Goal: Task Accomplishment & Management: Manage account settings

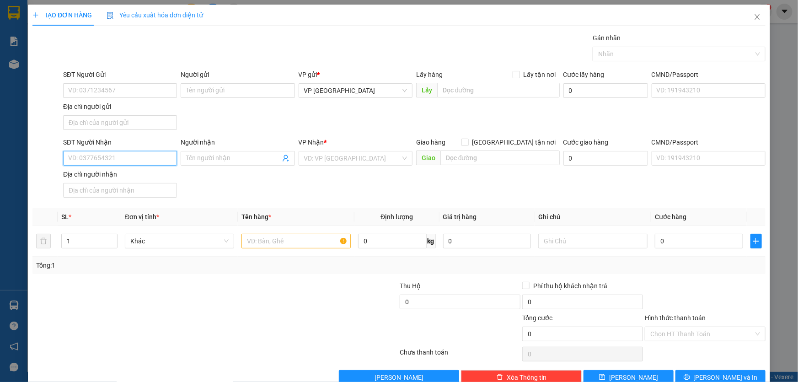
click at [118, 157] on input "SĐT Người Nhận" at bounding box center [120, 158] width 114 height 15
click at [111, 174] on div "0901933563" at bounding box center [119, 176] width 102 height 10
type input "0901933563"
click at [303, 244] on input "text" at bounding box center [295, 241] width 109 height 15
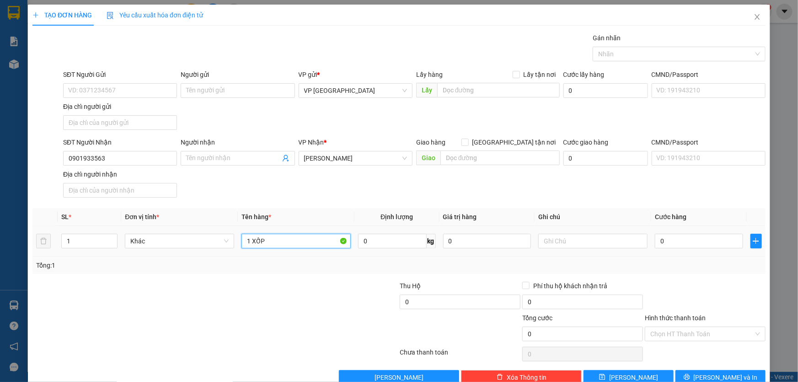
type input "1 XỐP"
type input "CC"
type input "5"
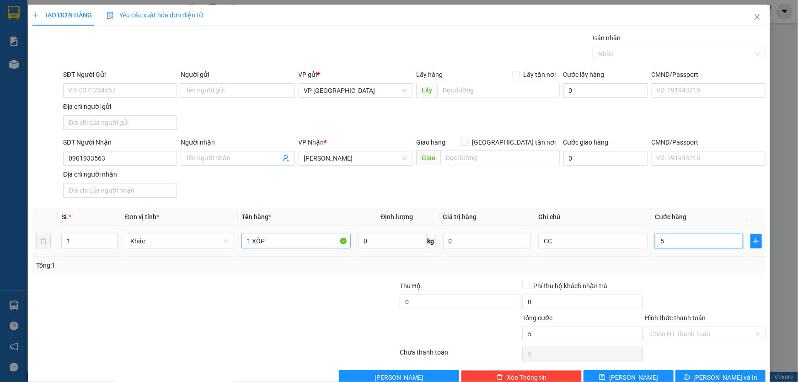
type input "50"
type input "500"
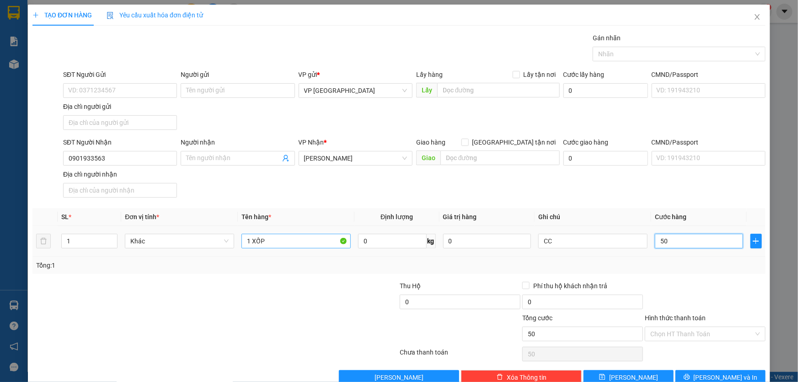
type input "500"
type input "5.000"
type input "50.000"
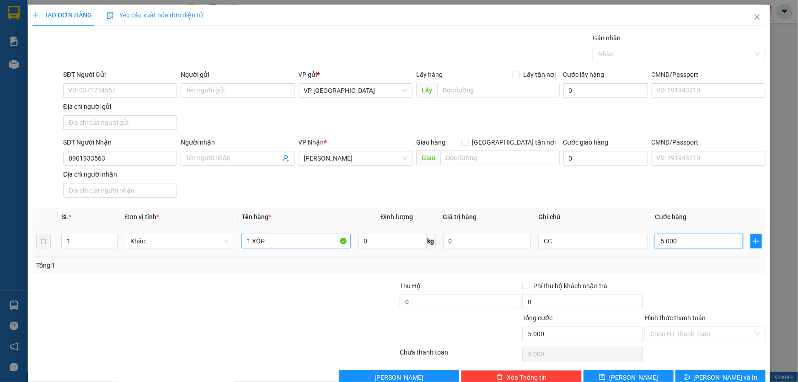
type input "50.000"
click at [727, 372] on span "[PERSON_NAME] và In" at bounding box center [725, 377] width 64 height 10
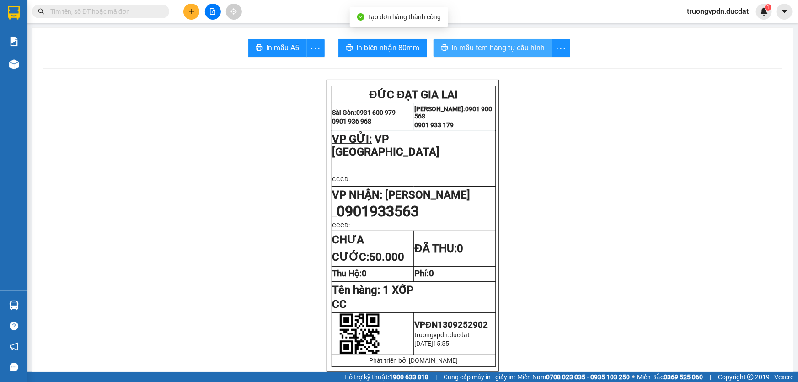
click at [493, 50] on span "In mẫu tem hàng tự cấu hình" at bounding box center [498, 47] width 93 height 11
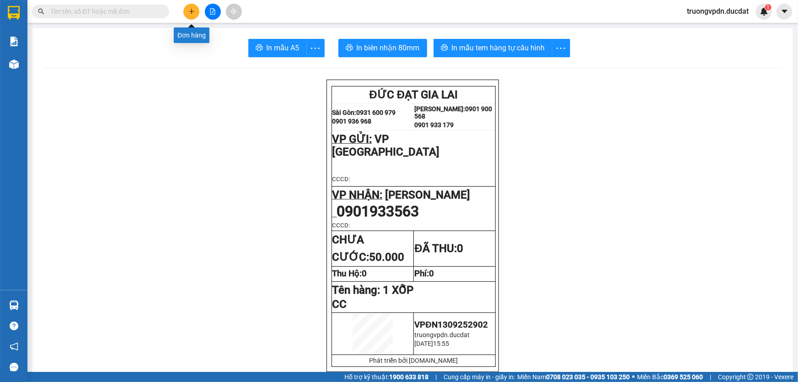
click at [187, 11] on button at bounding box center [191, 12] width 16 height 16
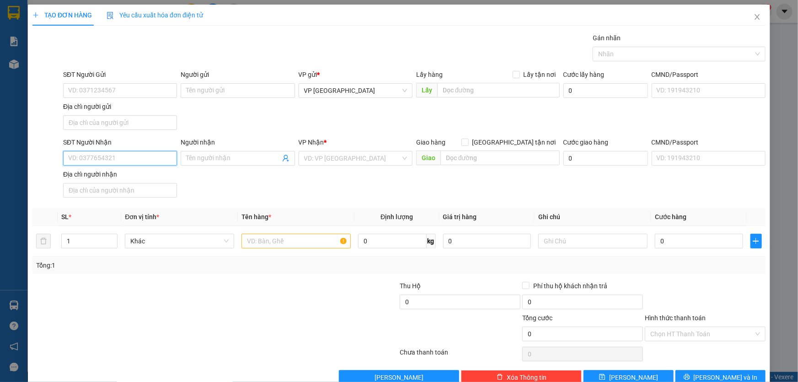
click at [137, 158] on input "SĐT Người Nhận" at bounding box center [120, 158] width 114 height 15
click at [101, 174] on div "0905278519" at bounding box center [119, 176] width 102 height 10
type input "0905278519"
click at [303, 246] on input "text" at bounding box center [295, 241] width 109 height 15
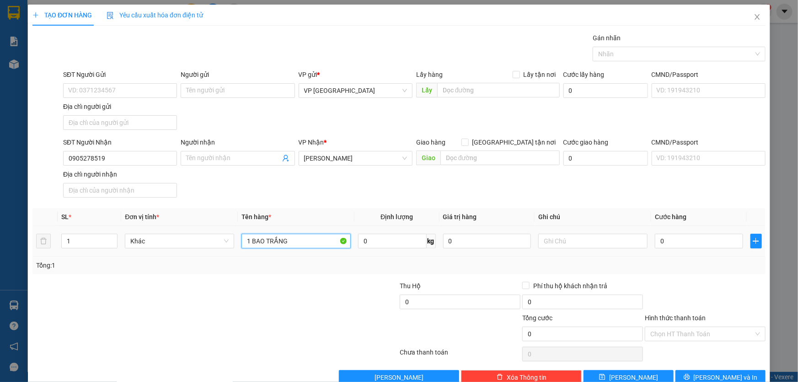
type input "1 BAO TRẮNG"
type input "CC"
type input "5"
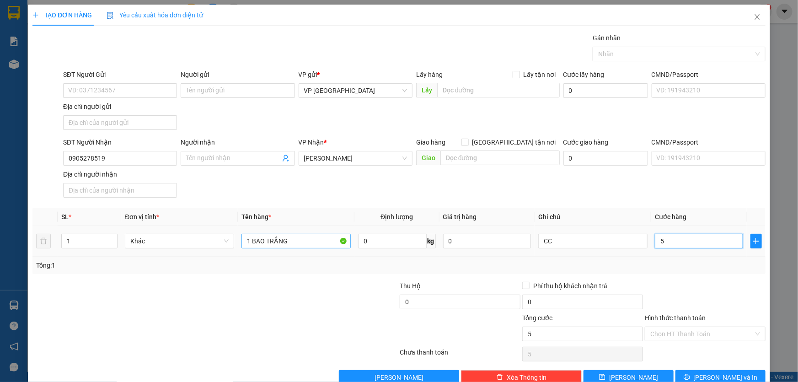
type input "50"
type input "500"
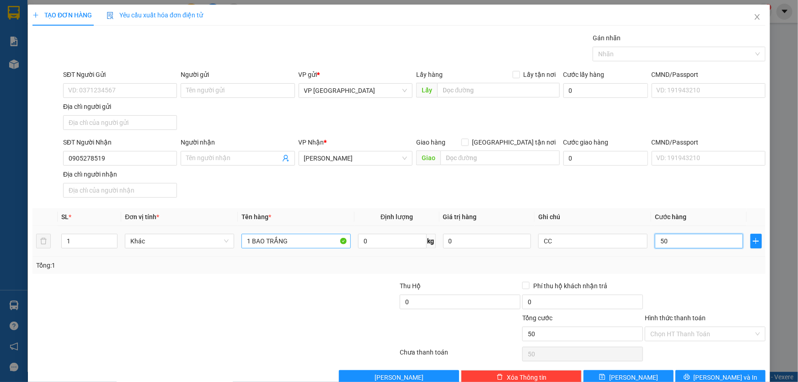
type input "500"
type input "5.000"
type input "50.000"
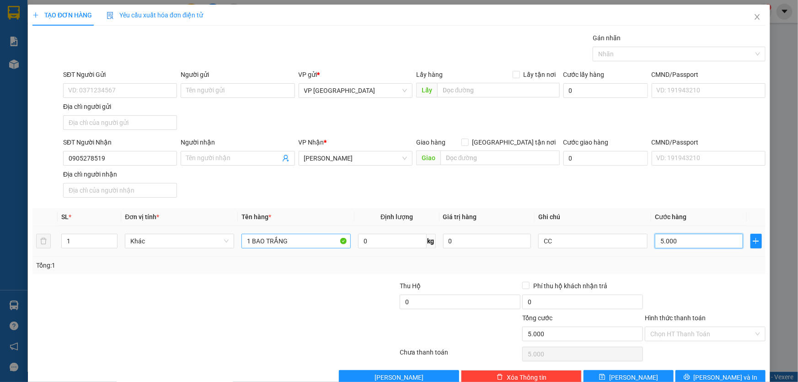
type input "50.000"
click at [711, 379] on span "[PERSON_NAME] và In" at bounding box center [725, 377] width 64 height 10
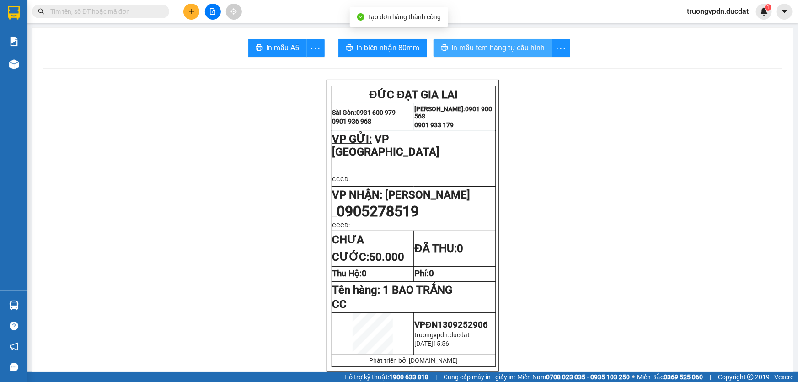
click at [456, 50] on span "In mẫu tem hàng tự cấu hình" at bounding box center [498, 47] width 93 height 11
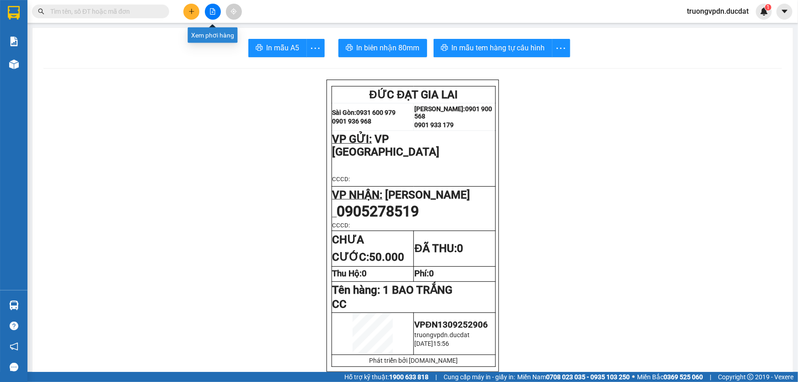
click at [197, 13] on button at bounding box center [191, 12] width 16 height 16
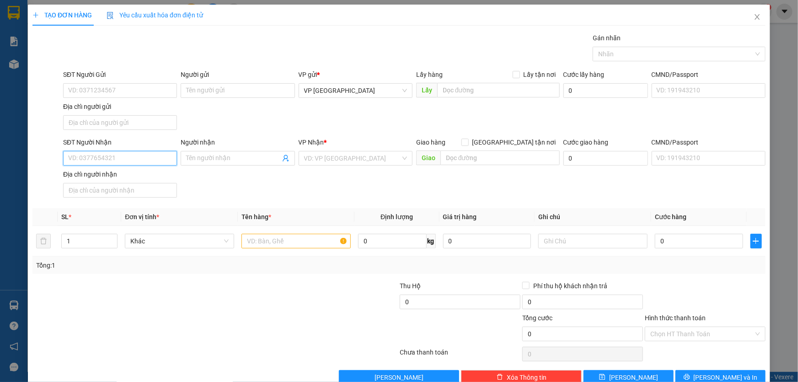
click at [109, 160] on input "SĐT Người Nhận" at bounding box center [120, 158] width 114 height 15
type input "0913491451"
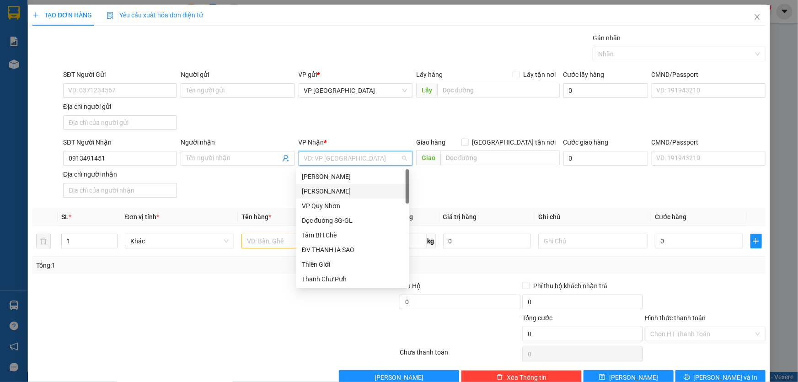
click at [318, 171] on div "[PERSON_NAME]" at bounding box center [353, 176] width 102 height 10
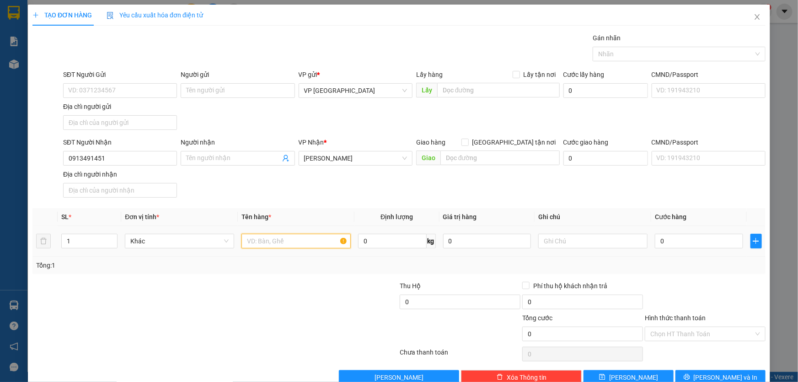
click at [273, 242] on input "text" at bounding box center [295, 241] width 109 height 15
type input "2 KIỆN GIẤY"
type input "1"
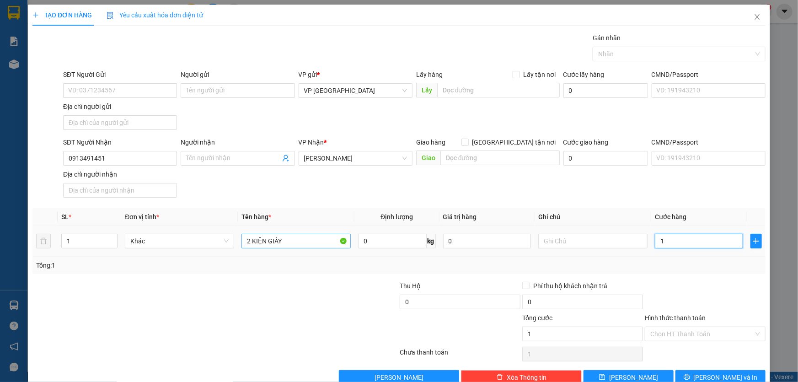
type input "10"
type input "100"
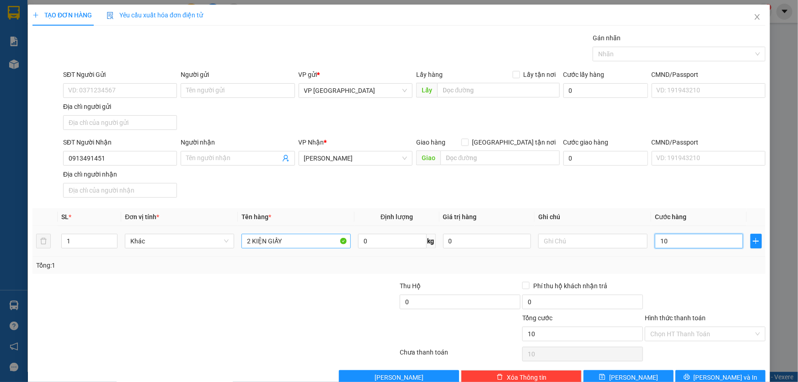
type input "100"
type input "1.000"
type input "10.000"
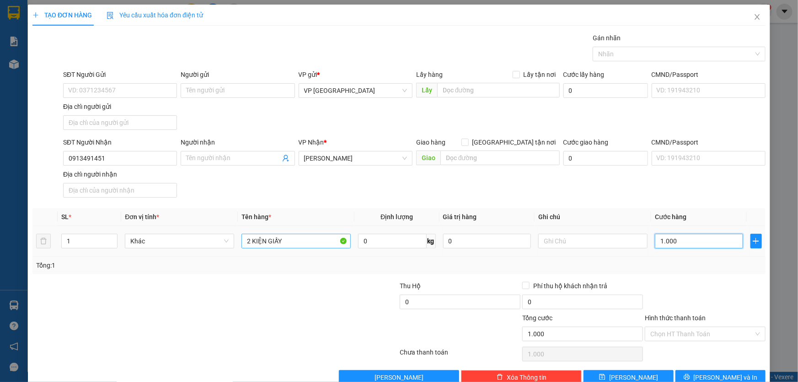
type input "10.000"
type input "100.000"
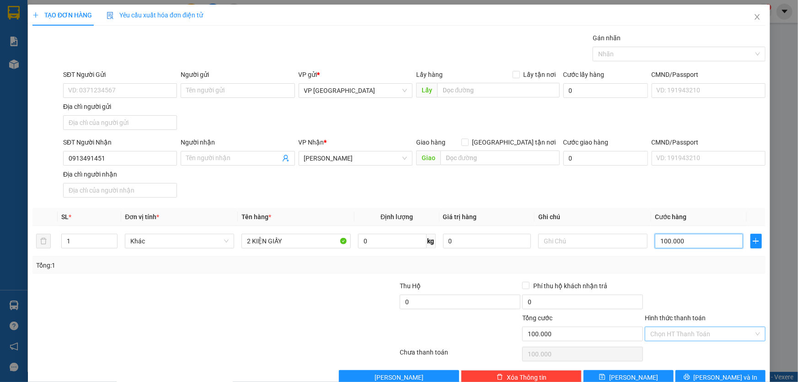
type input "100.000"
drag, startPoint x: 696, startPoint y: 335, endPoint x: 694, endPoint y: 327, distance: 8.0
click at [695, 335] on input "Hình thức thanh toán" at bounding box center [701, 334] width 103 height 14
drag, startPoint x: 671, startPoint y: 256, endPoint x: 764, endPoint y: 367, distance: 144.7
click at [671, 256] on div "Tại văn phòng" at bounding box center [699, 256] width 109 height 10
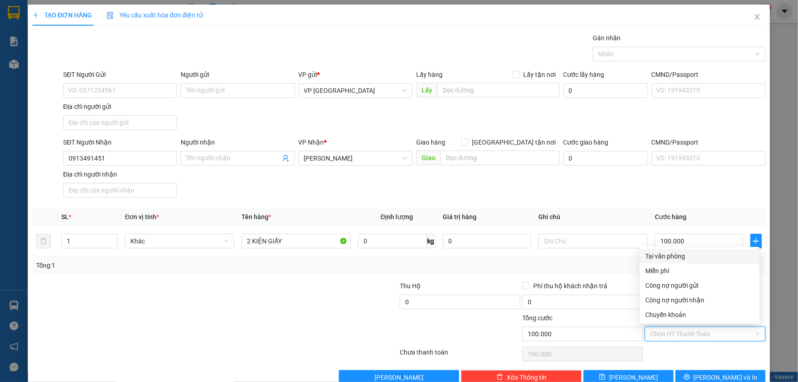
type input "0"
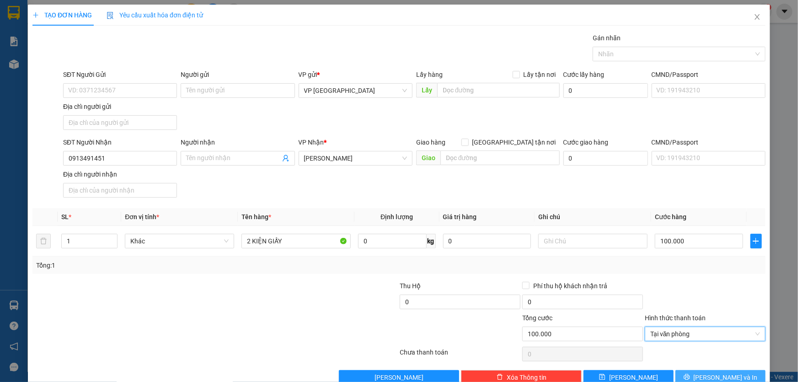
click at [733, 379] on button "[PERSON_NAME] và In" at bounding box center [720, 377] width 90 height 15
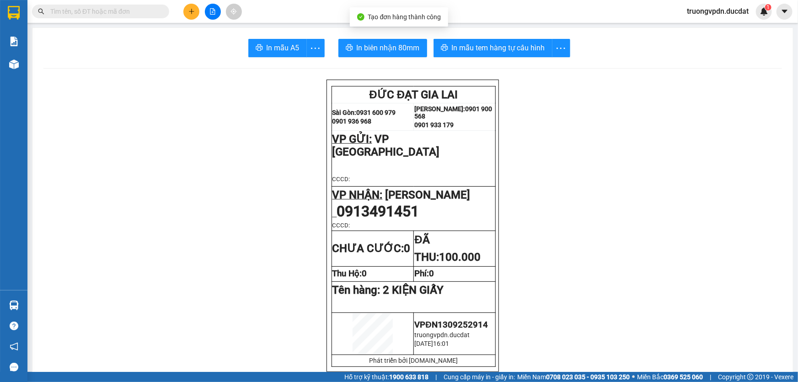
click at [502, 54] on button "In mẫu tem hàng tự cấu hình" at bounding box center [492, 48] width 119 height 18
click at [188, 5] on button at bounding box center [191, 12] width 16 height 16
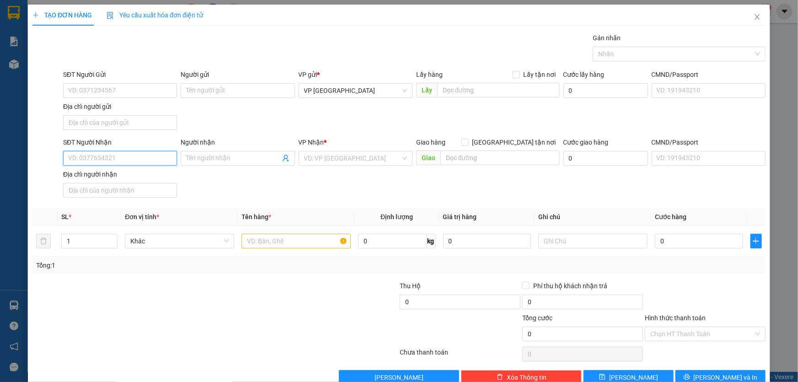
click at [92, 157] on input "SĐT Người Nhận" at bounding box center [120, 158] width 114 height 15
click at [98, 179] on div "0378594848" at bounding box center [119, 176] width 102 height 10
type input "0378594848"
click at [256, 242] on input "text" at bounding box center [295, 241] width 109 height 15
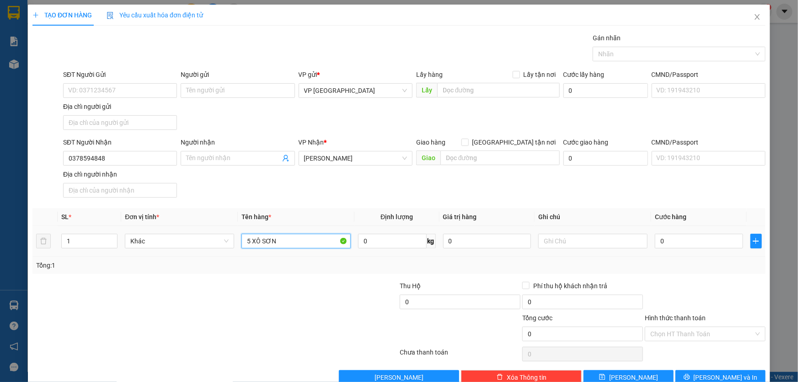
type input "5 XÔ SƠN"
type input "CC"
type input "1"
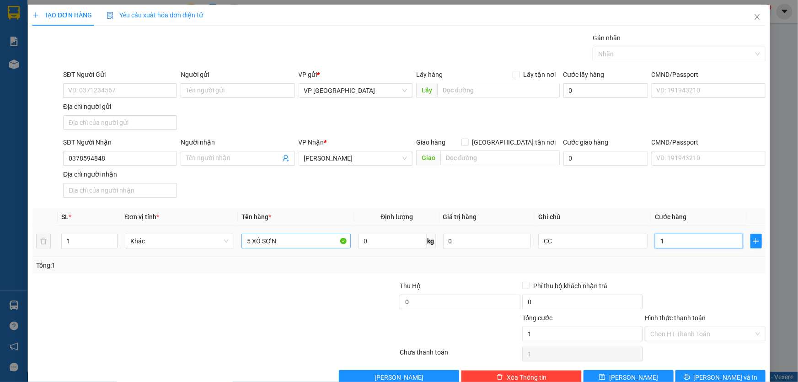
type input "15"
type input "150"
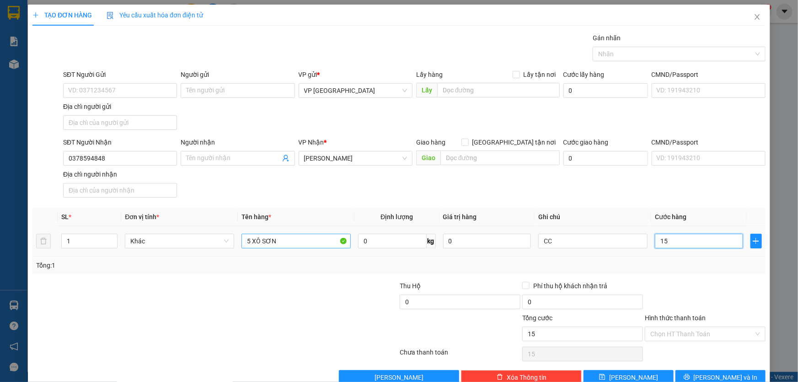
type input "150"
type input "1.500"
type input "15.000"
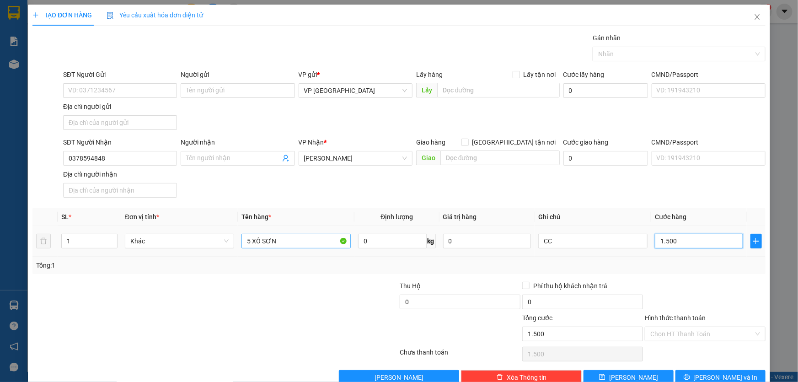
type input "15.000"
type input "150.000"
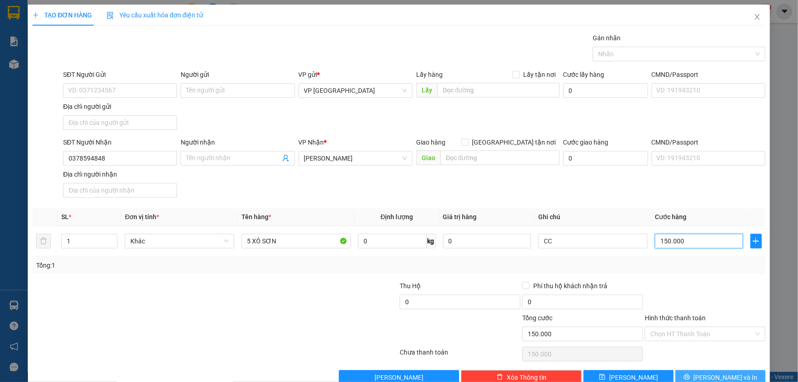
type input "150.000"
click at [702, 370] on button "[PERSON_NAME] và In" at bounding box center [720, 377] width 90 height 15
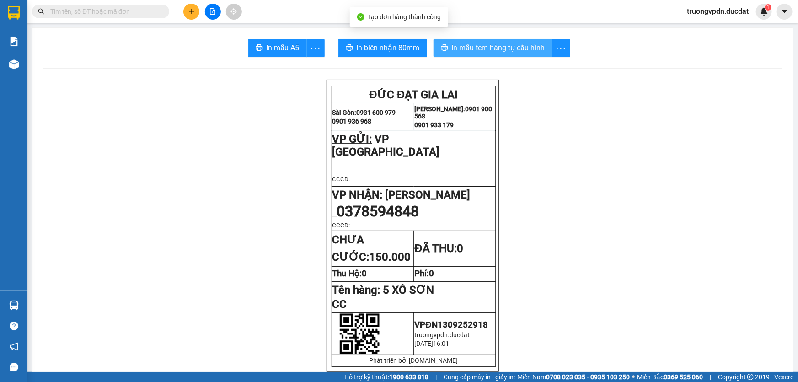
click at [538, 49] on span "In mẫu tem hàng tự cấu hình" at bounding box center [498, 47] width 93 height 11
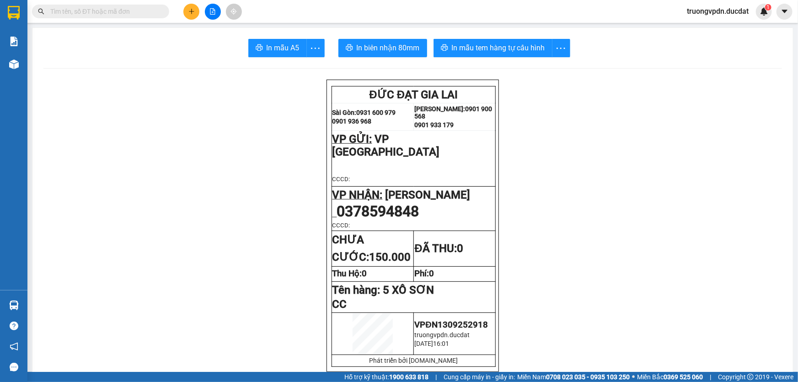
click at [192, 13] on icon "plus" at bounding box center [191, 11] width 0 height 5
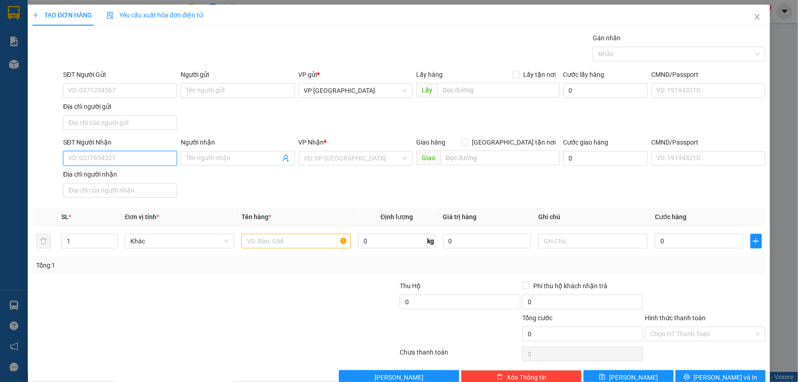
click at [108, 159] on input "SĐT Người Nhận" at bounding box center [120, 158] width 114 height 15
type input "0982199954"
click at [315, 159] on input "search" at bounding box center [352, 158] width 96 height 14
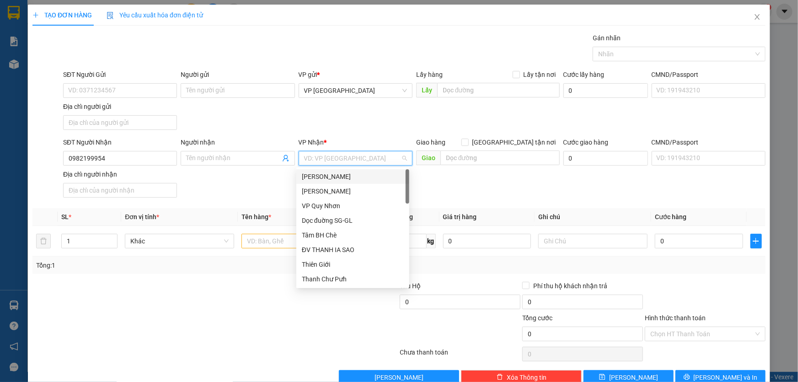
drag, startPoint x: 330, startPoint y: 176, endPoint x: 266, endPoint y: 254, distance: 100.0
click at [330, 176] on div "[PERSON_NAME]" at bounding box center [353, 176] width 102 height 10
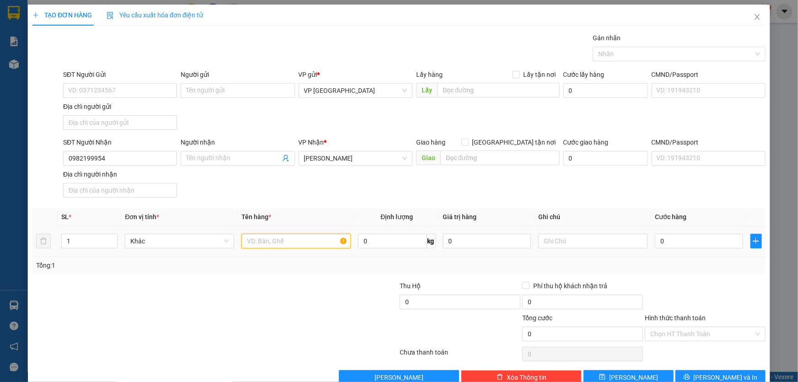
click at [264, 240] on input "text" at bounding box center [295, 241] width 109 height 15
type input "1 BỊCH ĐỎ"
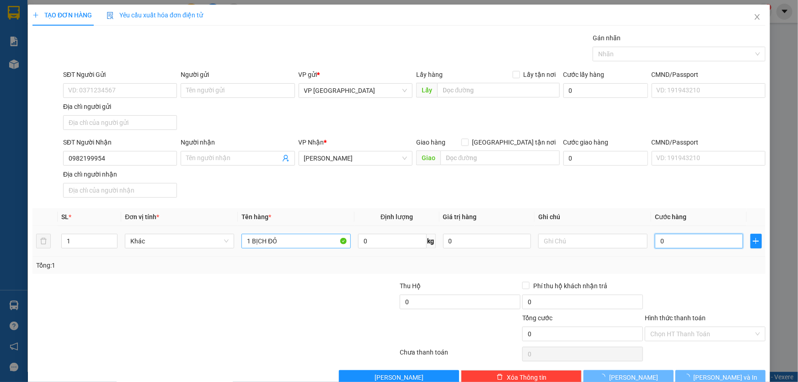
type input "3"
type input "30"
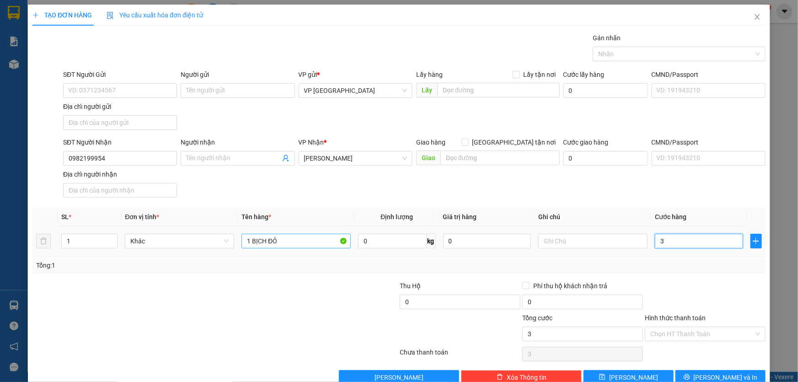
type input "30"
type input "300"
type input "3.000"
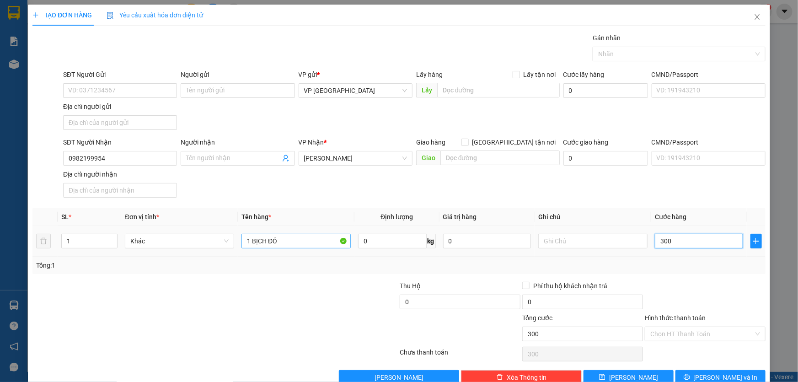
type input "3.000"
type input "30.000"
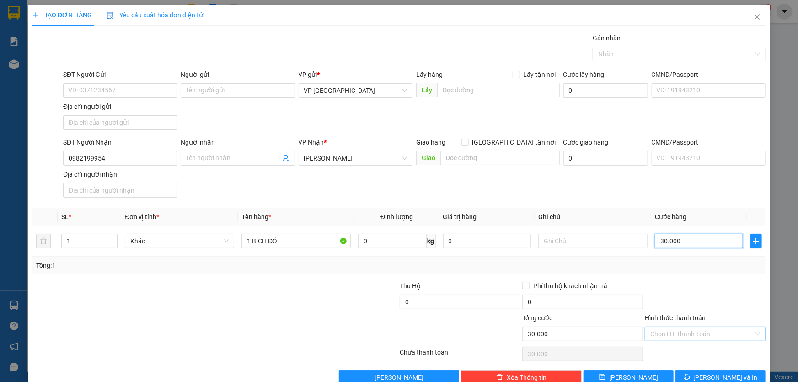
type input "30.000"
click at [709, 335] on input "Hình thức thanh toán" at bounding box center [701, 334] width 103 height 14
drag, startPoint x: 672, startPoint y: 252, endPoint x: 776, endPoint y: 331, distance: 130.6
click at [672, 251] on div "Tại văn phòng" at bounding box center [699, 256] width 109 height 10
type input "0"
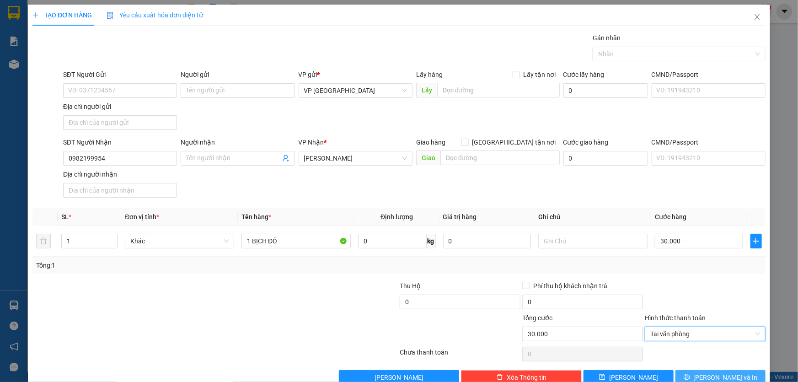
click at [743, 376] on button "[PERSON_NAME] và In" at bounding box center [720, 377] width 90 height 15
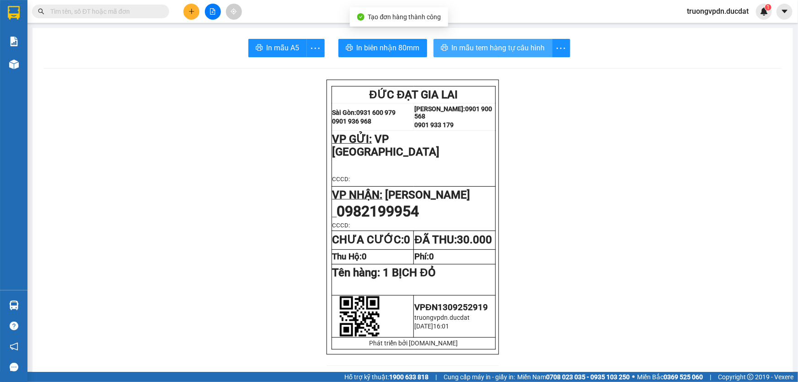
click at [521, 46] on span "In mẫu tem hàng tự cấu hình" at bounding box center [498, 47] width 93 height 11
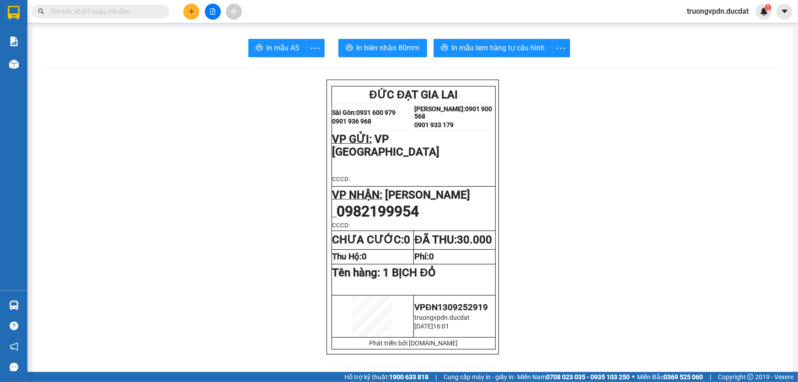
click at [183, 14] on button at bounding box center [191, 12] width 16 height 16
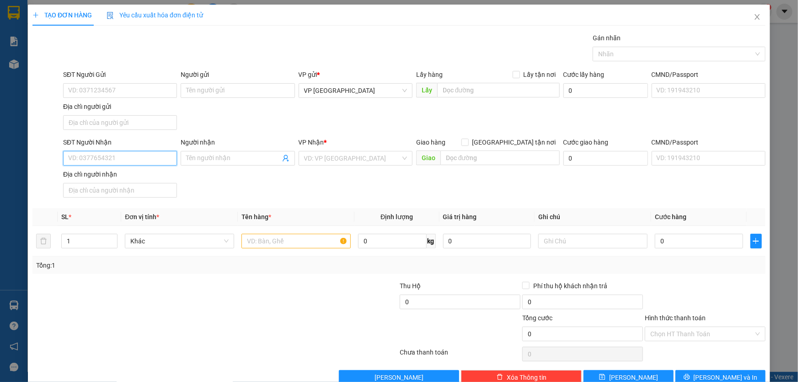
click at [129, 160] on input "SĐT Người Nhận" at bounding box center [120, 158] width 114 height 15
click at [119, 191] on div "0936530567 - BÍCH" at bounding box center [119, 191] width 102 height 10
type input "0936530567"
type input "BÍCH"
type input "0936530567"
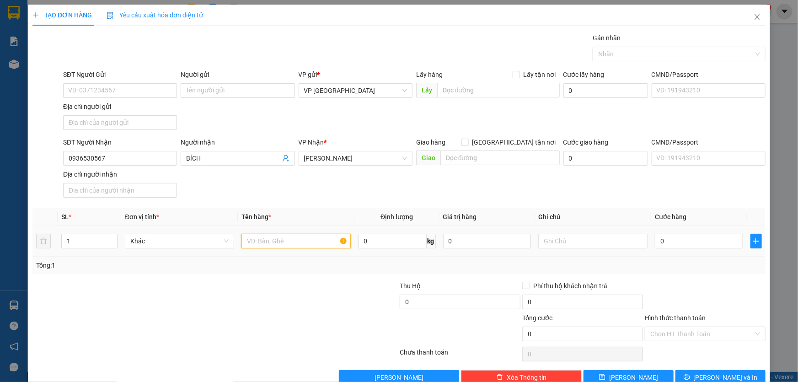
click at [315, 240] on input "text" at bounding box center [295, 241] width 109 height 15
type input "1 XỐP"
type input "CC"
type input "5"
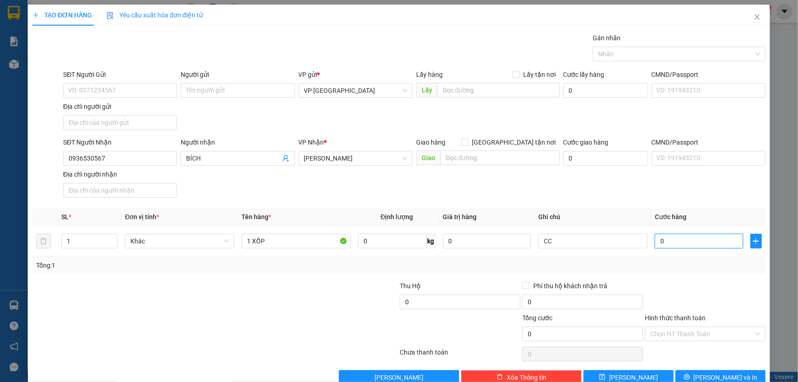
type input "5"
type input "50"
type input "500"
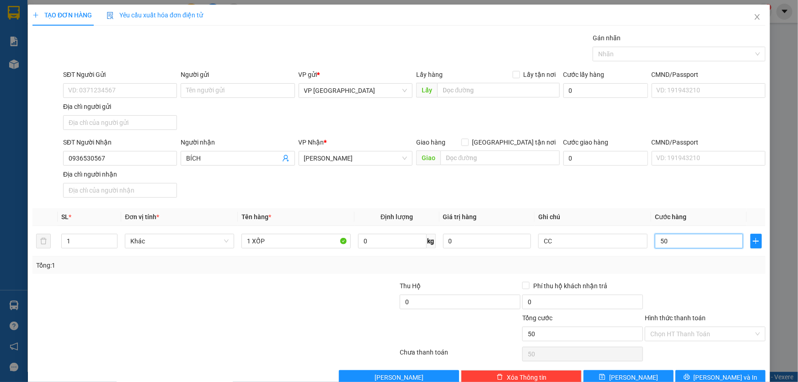
type input "500"
type input "5.000"
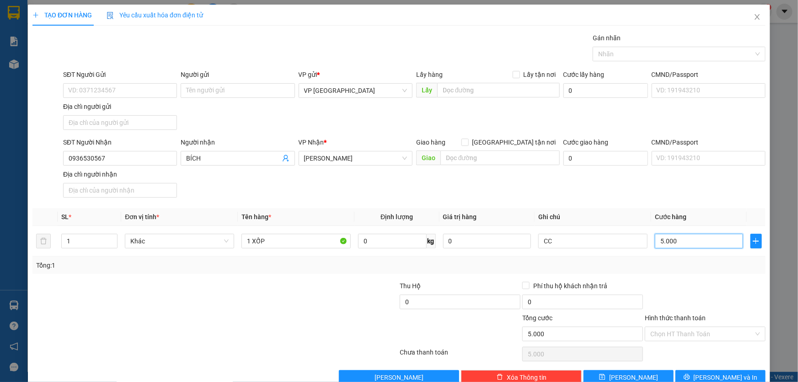
type input "50.000"
click at [684, 373] on button "[PERSON_NAME] và In" at bounding box center [720, 377] width 90 height 15
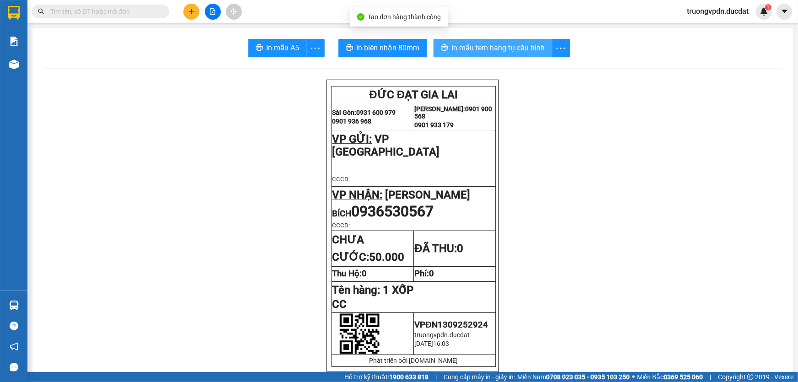
click at [475, 44] on span "In mẫu tem hàng tự cấu hình" at bounding box center [498, 47] width 93 height 11
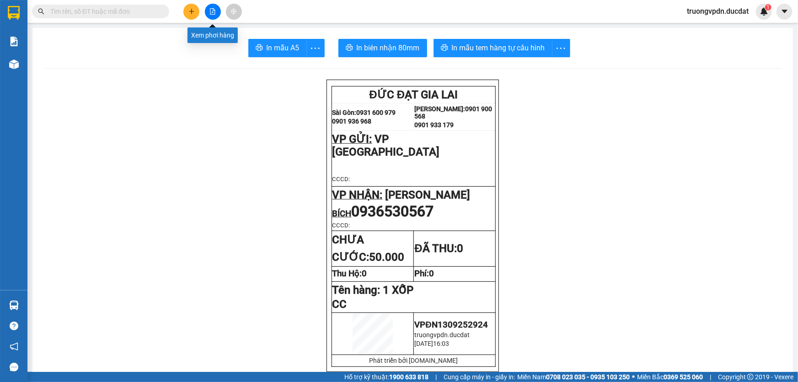
click at [189, 16] on button at bounding box center [191, 12] width 16 height 16
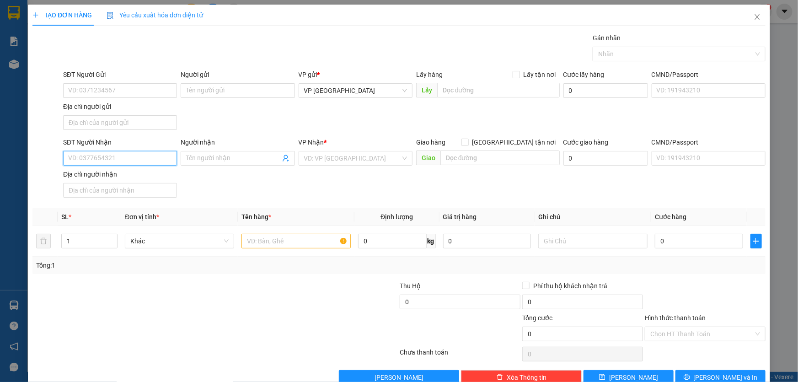
click at [131, 154] on input "SĐT Người Nhận" at bounding box center [120, 158] width 114 height 15
type input "0868717227"
click at [331, 159] on input "search" at bounding box center [352, 158] width 96 height 14
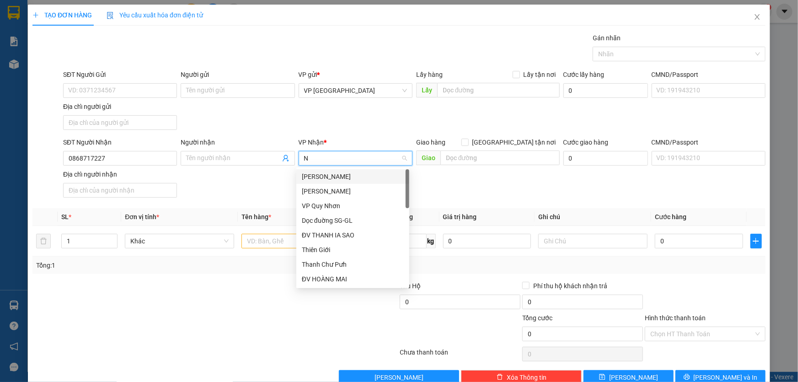
type input "NG"
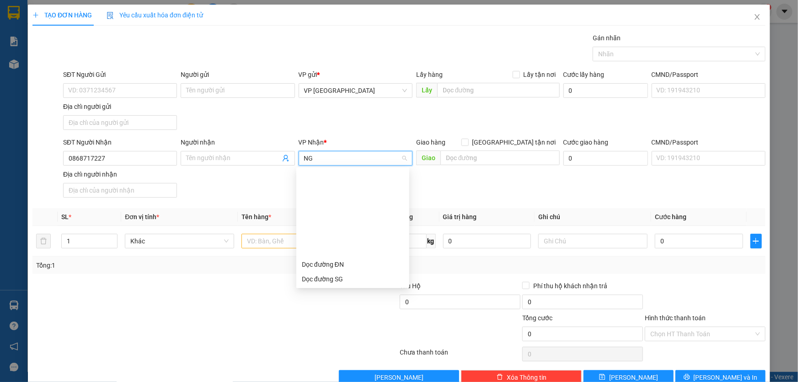
click at [351, 347] on div "Nga Kông Chro" at bounding box center [353, 352] width 102 height 10
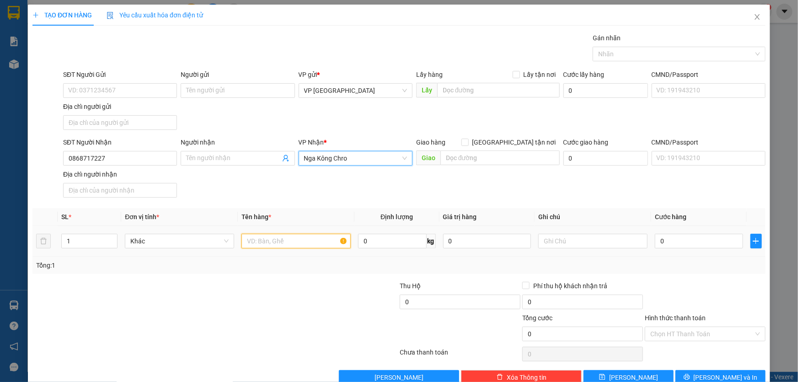
click at [277, 240] on input "text" at bounding box center [295, 241] width 109 height 15
click at [351, 158] on span "Nga Kông Chro" at bounding box center [355, 158] width 103 height 14
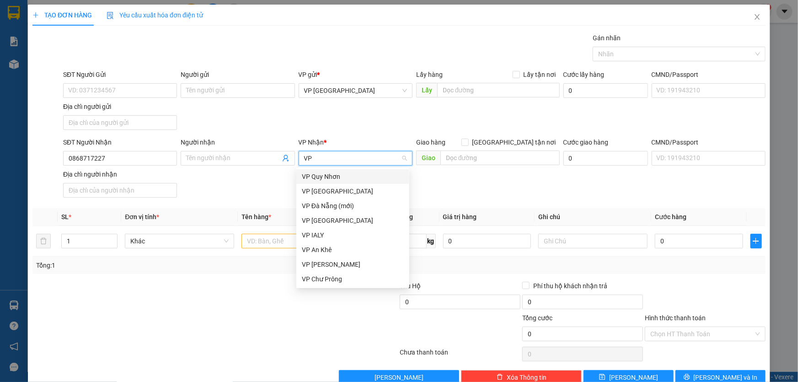
type input "V"
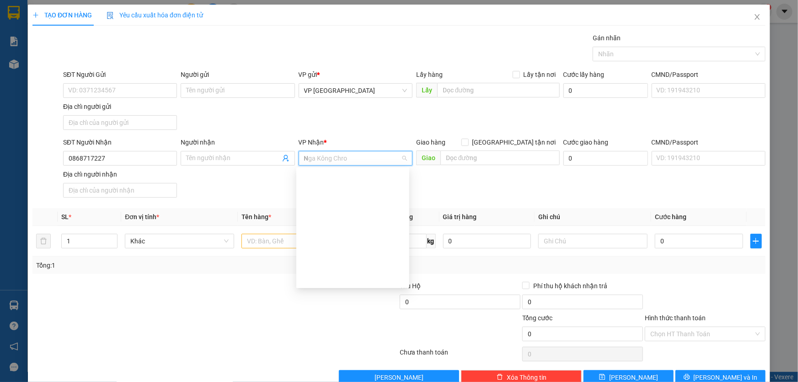
type input "NG"
drag, startPoint x: 338, startPoint y: 247, endPoint x: 276, endPoint y: 249, distance: 61.7
click at [337, 347] on div "Nga Kông Chro" at bounding box center [353, 352] width 102 height 10
click at [274, 243] on input "text" at bounding box center [295, 241] width 109 height 15
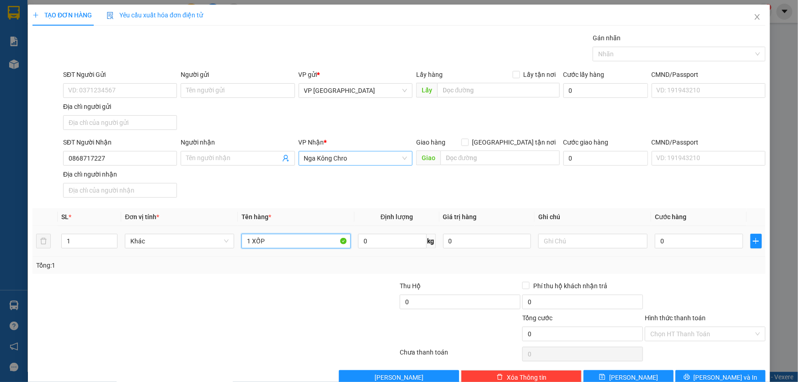
type input "1 XỐP"
type input "5"
type input "50"
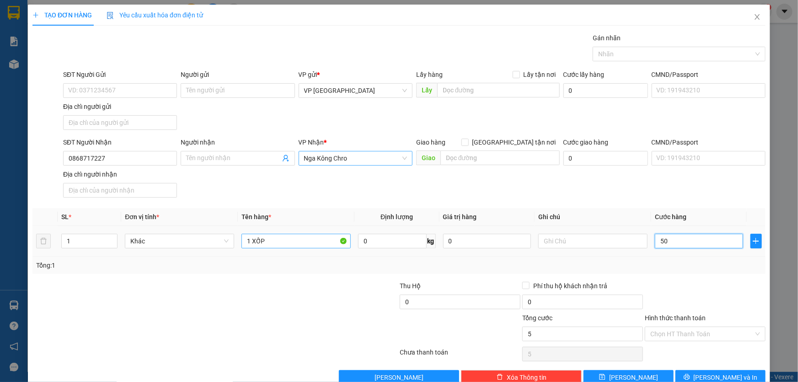
type input "50"
type input "500"
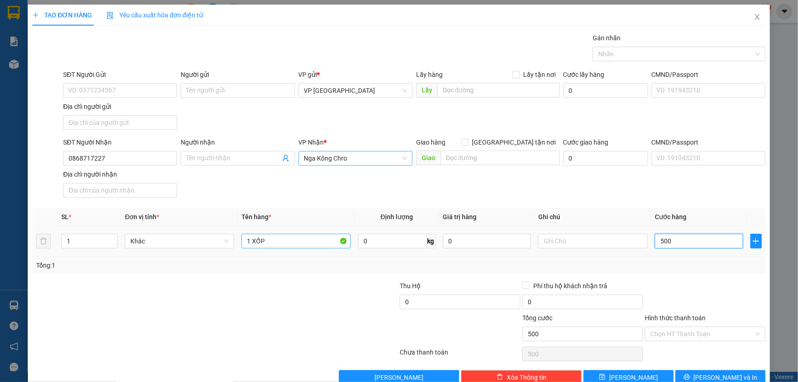
type input "5.000"
type input "50.000"
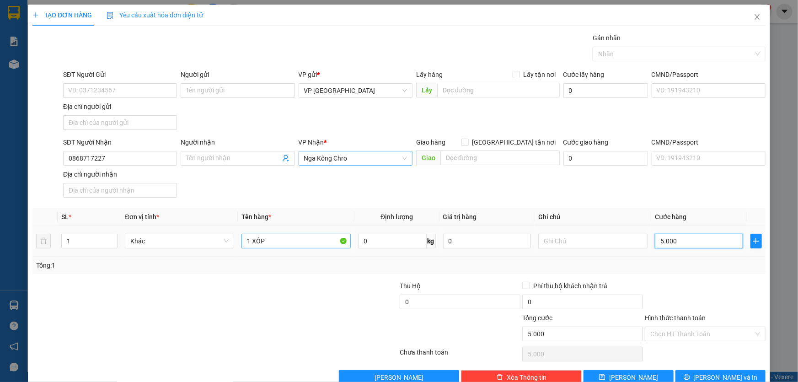
type input "50.000"
click at [704, 335] on input "Hình thức thanh toán" at bounding box center [701, 334] width 103 height 14
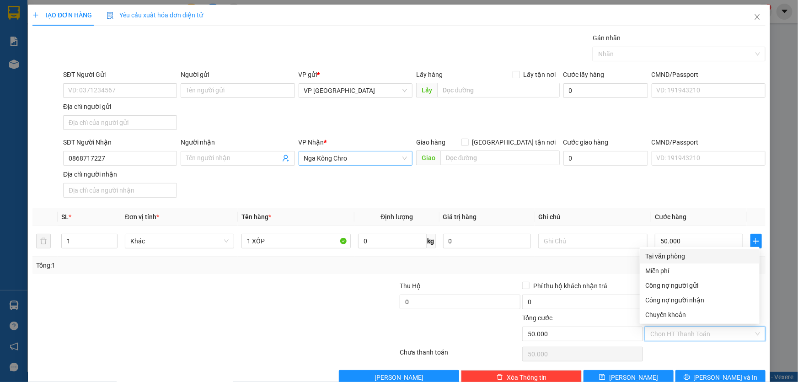
click at [664, 256] on div "Tại văn phòng" at bounding box center [699, 256] width 109 height 10
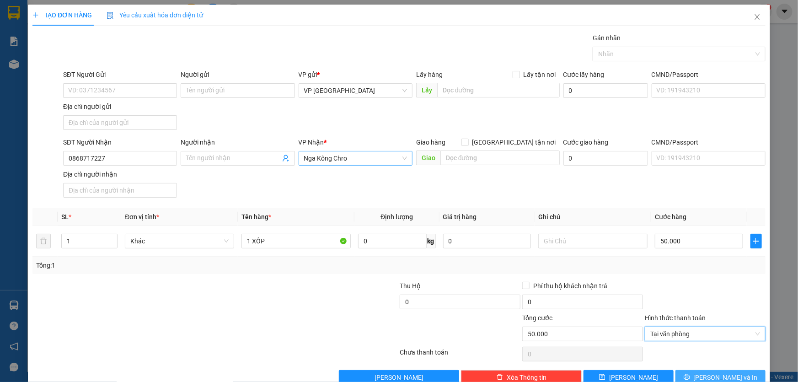
click at [705, 375] on button "[PERSON_NAME] và In" at bounding box center [720, 377] width 90 height 15
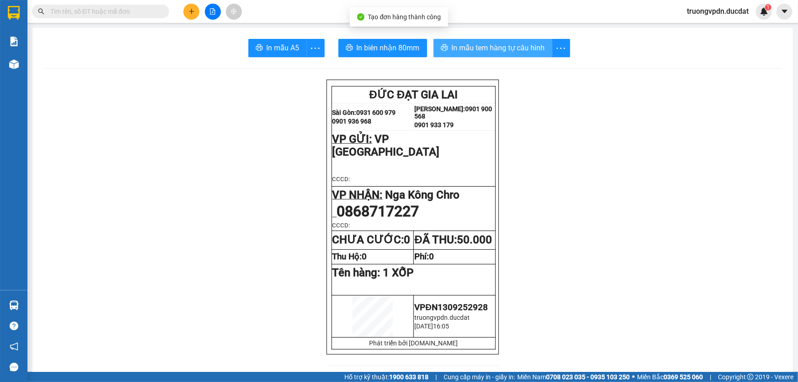
click at [487, 46] on span "In mẫu tem hàng tự cấu hình" at bounding box center [498, 47] width 93 height 11
click at [188, 13] on icon "plus" at bounding box center [191, 11] width 6 height 6
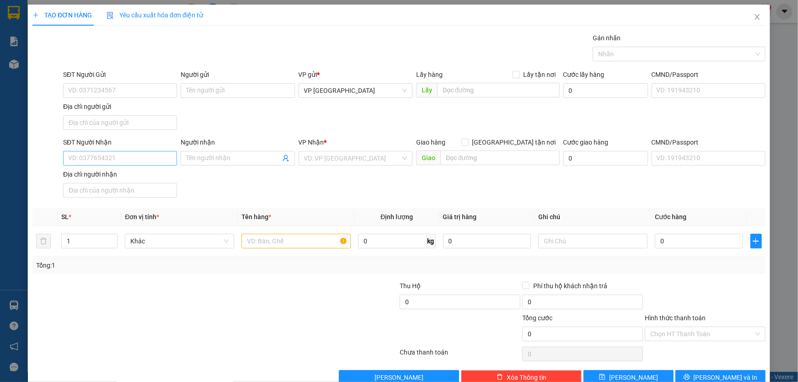
click at [140, 165] on div "SĐT Người Nhận VD: 0377654321" at bounding box center [120, 153] width 114 height 32
click at [140, 163] on input "SĐT Người Nhận" at bounding box center [120, 158] width 114 height 15
drag, startPoint x: 127, startPoint y: 173, endPoint x: 137, endPoint y: 170, distance: 11.0
click at [126, 173] on div "0336919784" at bounding box center [119, 176] width 102 height 10
type input "0336919784"
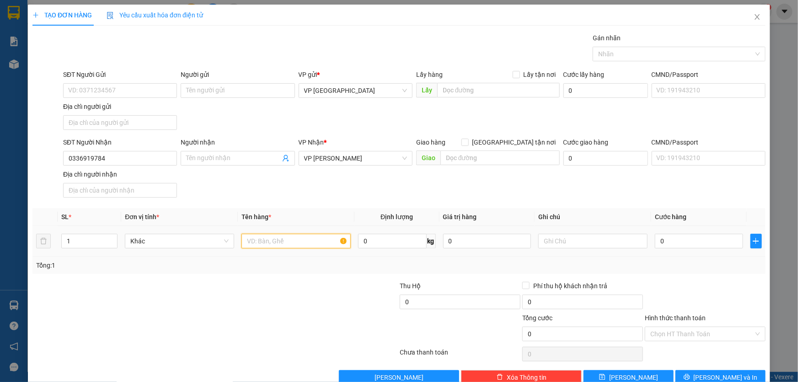
click at [293, 236] on input "text" at bounding box center [295, 241] width 109 height 15
type input "1 BỊCH Đ"
click at [741, 329] on input "Hình thức thanh toán" at bounding box center [701, 334] width 103 height 14
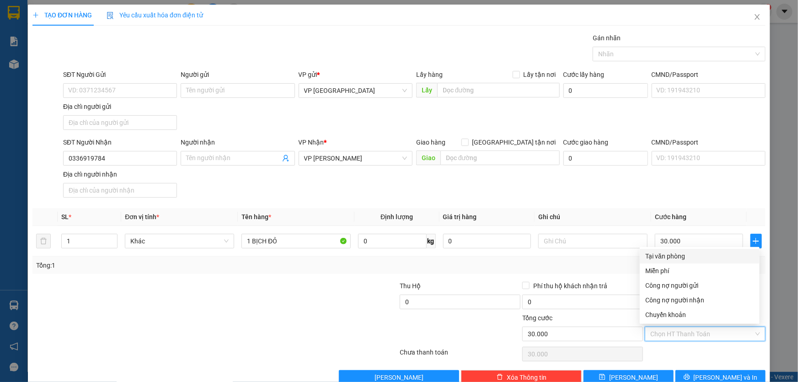
drag, startPoint x: 667, startPoint y: 256, endPoint x: 690, endPoint y: 299, distance: 48.9
click at [667, 256] on div "Tại văn phòng" at bounding box center [699, 256] width 109 height 10
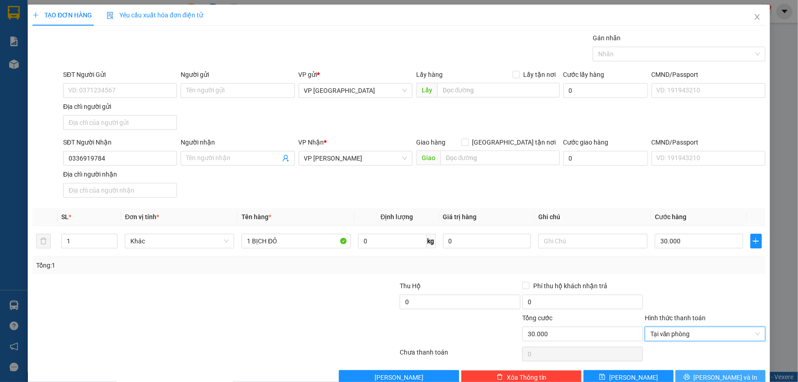
click at [692, 371] on button "[PERSON_NAME] và In" at bounding box center [720, 377] width 90 height 15
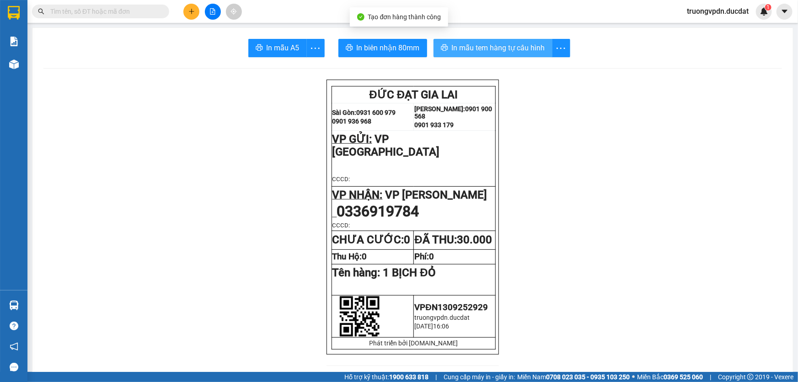
click at [489, 51] on span "In mẫu tem hàng tự cấu hình" at bounding box center [498, 47] width 93 height 11
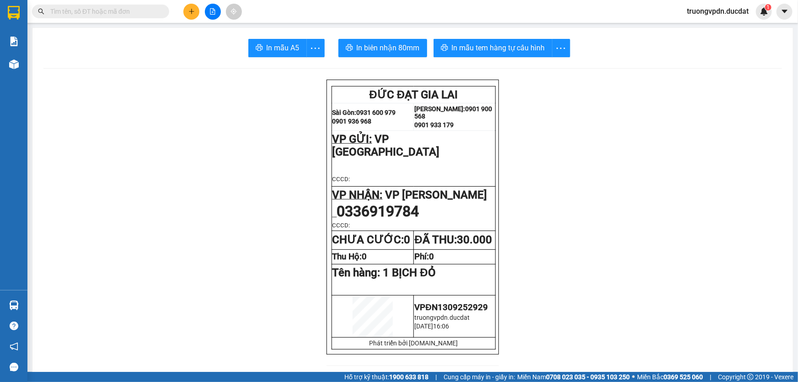
click at [196, 9] on button at bounding box center [191, 12] width 16 height 16
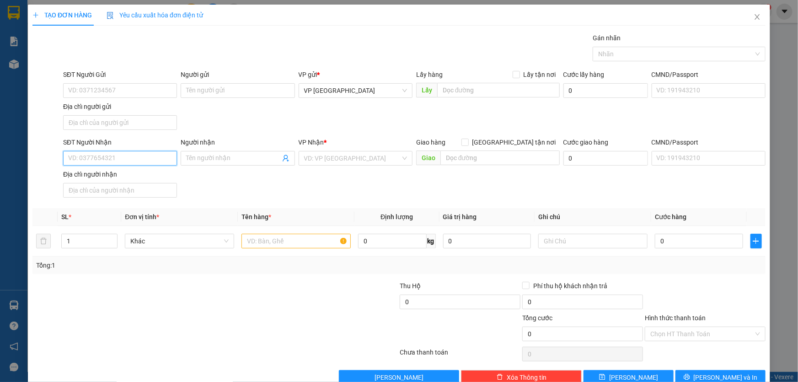
click at [127, 160] on input "SĐT Người Nhận" at bounding box center [120, 158] width 114 height 15
drag, startPoint x: 109, startPoint y: 175, endPoint x: 288, endPoint y: 235, distance: 188.4
click at [109, 173] on div "0974391279" at bounding box center [119, 176] width 102 height 10
type input "0974391279"
click at [281, 244] on input "text" at bounding box center [295, 241] width 109 height 15
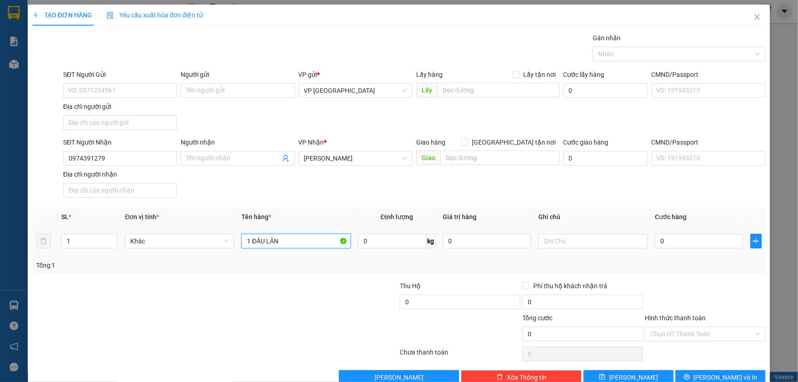
type input "1 ĐẦU LÂN"
type input "CC"
type input "1"
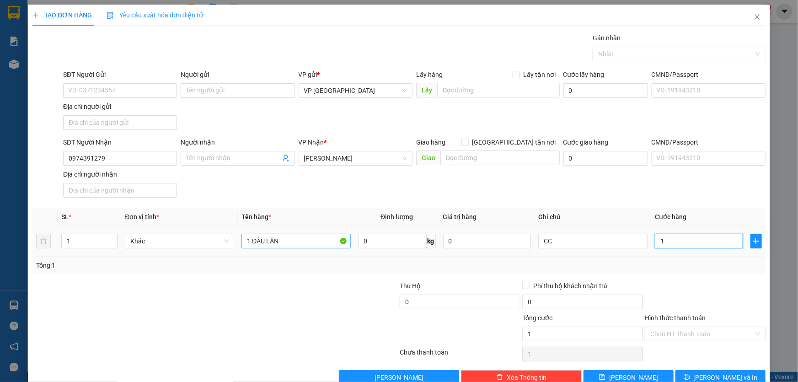
type input "10"
type input "100"
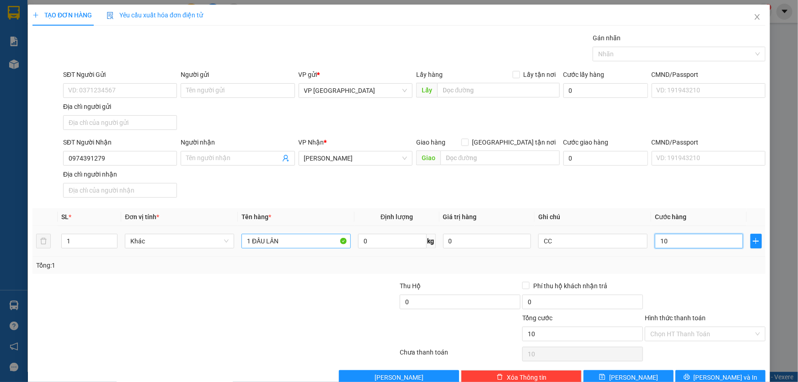
type input "100"
type input "1.000"
type input "10.000"
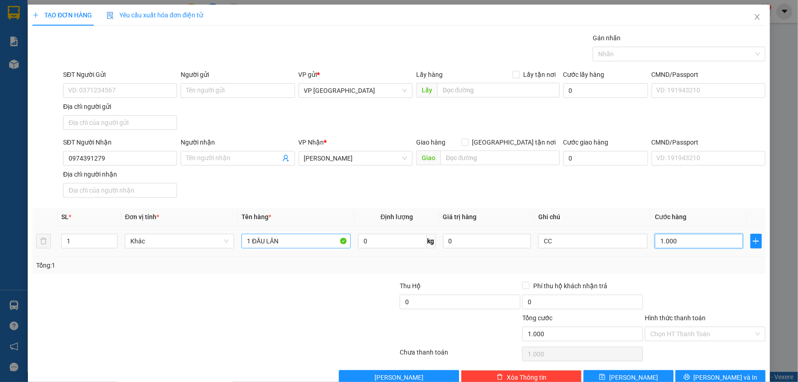
type input "10.000"
type input "100.000"
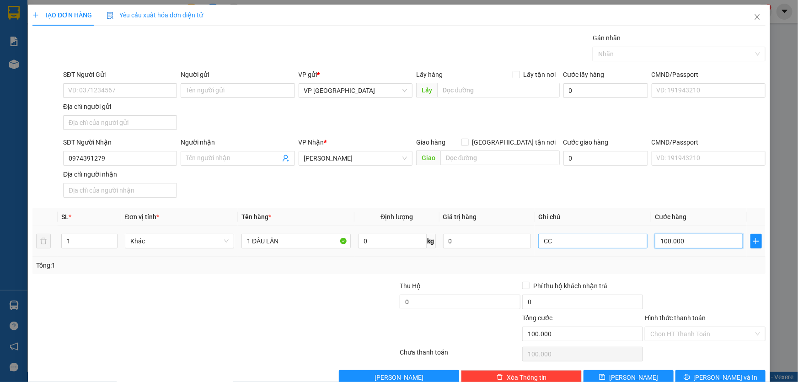
type input "100.000"
click at [587, 242] on input "CC" at bounding box center [592, 241] width 109 height 15
type input "CC KO"
click at [727, 373] on span "[PERSON_NAME] và In" at bounding box center [725, 377] width 64 height 10
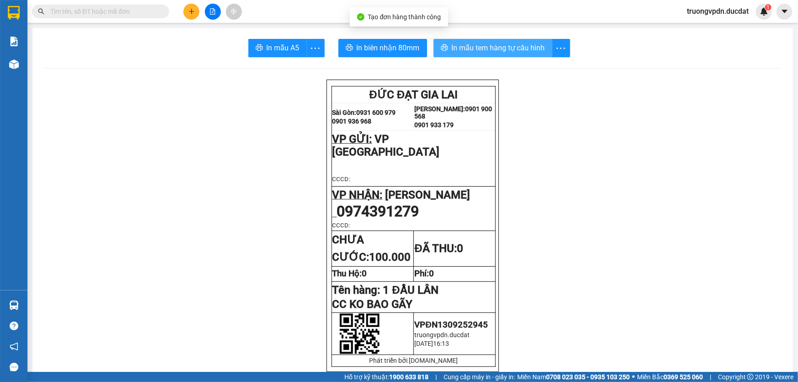
click at [484, 53] on span "In mẫu tem hàng tự cấu hình" at bounding box center [498, 47] width 93 height 11
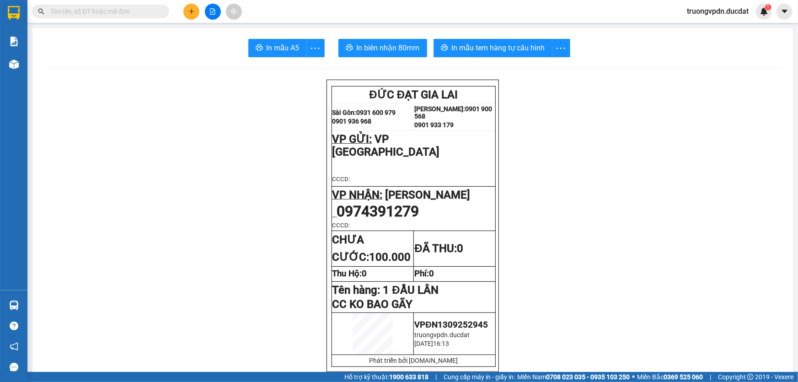
click at [194, 13] on icon "plus" at bounding box center [191, 11] width 6 height 6
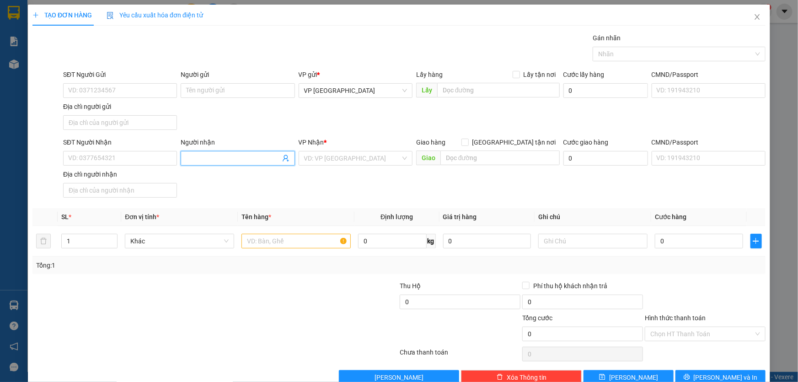
click at [202, 162] on input "Người nhận" at bounding box center [233, 158] width 94 height 10
type input "VIỆT HOA"
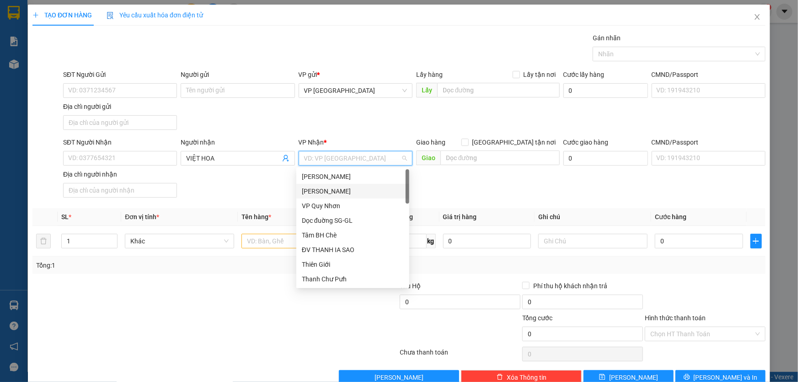
drag, startPoint x: 343, startPoint y: 192, endPoint x: 267, endPoint y: 258, distance: 100.8
click at [342, 192] on div "[PERSON_NAME]" at bounding box center [353, 191] width 102 height 10
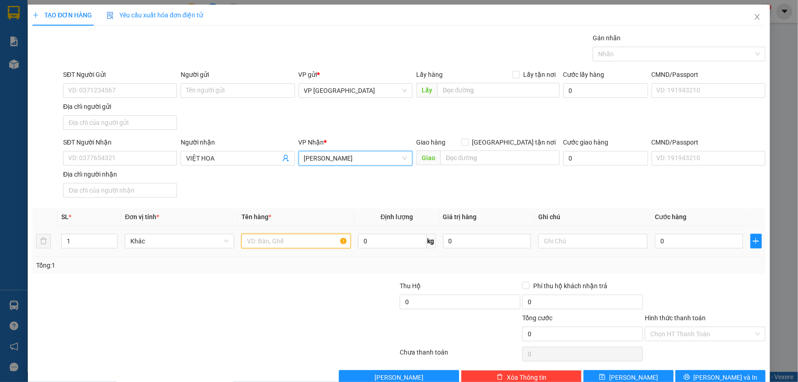
click at [269, 246] on input "text" at bounding box center [295, 241] width 109 height 15
type input "5 CÂY CẢNH + 2 BAO XANH"
type input "CC"
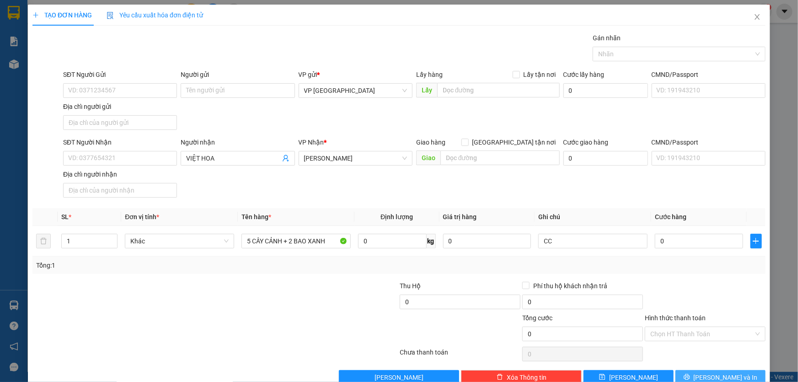
click at [732, 375] on button "[PERSON_NAME] và In" at bounding box center [720, 377] width 90 height 15
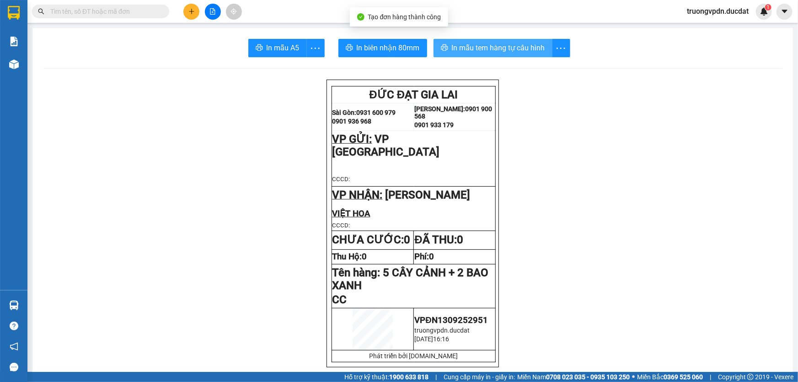
click at [491, 43] on span "In mẫu tem hàng tự cấu hình" at bounding box center [498, 47] width 93 height 11
click at [192, 11] on icon "plus" at bounding box center [191, 11] width 0 height 5
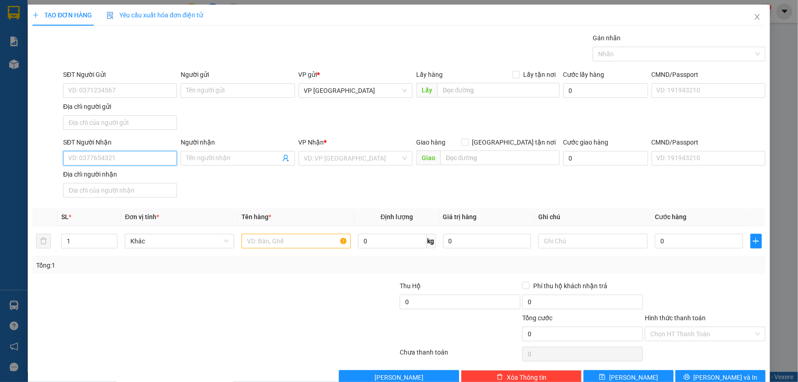
click at [149, 156] on input "SĐT Người Nhận" at bounding box center [120, 158] width 114 height 15
type input "0908061088"
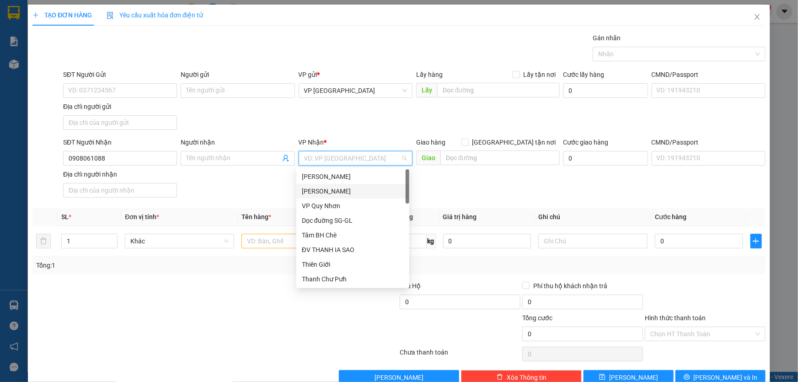
click at [335, 191] on div "[PERSON_NAME]" at bounding box center [353, 191] width 102 height 10
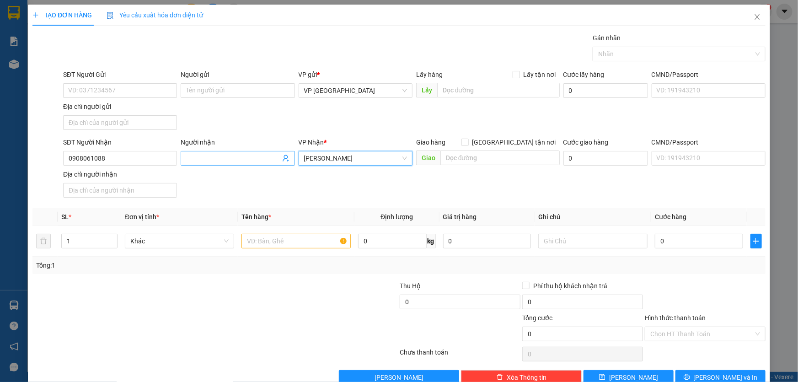
click at [223, 158] on input "Người nhận" at bounding box center [233, 158] width 94 height 10
type input "[PERSON_NAME]"
click at [274, 245] on input "text" at bounding box center [295, 241] width 109 height 15
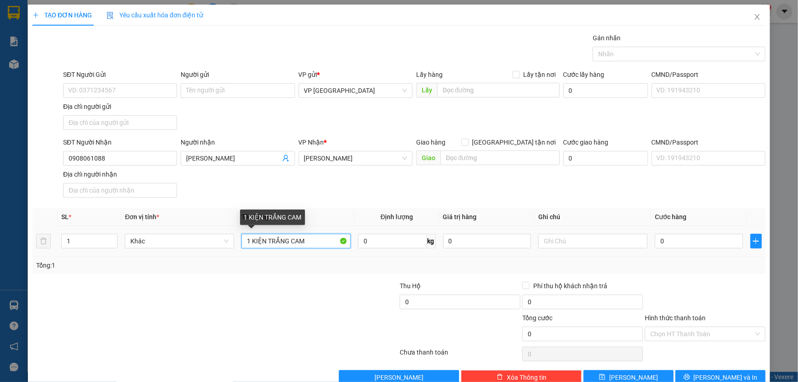
type input "1 KIỆN TRẮNG CAM"
type input "CC"
type input "4"
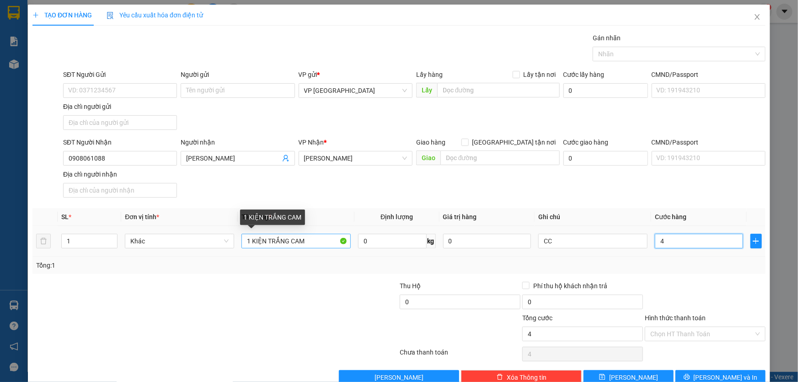
type input "40"
type input "400"
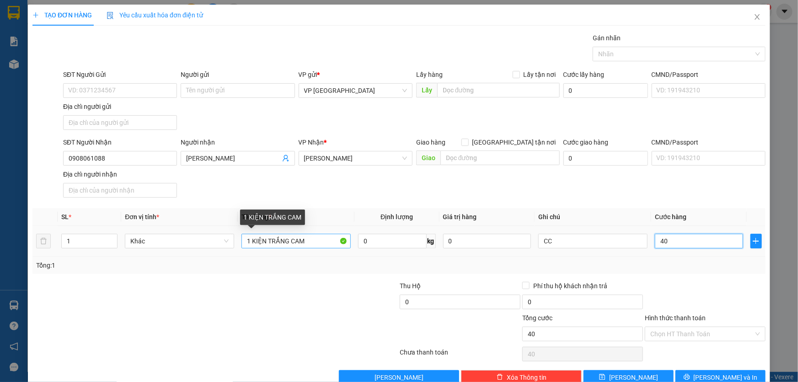
type input "400"
type input "4.000"
type input "40.000"
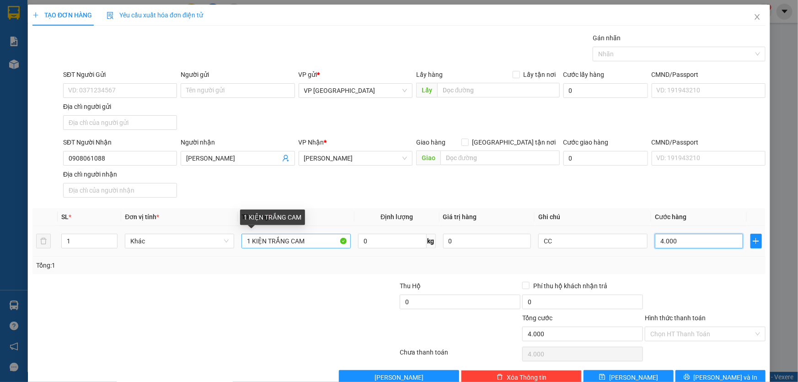
type input "40.000"
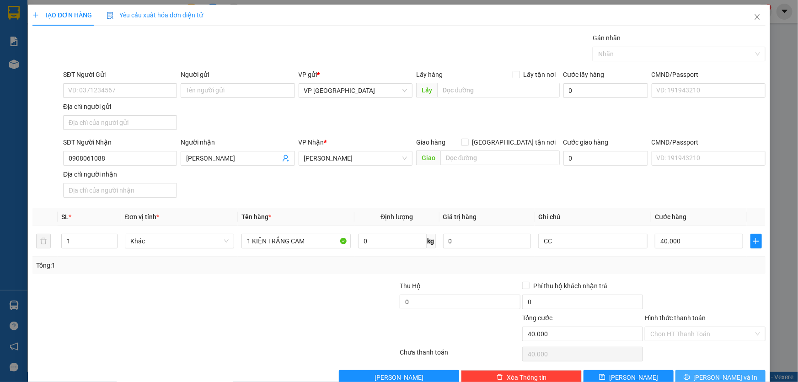
click at [736, 374] on button "[PERSON_NAME] và In" at bounding box center [720, 377] width 90 height 15
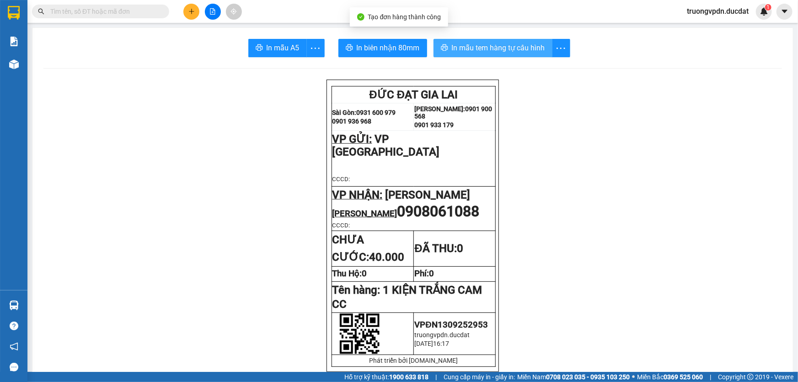
click at [517, 50] on span "In mẫu tem hàng tự cấu hình" at bounding box center [498, 47] width 93 height 11
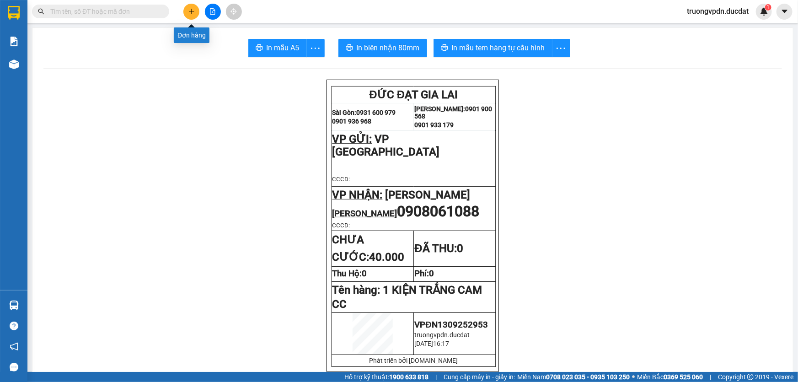
click at [194, 10] on icon "plus" at bounding box center [191, 11] width 6 height 6
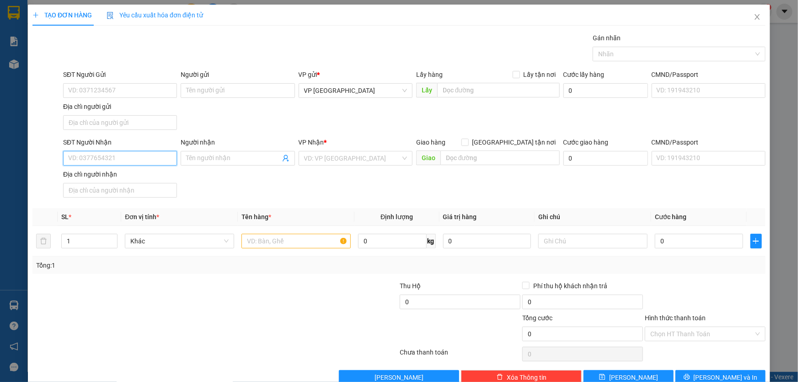
click at [128, 162] on input "SĐT Người Nhận" at bounding box center [120, 158] width 114 height 15
type input "0935667358"
click at [336, 155] on input "search" at bounding box center [352, 158] width 96 height 14
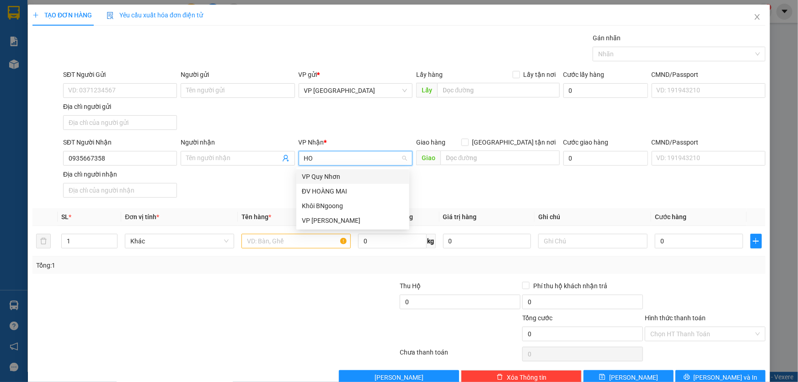
type input "HOA"
click at [329, 195] on div "VP [PERSON_NAME]" at bounding box center [353, 191] width 102 height 10
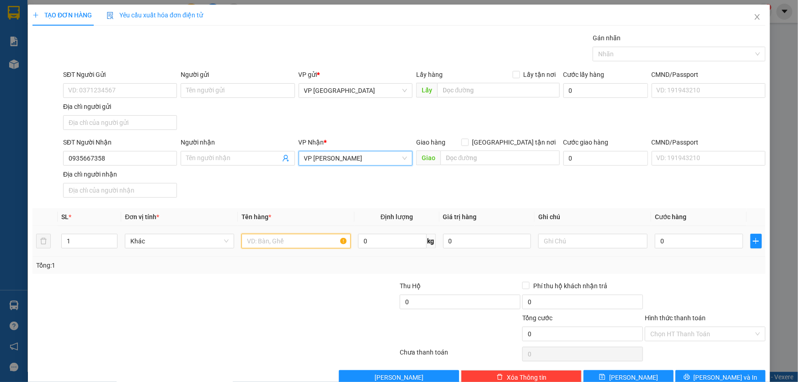
click at [265, 240] on input "text" at bounding box center [295, 241] width 109 height 15
type input "1 XỐP"
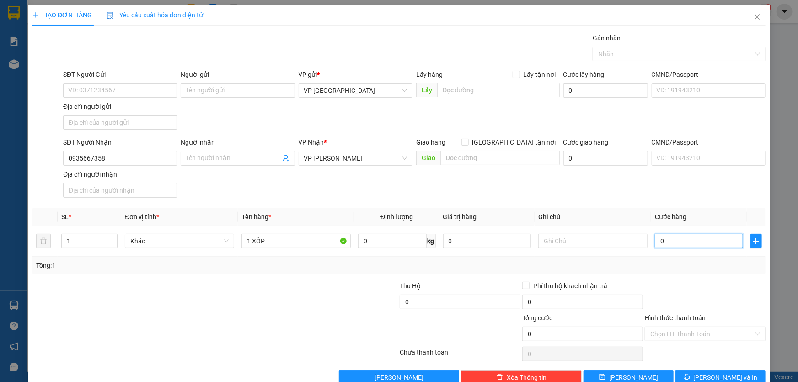
type input "5"
type input "50"
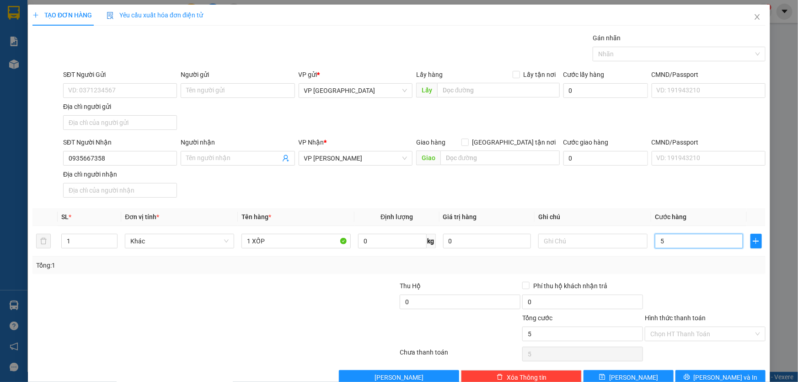
type input "50"
click at [721, 328] on input "Hình thức thanh toán" at bounding box center [701, 334] width 103 height 14
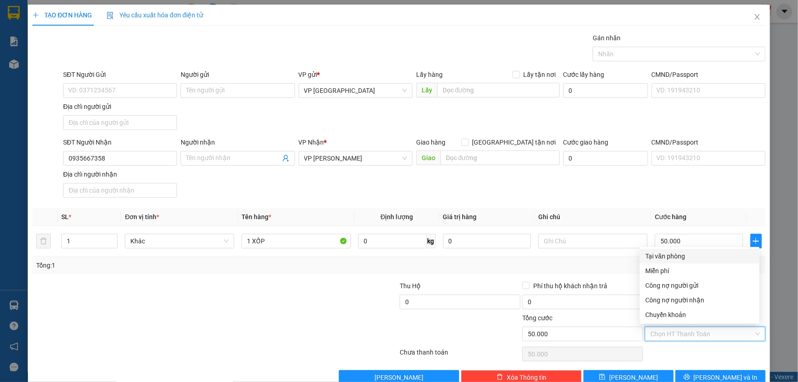
drag, startPoint x: 672, startPoint y: 255, endPoint x: 677, endPoint y: 252, distance: 5.6
click at [672, 254] on div "Tại văn phòng" at bounding box center [699, 256] width 109 height 10
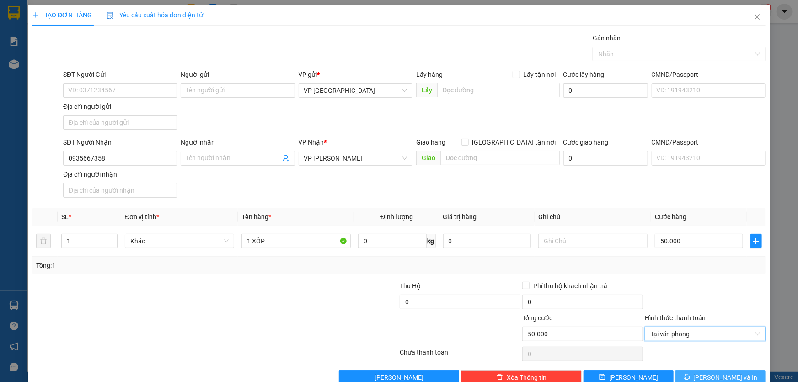
click at [713, 376] on span "[PERSON_NAME] và In" at bounding box center [725, 377] width 64 height 10
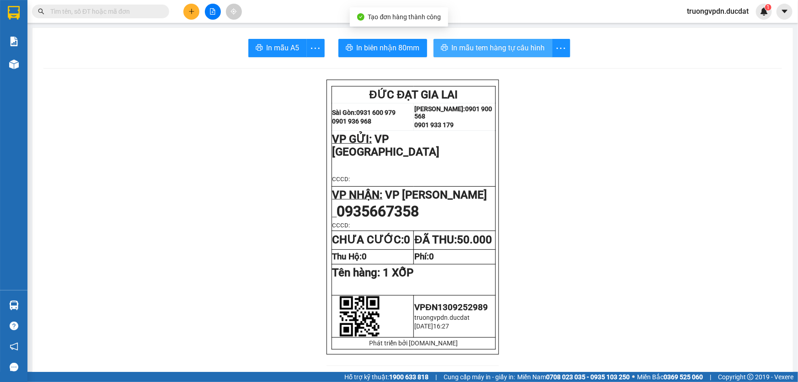
click at [498, 43] on span "In mẫu tem hàng tự cấu hình" at bounding box center [498, 47] width 93 height 11
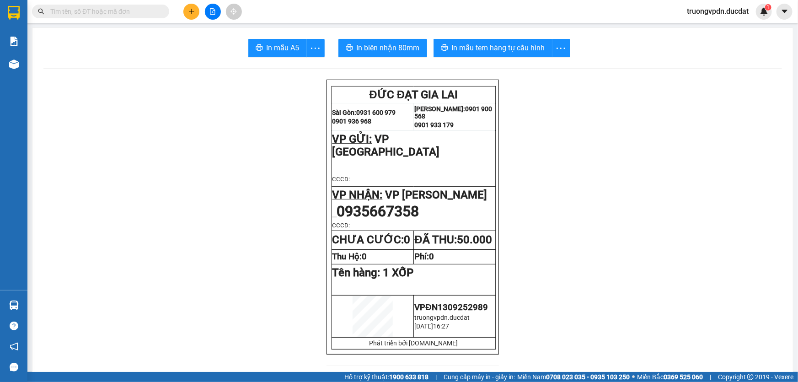
click at [151, 13] on input "text" at bounding box center [104, 11] width 108 height 10
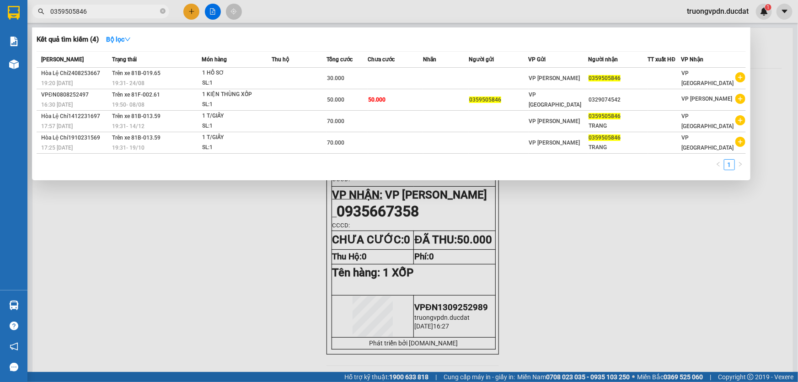
click at [589, 231] on div at bounding box center [399, 191] width 798 height 382
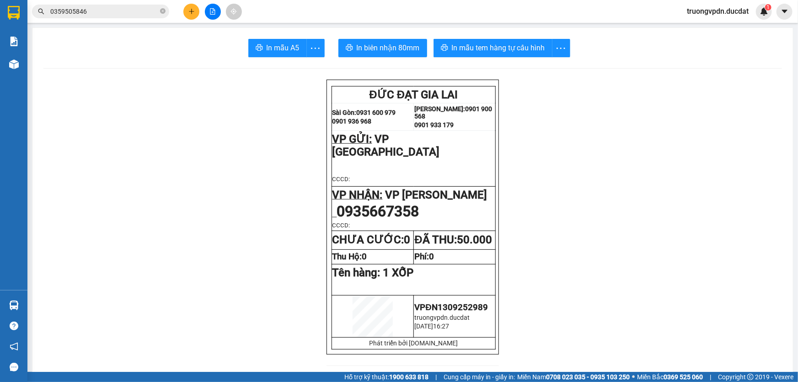
click at [191, 7] on button at bounding box center [191, 12] width 16 height 16
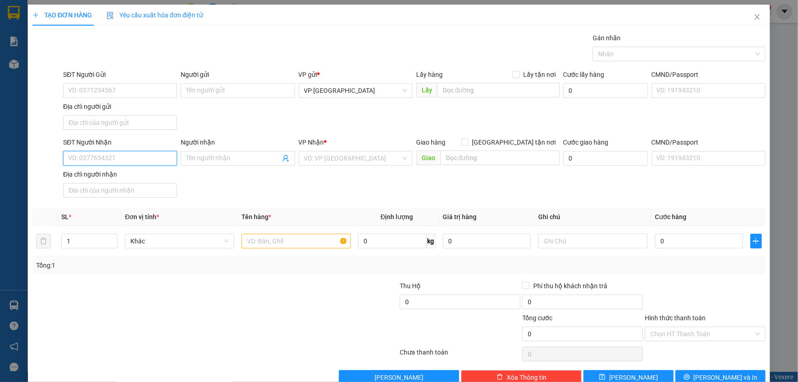
click at [133, 153] on input "SĐT Người Nhận" at bounding box center [120, 158] width 114 height 15
click at [114, 171] on div "0395468837" at bounding box center [119, 176] width 102 height 10
click at [267, 238] on input "text" at bounding box center [295, 241] width 109 height 15
click at [678, 239] on input "0" at bounding box center [699, 241] width 88 height 15
click at [710, 336] on input "Hình thức thanh toán" at bounding box center [701, 334] width 103 height 14
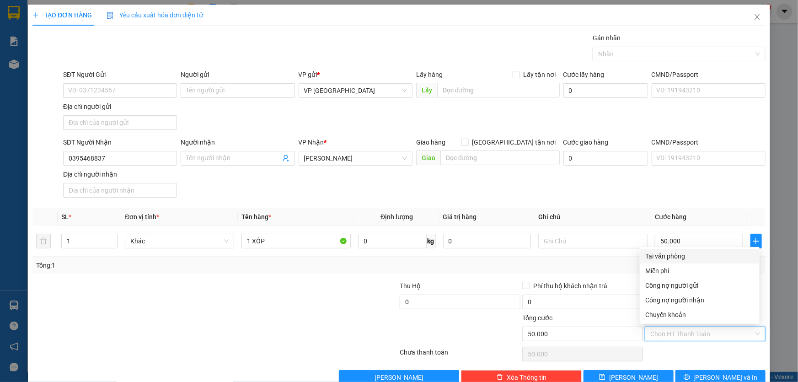
click at [674, 252] on div "Tại văn phòng" at bounding box center [699, 256] width 109 height 10
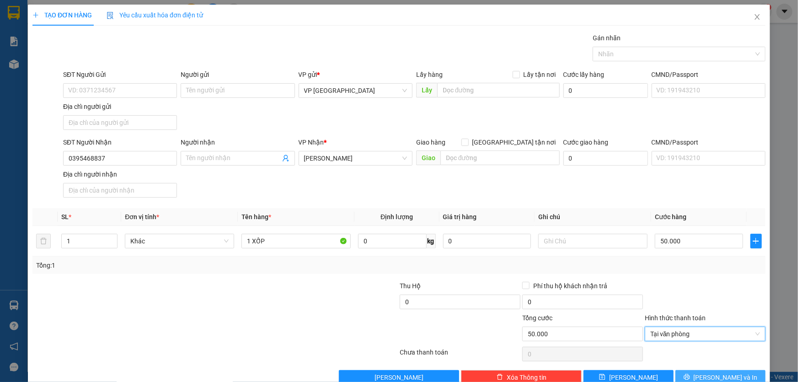
click at [718, 375] on span "[PERSON_NAME] và In" at bounding box center [725, 377] width 64 height 10
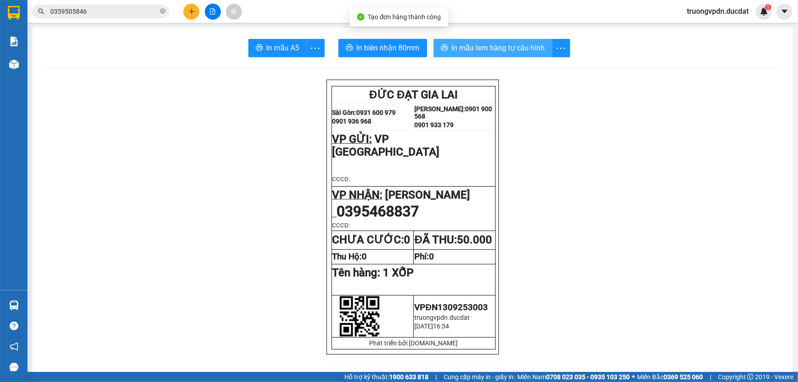
click at [461, 50] on span "In mẫu tem hàng tự cấu hình" at bounding box center [498, 47] width 93 height 11
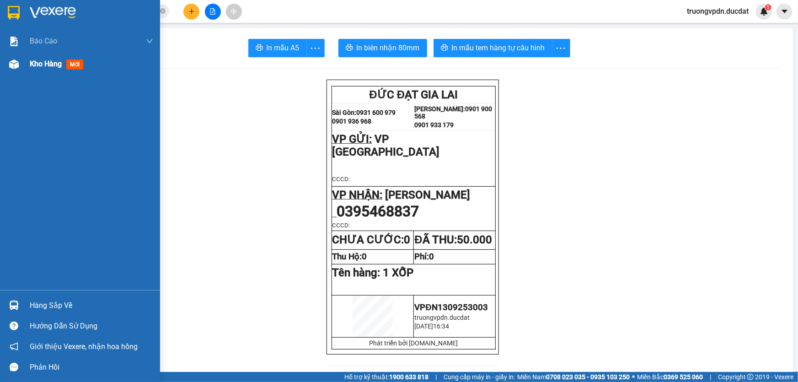
click at [34, 70] on div "Kho hàng mới" at bounding box center [91, 64] width 123 height 23
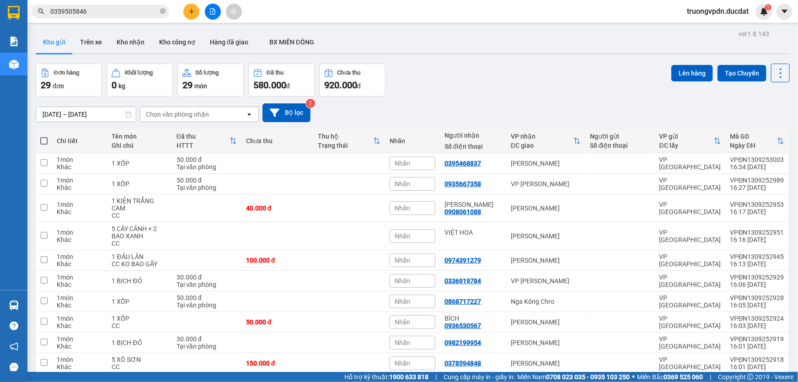
click at [667, 381] on button "2" at bounding box center [674, 388] width 14 height 14
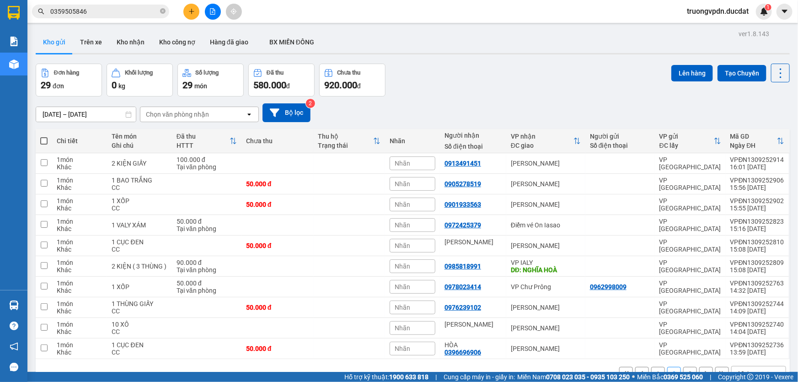
click at [651, 367] on button "1" at bounding box center [658, 374] width 14 height 14
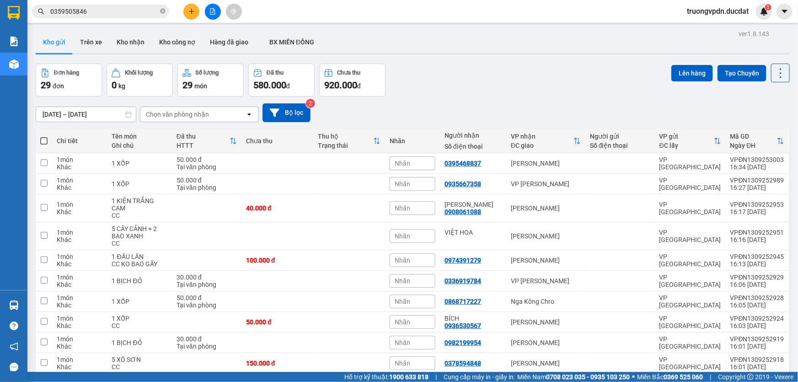
click at [193, 10] on icon "plus" at bounding box center [191, 11] width 6 height 6
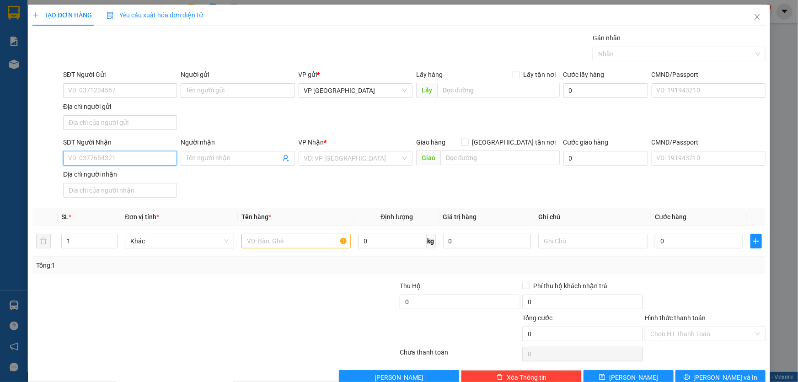
click at [129, 159] on input "SĐT Người Nhận" at bounding box center [120, 158] width 114 height 15
paste input "0936530567"
click at [117, 178] on div "0936530567 - BÍCH" at bounding box center [119, 176] width 102 height 10
click at [301, 234] on input "text" at bounding box center [295, 241] width 109 height 15
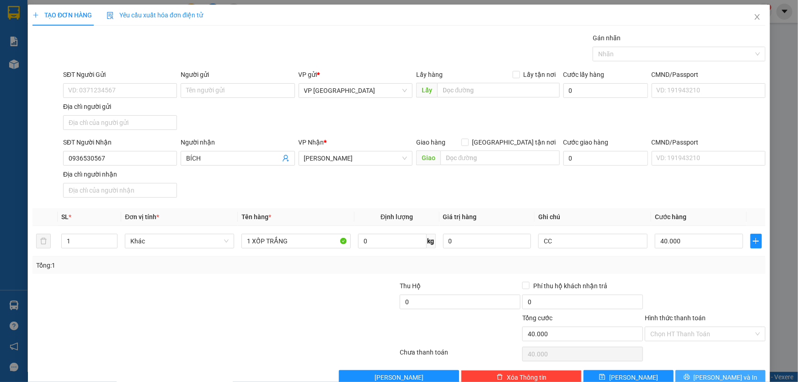
click at [730, 375] on span "[PERSON_NAME] và In" at bounding box center [725, 377] width 64 height 10
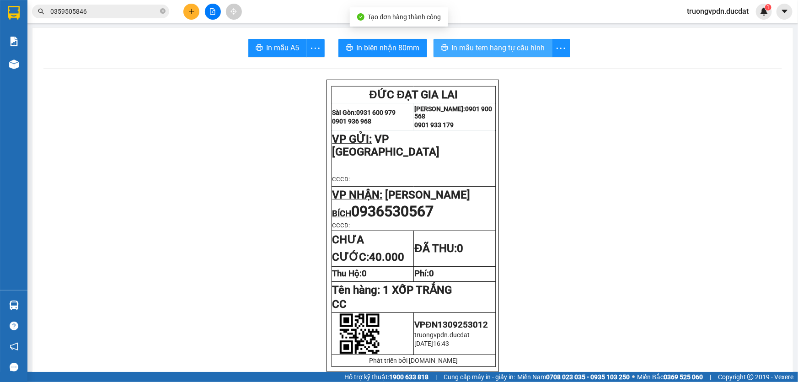
click at [457, 41] on button "In mẫu tem hàng tự cấu hình" at bounding box center [492, 48] width 119 height 18
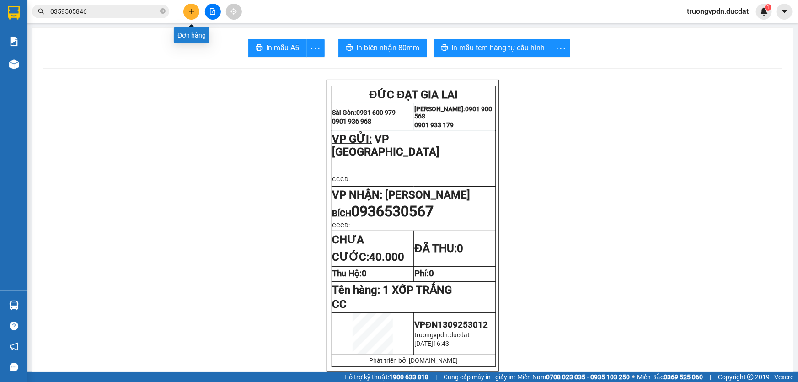
click at [194, 8] on icon "plus" at bounding box center [191, 11] width 6 height 6
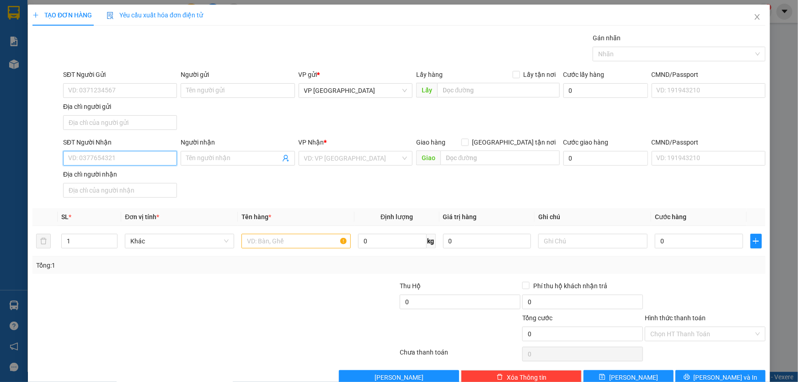
click at [133, 153] on input "SĐT Người Nhận" at bounding box center [120, 158] width 114 height 15
click at [100, 192] on div "0359179206" at bounding box center [119, 191] width 102 height 10
click at [279, 237] on input "text" at bounding box center [295, 241] width 109 height 15
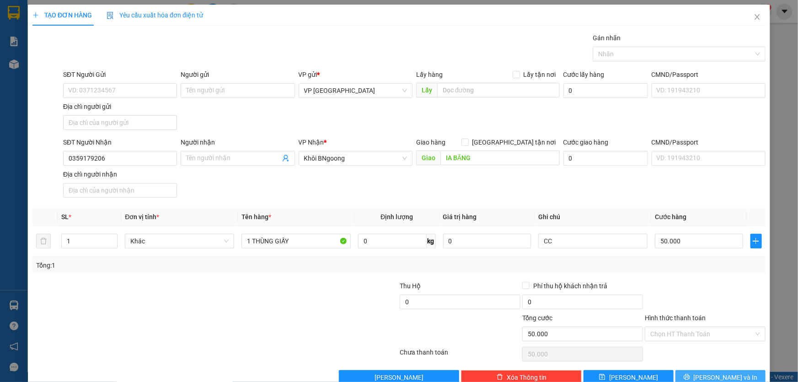
click at [722, 379] on span "[PERSON_NAME] và In" at bounding box center [725, 377] width 64 height 10
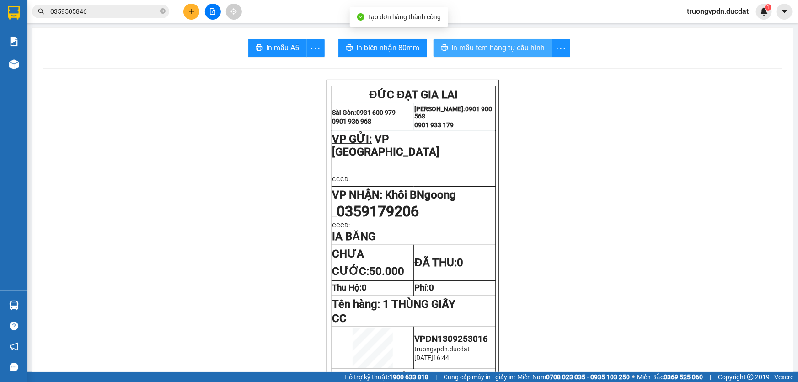
click at [478, 43] on span "In mẫu tem hàng tự cấu hình" at bounding box center [498, 47] width 93 height 11
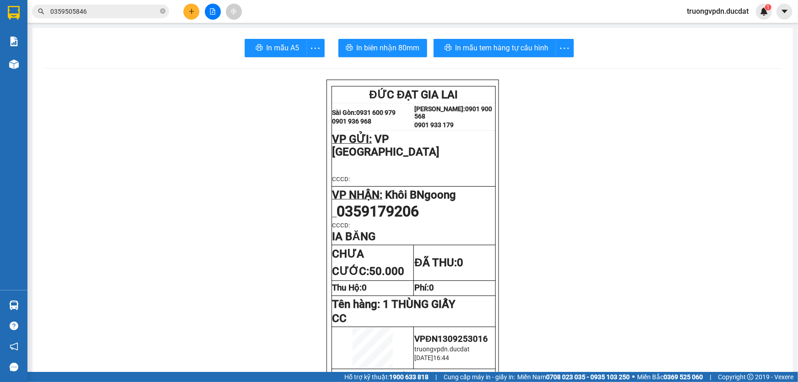
click at [197, 7] on button at bounding box center [191, 12] width 16 height 16
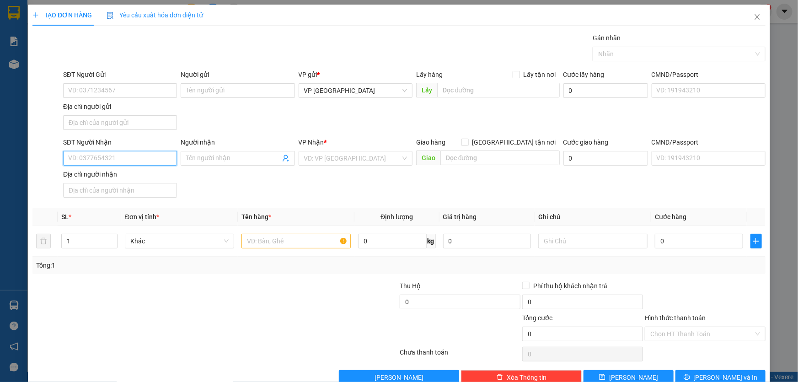
drag, startPoint x: 94, startPoint y: 155, endPoint x: 642, endPoint y: 204, distance: 550.7
click at [123, 155] on input "SĐT Người Nhận" at bounding box center [120, 158] width 114 height 15
click at [107, 184] on div "0926279999 0926279999" at bounding box center [119, 176] width 113 height 18
click at [103, 162] on input "092627" at bounding box center [120, 158] width 114 height 15
click at [109, 174] on div "0926279999" at bounding box center [119, 176] width 102 height 10
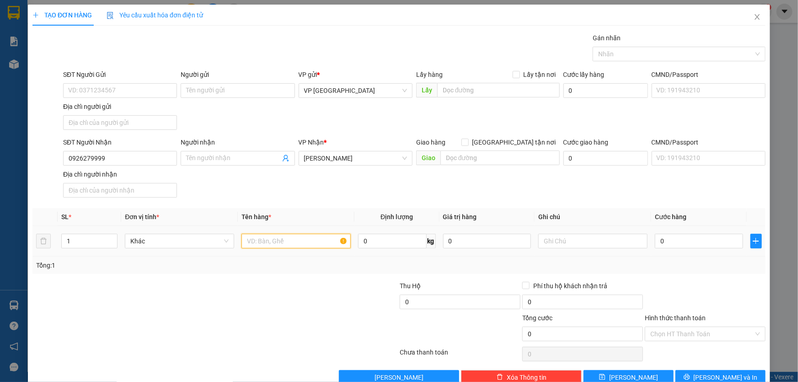
click at [269, 243] on input "text" at bounding box center [295, 241] width 109 height 15
click at [725, 296] on div at bounding box center [705, 297] width 123 height 32
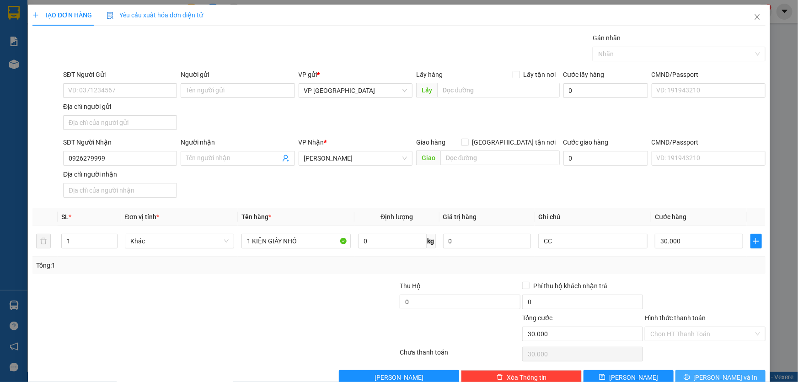
click at [714, 372] on span "[PERSON_NAME] và In" at bounding box center [725, 377] width 64 height 10
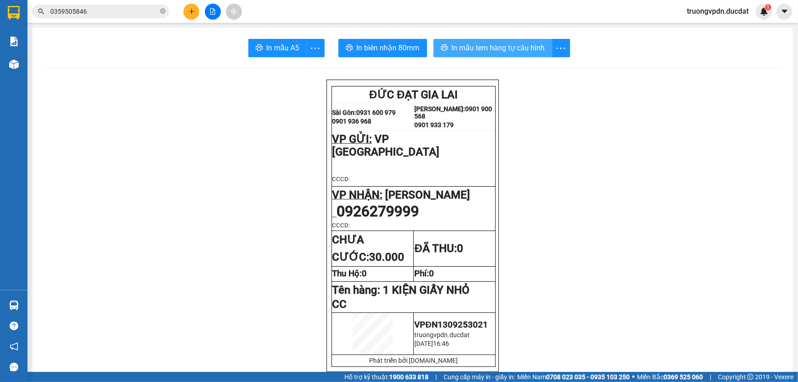
click at [503, 52] on span "In mẫu tem hàng tự cấu hình" at bounding box center [498, 47] width 93 height 11
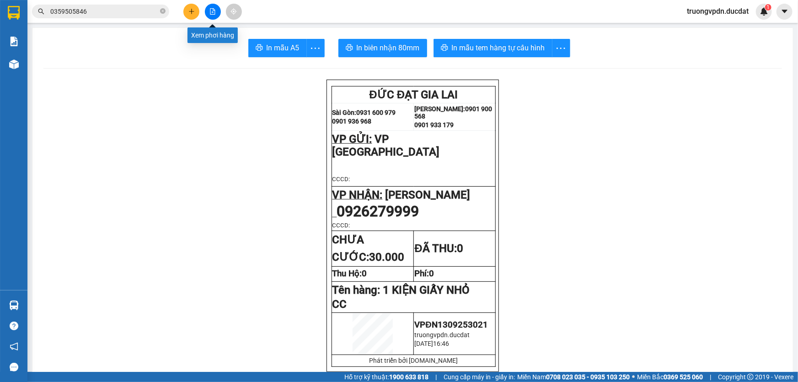
click at [187, 10] on button at bounding box center [191, 12] width 16 height 16
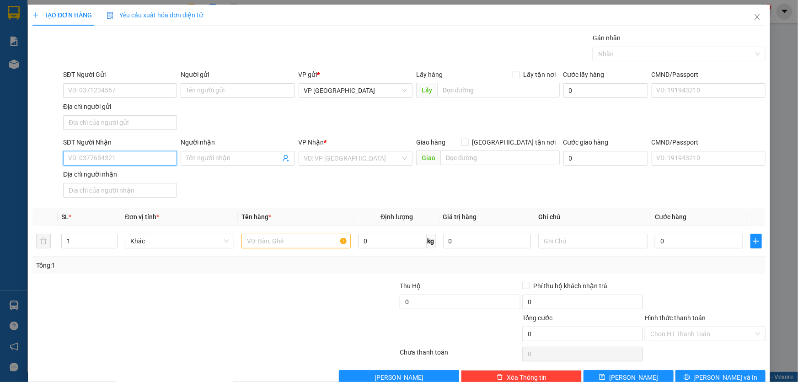
click at [114, 159] on input "SĐT Người Nhận" at bounding box center [120, 158] width 114 height 15
click at [78, 159] on input "0868868" at bounding box center [120, 158] width 114 height 15
click at [83, 159] on input "0868868" at bounding box center [120, 158] width 114 height 15
click at [106, 158] on input "0861868" at bounding box center [120, 158] width 114 height 15
drag, startPoint x: 115, startPoint y: 174, endPoint x: 217, endPoint y: 209, distance: 108.3
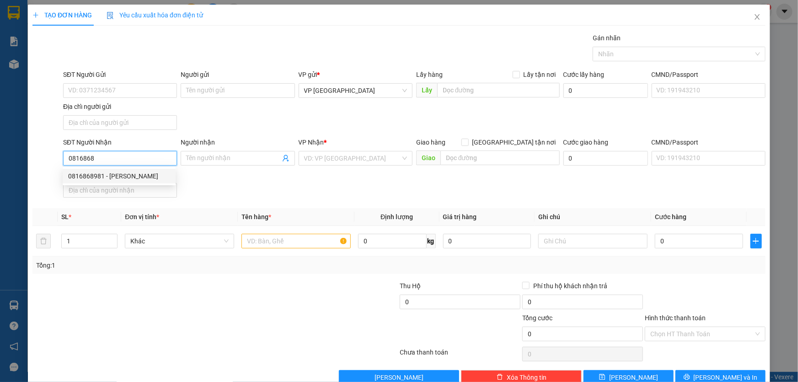
click at [114, 174] on div "0816868981 - [PERSON_NAME]" at bounding box center [119, 176] width 102 height 10
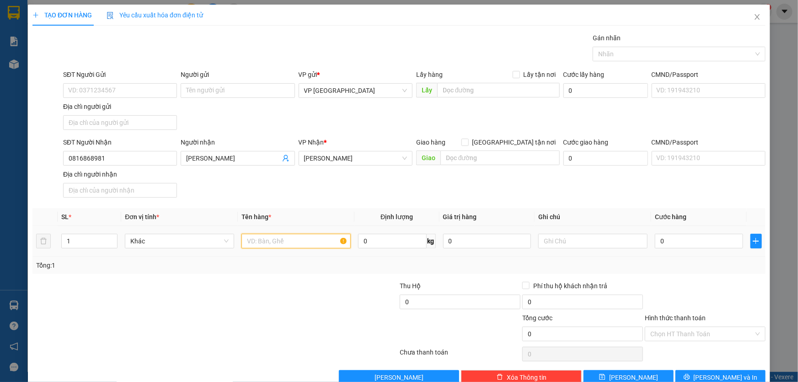
click at [280, 237] on input "text" at bounding box center [295, 241] width 109 height 15
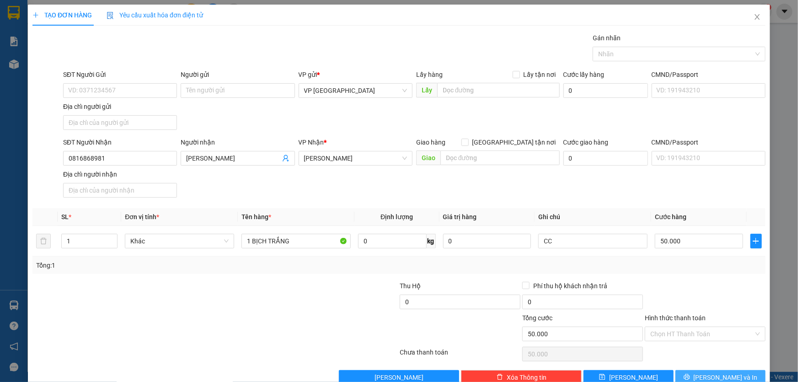
click at [711, 377] on span "[PERSON_NAME] và In" at bounding box center [725, 377] width 64 height 10
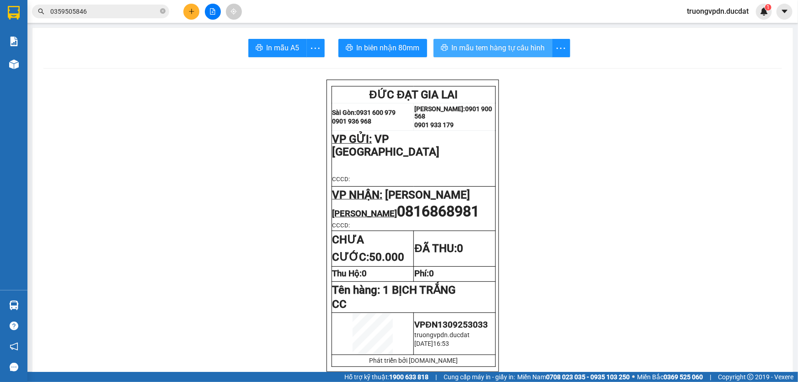
click at [528, 49] on span "In mẫu tem hàng tự cấu hình" at bounding box center [498, 47] width 93 height 11
click at [194, 8] on icon "plus" at bounding box center [191, 11] width 6 height 6
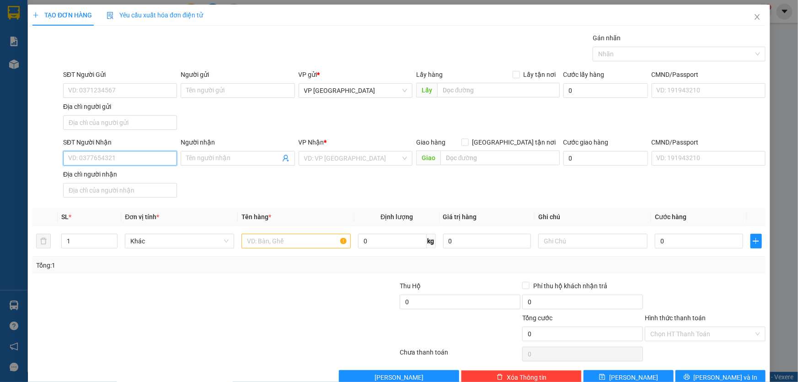
click at [136, 163] on input "SĐT Người Nhận" at bounding box center [120, 158] width 114 height 15
drag, startPoint x: 97, startPoint y: 175, endPoint x: 107, endPoint y: 171, distance: 11.0
click at [97, 174] on div "0964079777" at bounding box center [119, 176] width 102 height 10
click at [281, 241] on input "text" at bounding box center [295, 241] width 109 height 15
click at [699, 336] on input "Hình thức thanh toán" at bounding box center [701, 334] width 103 height 14
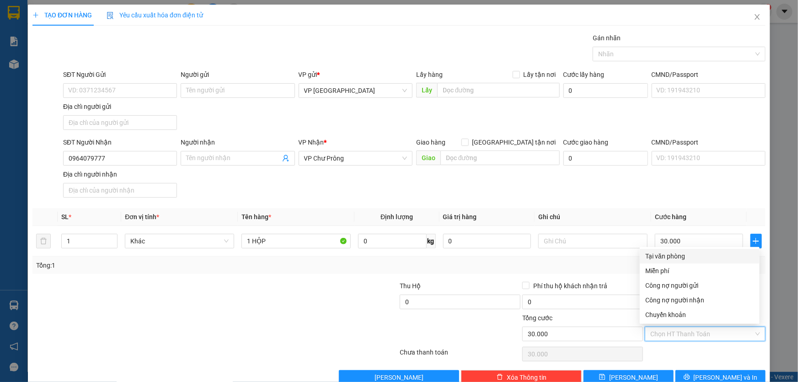
click at [672, 256] on div "Tại văn phòng" at bounding box center [699, 256] width 109 height 10
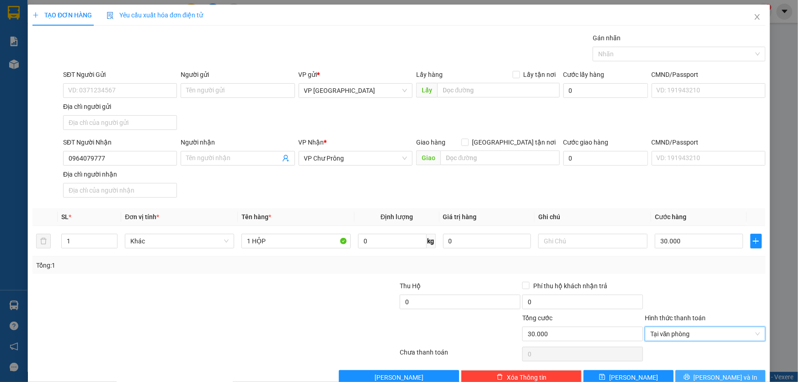
click at [727, 373] on span "[PERSON_NAME] và In" at bounding box center [725, 377] width 64 height 10
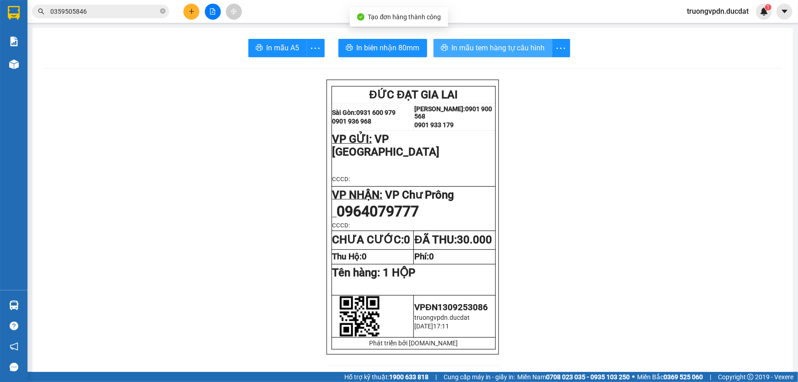
click at [507, 54] on button "In mẫu tem hàng tự cấu hình" at bounding box center [492, 48] width 119 height 18
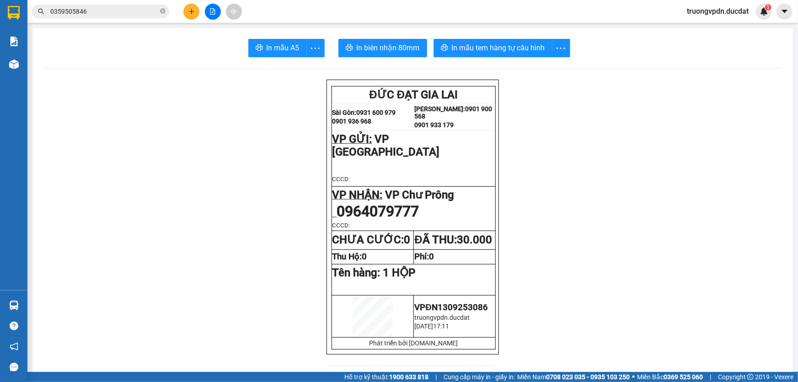
click at [191, 7] on button at bounding box center [191, 12] width 16 height 16
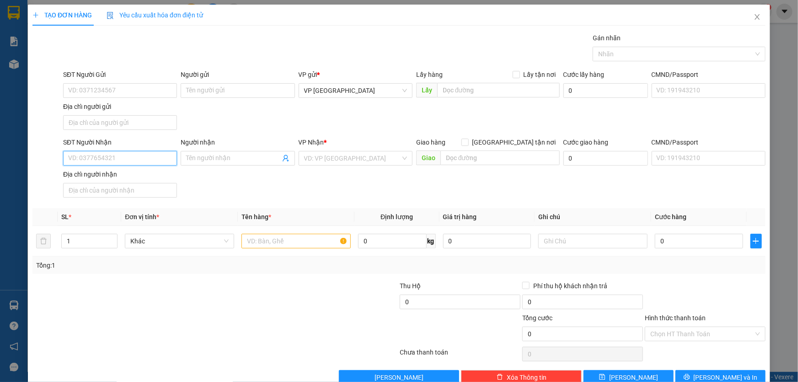
click at [132, 163] on input "SĐT Người Nhận" at bounding box center [120, 158] width 114 height 15
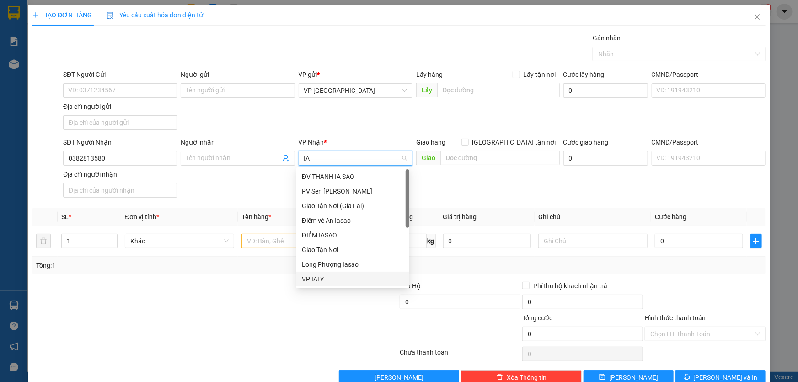
click at [318, 277] on div "VP IALY" at bounding box center [353, 279] width 102 height 10
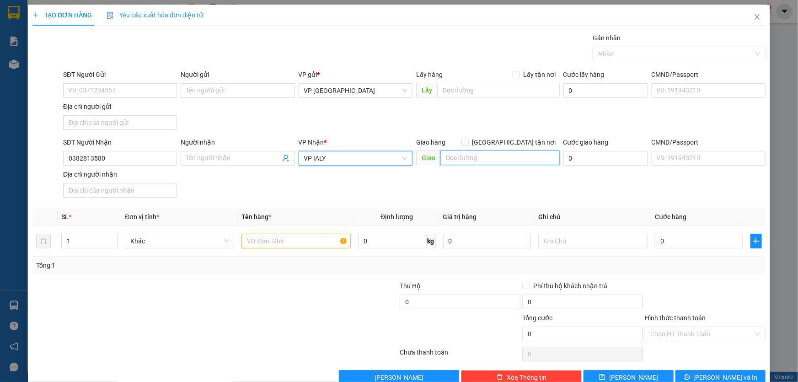
click at [487, 155] on input "text" at bounding box center [499, 157] width 119 height 15
click at [304, 245] on input "text" at bounding box center [295, 241] width 109 height 15
click at [729, 373] on span "[PERSON_NAME] và In" at bounding box center [725, 377] width 64 height 10
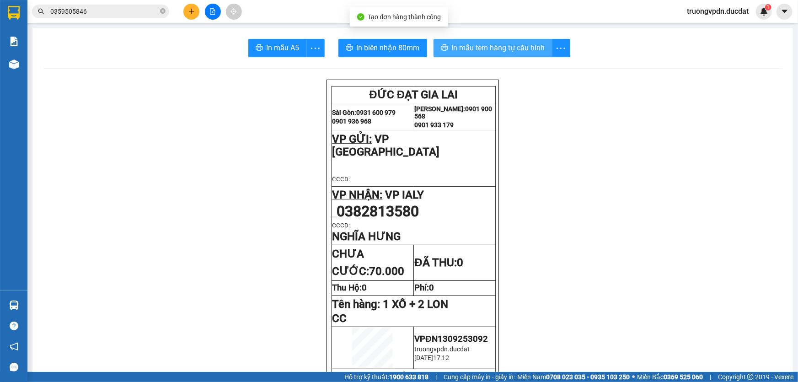
click at [502, 51] on span "In mẫu tem hàng tự cấu hình" at bounding box center [498, 47] width 93 height 11
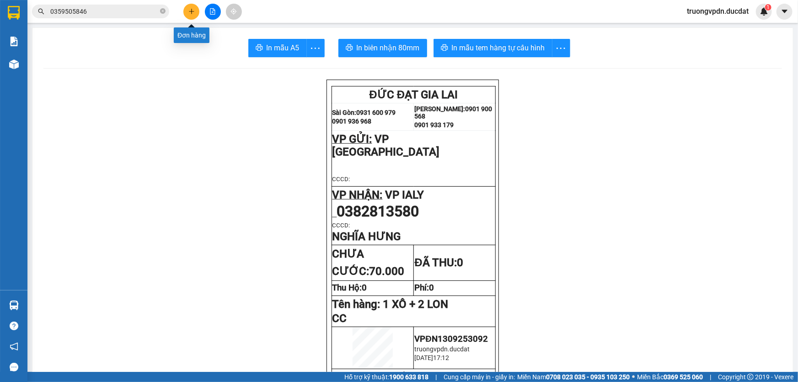
click at [189, 17] on button at bounding box center [191, 12] width 16 height 16
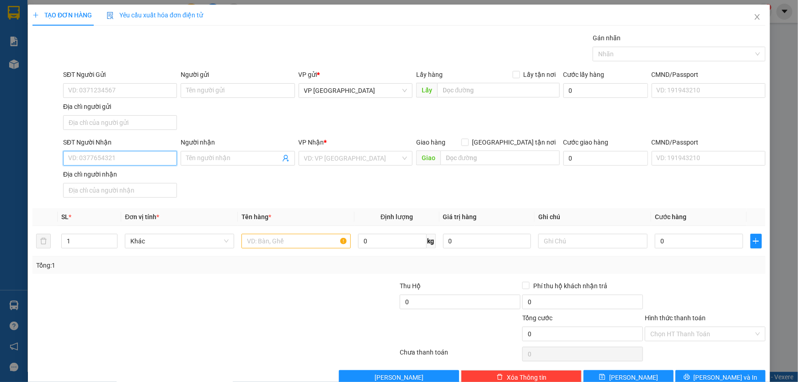
click at [138, 160] on input "SĐT Người Nhận" at bounding box center [120, 158] width 114 height 15
drag, startPoint x: 96, startPoint y: 177, endPoint x: 256, endPoint y: 229, distance: 168.9
click at [97, 177] on div "0396792455" at bounding box center [119, 176] width 102 height 10
click at [256, 238] on input "text" at bounding box center [295, 241] width 109 height 15
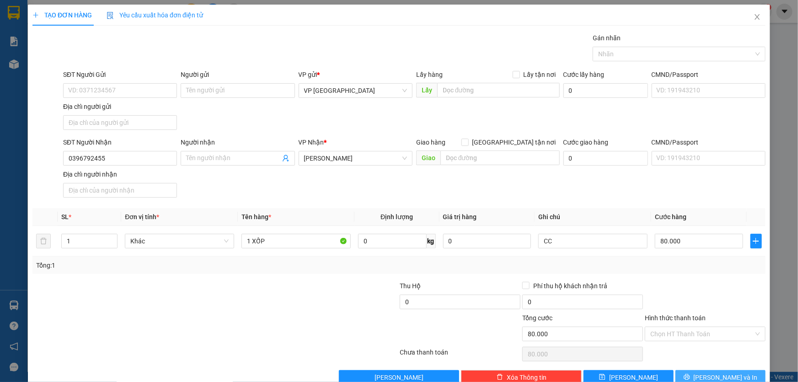
click at [725, 374] on span "[PERSON_NAME] và In" at bounding box center [725, 377] width 64 height 10
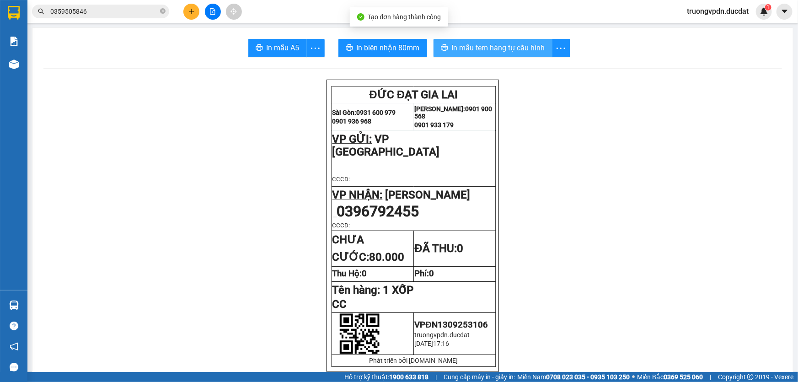
click at [501, 43] on span "In mẫu tem hàng tự cấu hình" at bounding box center [498, 47] width 93 height 11
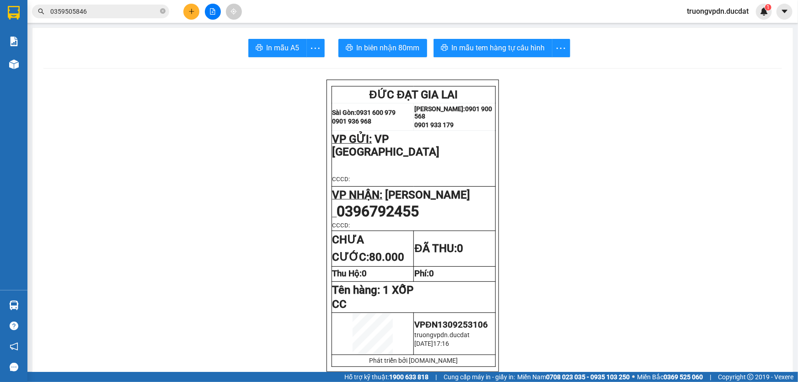
click at [190, 9] on icon "plus" at bounding box center [191, 11] width 6 height 6
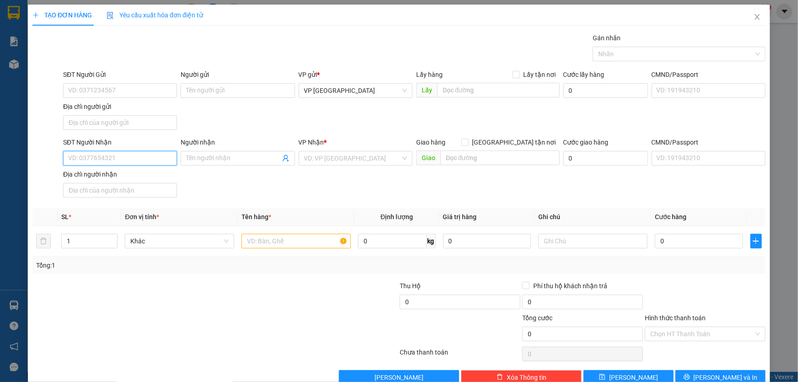
click at [136, 157] on input "SĐT Người Nhận" at bounding box center [120, 158] width 114 height 15
drag, startPoint x: 121, startPoint y: 181, endPoint x: 133, endPoint y: 172, distance: 14.6
click at [121, 181] on div "0933444491 - THẢO" at bounding box center [119, 176] width 113 height 15
click at [288, 242] on input "text" at bounding box center [295, 241] width 109 height 15
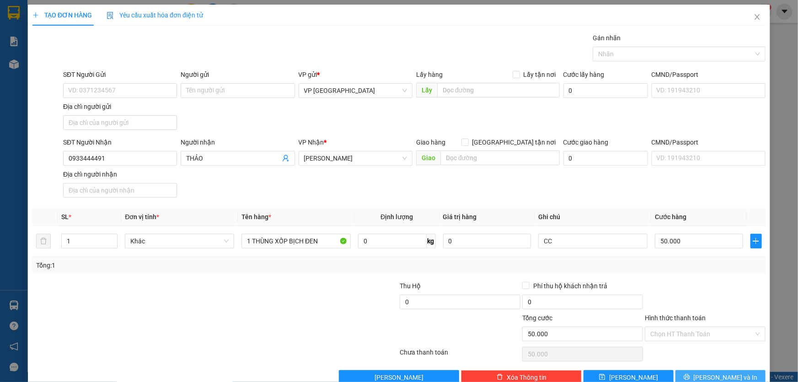
click at [722, 373] on span "[PERSON_NAME] và In" at bounding box center [725, 377] width 64 height 10
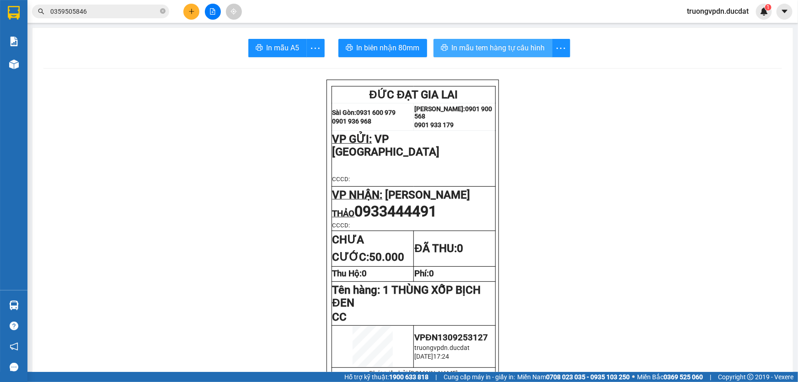
click at [481, 52] on span "In mẫu tem hàng tự cấu hình" at bounding box center [498, 47] width 93 height 11
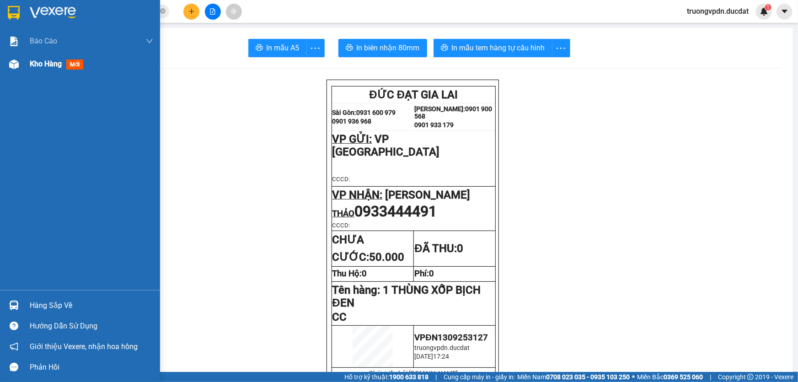
click at [37, 66] on span "Kho hàng" at bounding box center [46, 63] width 32 height 9
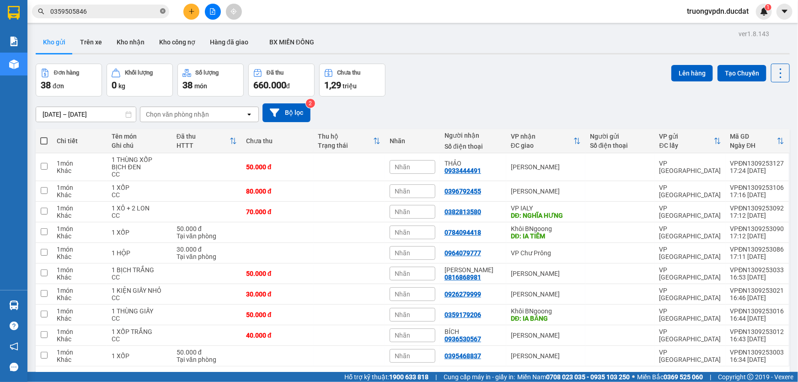
click at [163, 10] on icon "close-circle" at bounding box center [162, 10] width 5 height 5
click at [651, 374] on button "2" at bounding box center [658, 381] width 14 height 14
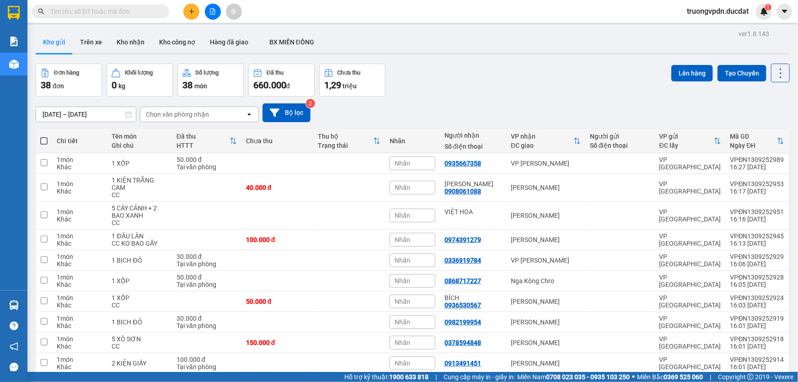
click at [667, 381] on button "3" at bounding box center [674, 388] width 14 height 14
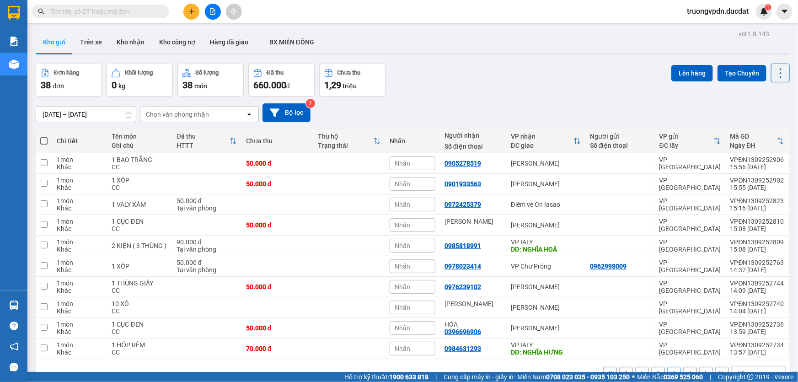
click at [683, 367] on button "4" at bounding box center [690, 374] width 14 height 14
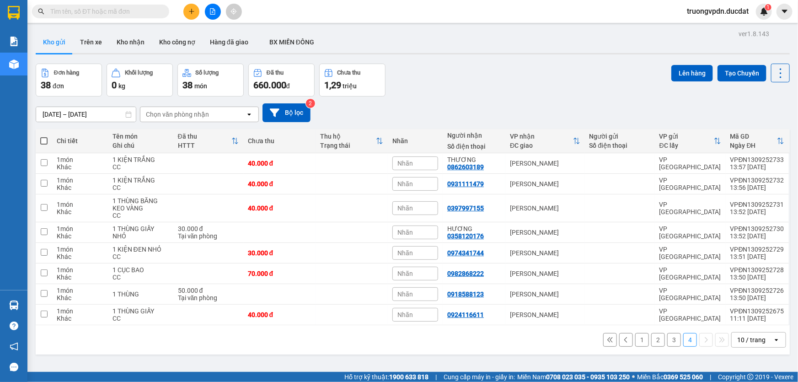
click at [636, 333] on button "1" at bounding box center [642, 340] width 14 height 14
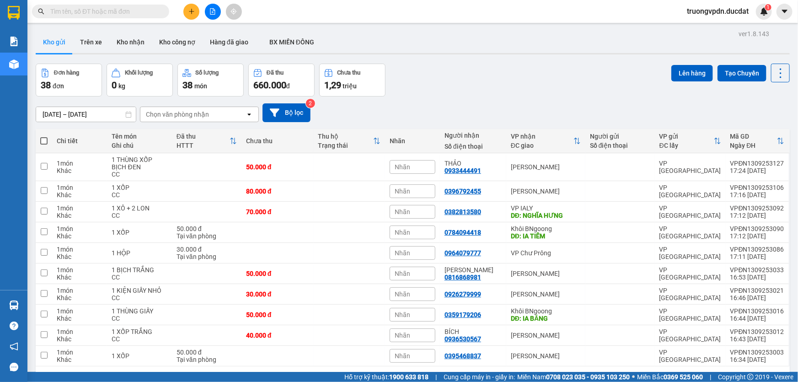
click at [651, 374] on button "2" at bounding box center [658, 381] width 14 height 14
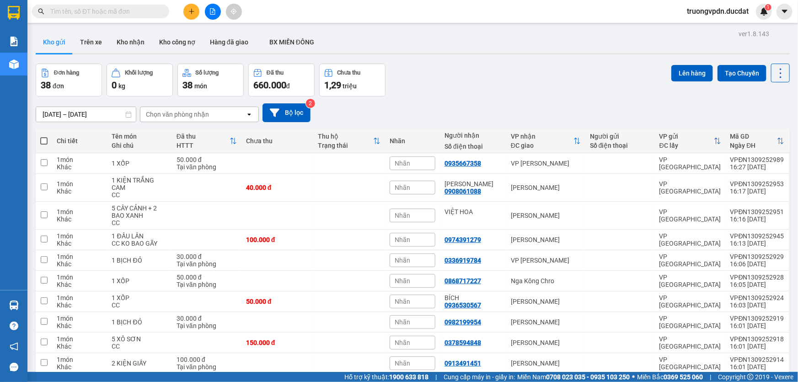
click at [669, 381] on button "3" at bounding box center [674, 388] width 14 height 14
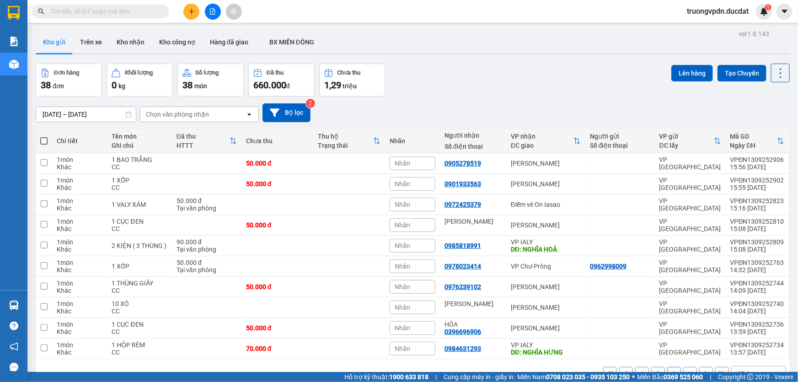
click at [683, 367] on button "4" at bounding box center [690, 374] width 14 height 14
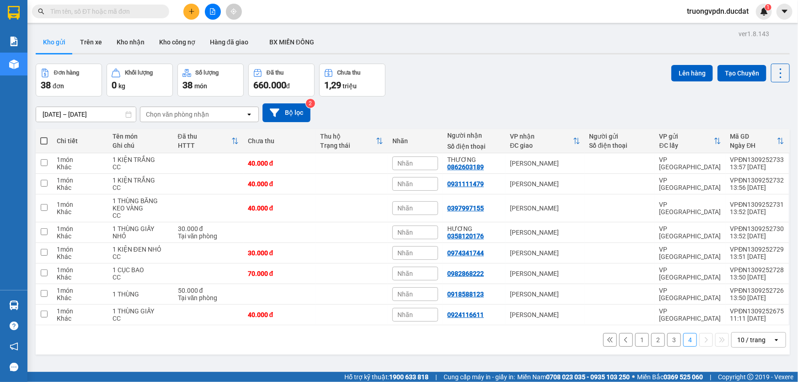
click at [636, 333] on button "1" at bounding box center [642, 340] width 14 height 14
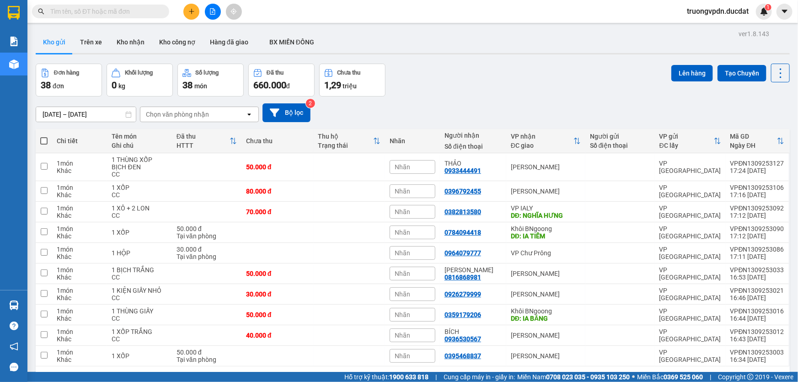
click at [150, 7] on input "text" at bounding box center [104, 11] width 108 height 10
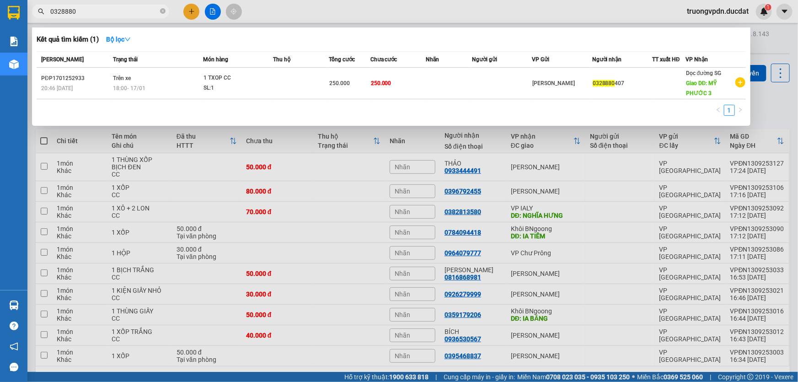
click at [235, 146] on div at bounding box center [399, 191] width 798 height 382
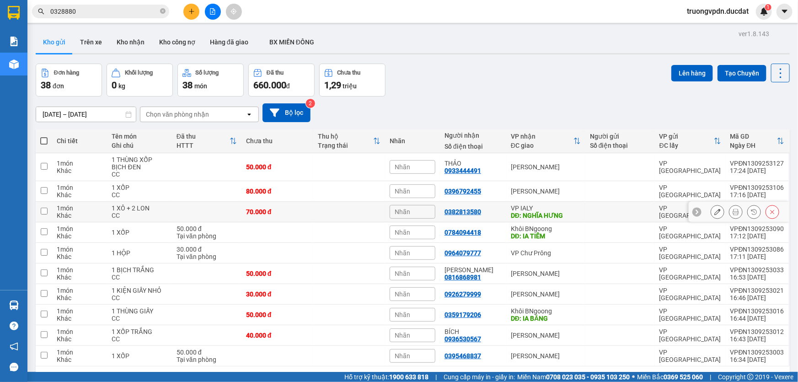
click at [529, 212] on div "DĐ: NGHĨA HƯNG" at bounding box center [546, 215] width 70 height 7
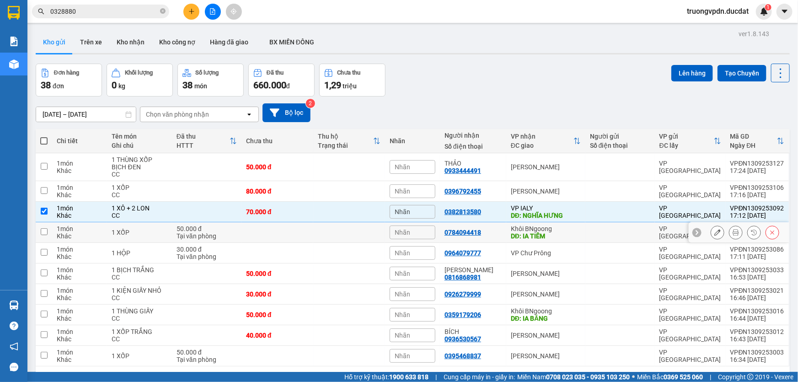
click at [528, 232] on div "DĐ: IA TIÊM" at bounding box center [546, 235] width 70 height 7
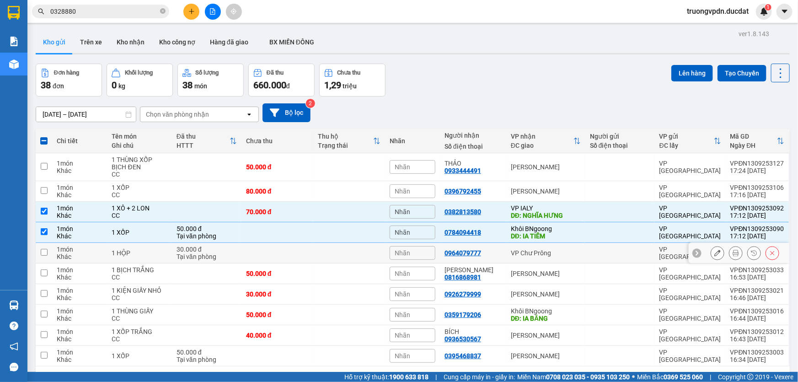
click at [550, 249] on div "VP Chư Prông" at bounding box center [546, 252] width 70 height 7
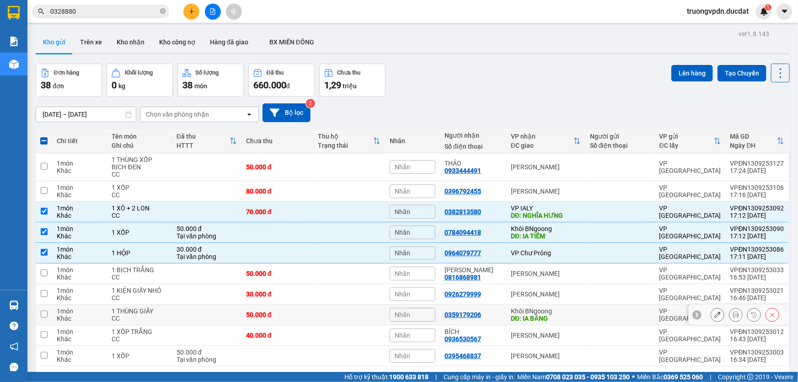
click at [553, 307] on div "Khôi BNgoong" at bounding box center [546, 310] width 70 height 7
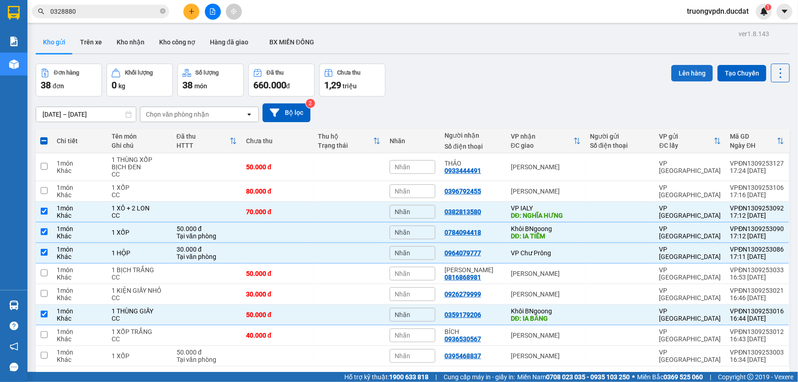
click at [683, 65] on button "Lên hàng" at bounding box center [692, 73] width 42 height 16
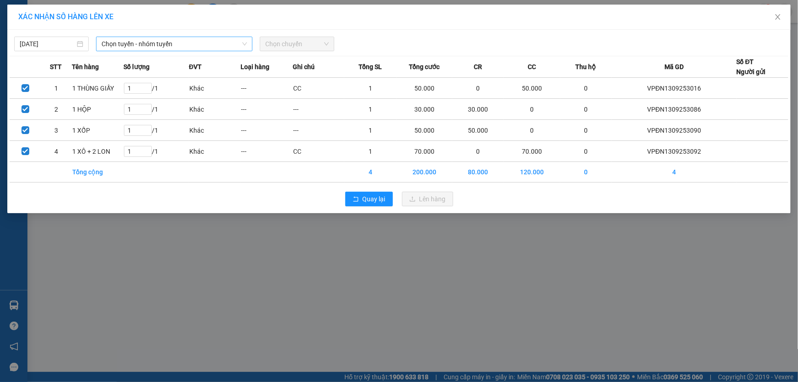
click at [139, 41] on span "Chọn tuyến - nhóm tuyến" at bounding box center [173, 44] width 145 height 14
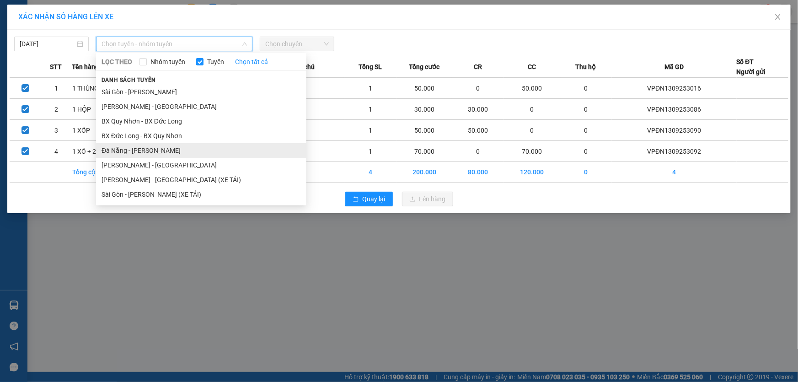
drag, startPoint x: 135, startPoint y: 150, endPoint x: 340, endPoint y: 76, distance: 217.5
click at [136, 150] on li "Đà Nẵng - [PERSON_NAME]" at bounding box center [201, 150] width 210 height 15
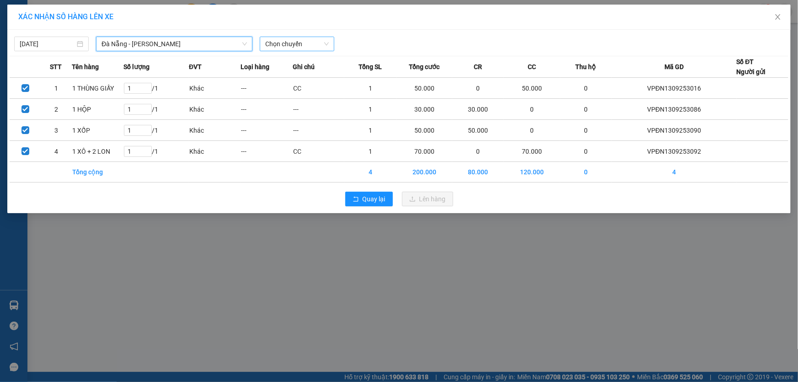
click at [304, 41] on span "Chọn chuyến" at bounding box center [297, 44] width 64 height 14
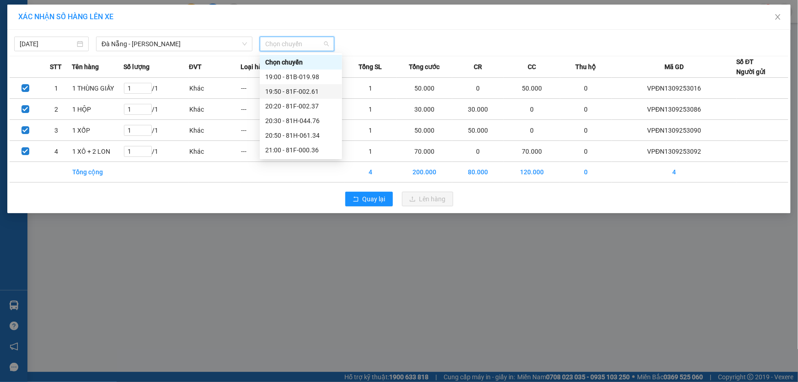
click at [311, 95] on div "19:50 - 81F-002.61" at bounding box center [300, 91] width 71 height 10
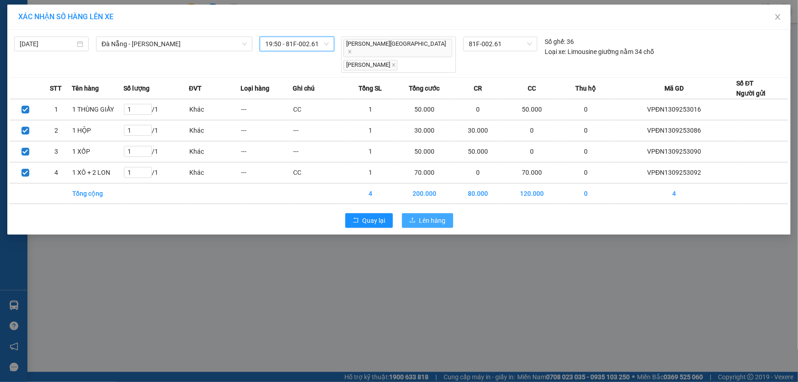
click at [433, 215] on span "Lên hàng" at bounding box center [432, 220] width 27 height 10
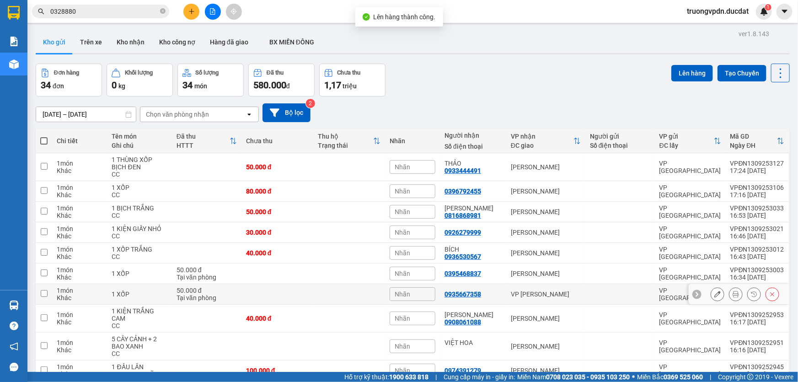
click at [533, 290] on div "VP [PERSON_NAME]" at bounding box center [546, 293] width 70 height 7
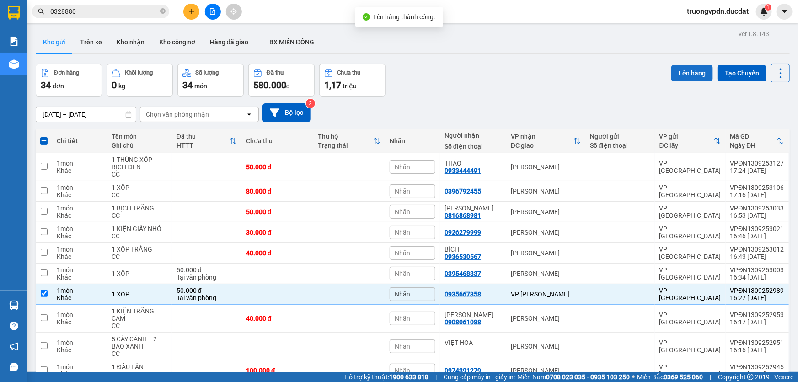
click at [695, 65] on button "Lên hàng" at bounding box center [692, 73] width 42 height 16
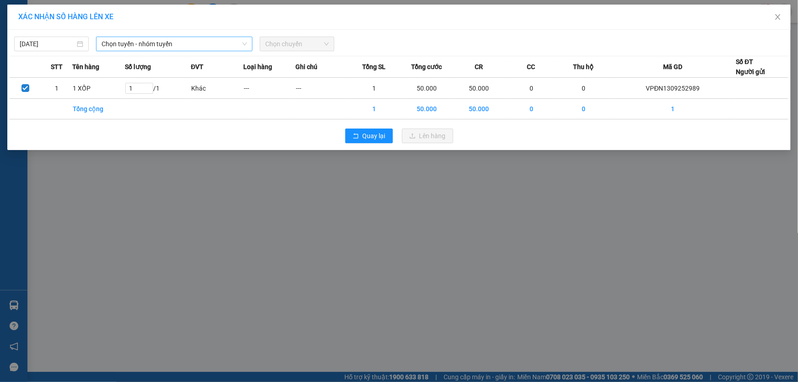
click at [128, 40] on span "Chọn tuyến - nhóm tuyến" at bounding box center [173, 44] width 145 height 14
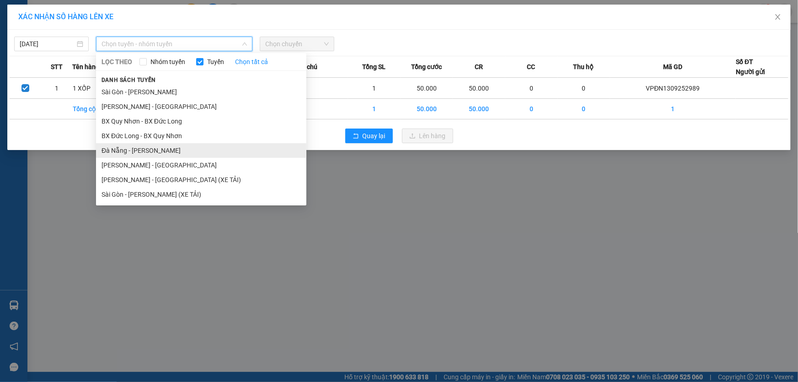
click at [132, 147] on li "Đà Nẵng - [PERSON_NAME]" at bounding box center [201, 150] width 210 height 15
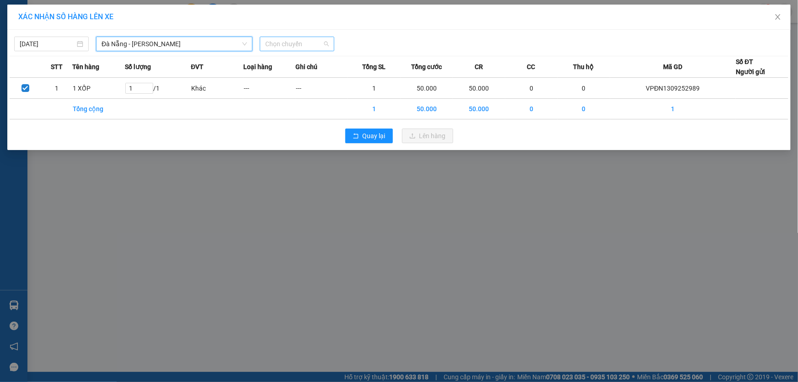
click at [268, 45] on span "Chọn chuyến" at bounding box center [297, 44] width 64 height 14
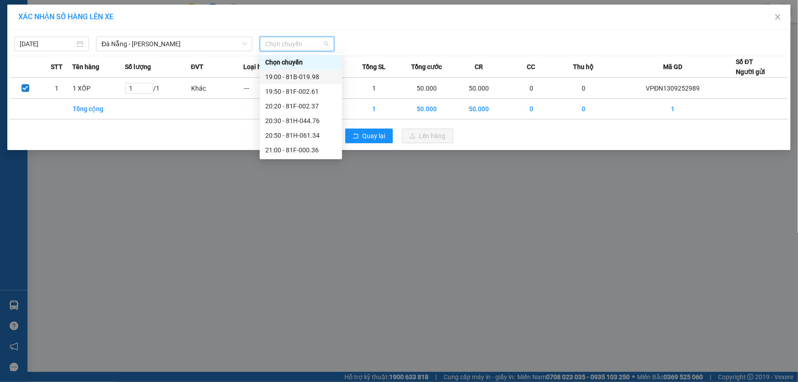
click at [298, 78] on div "19:00 - 81B-019.98" at bounding box center [300, 77] width 71 height 10
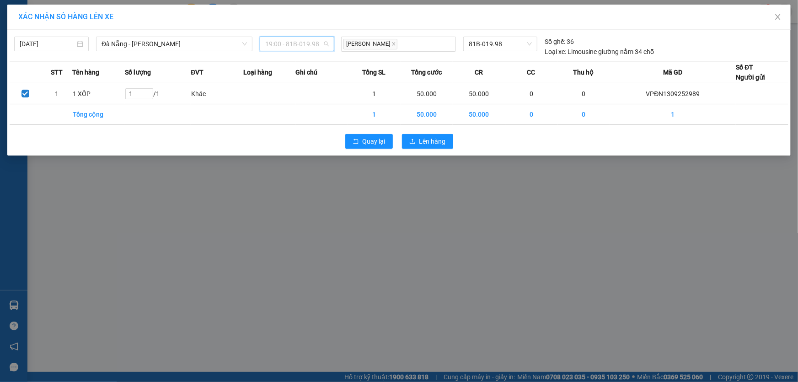
click at [320, 44] on span "19:00 - 81B-019.98" at bounding box center [297, 44] width 64 height 14
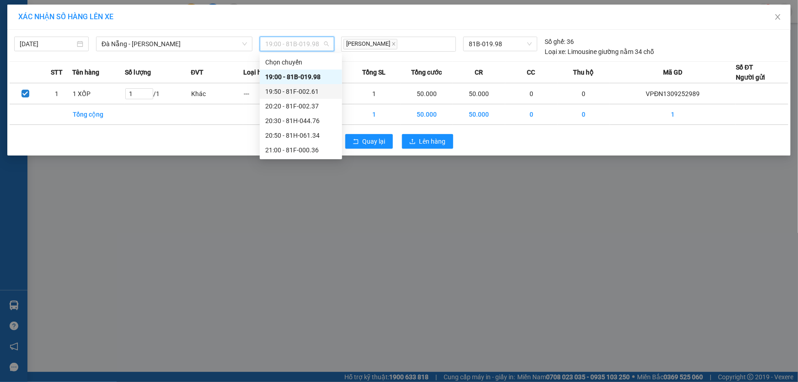
click at [317, 87] on div "19:50 - 81F-002.61" at bounding box center [300, 91] width 71 height 10
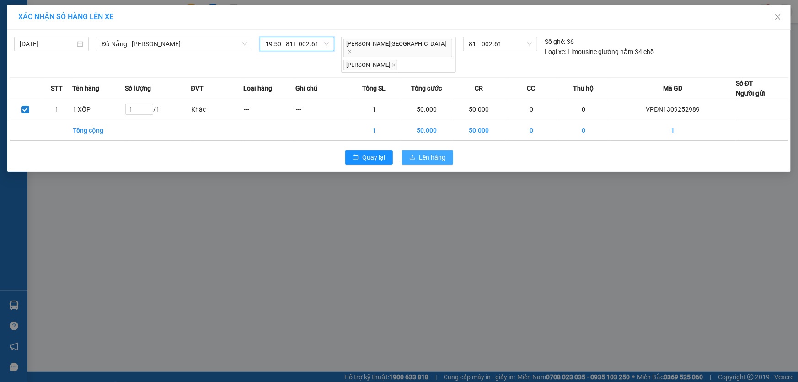
click at [431, 152] on span "Lên hàng" at bounding box center [432, 157] width 27 height 10
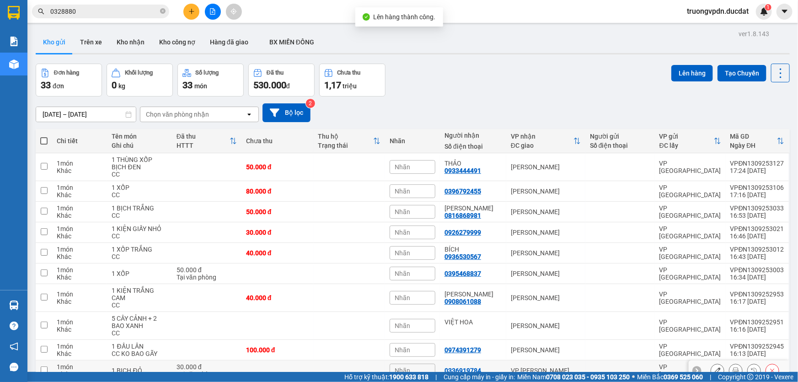
click at [565, 367] on div "VP [PERSON_NAME]" at bounding box center [546, 370] width 70 height 7
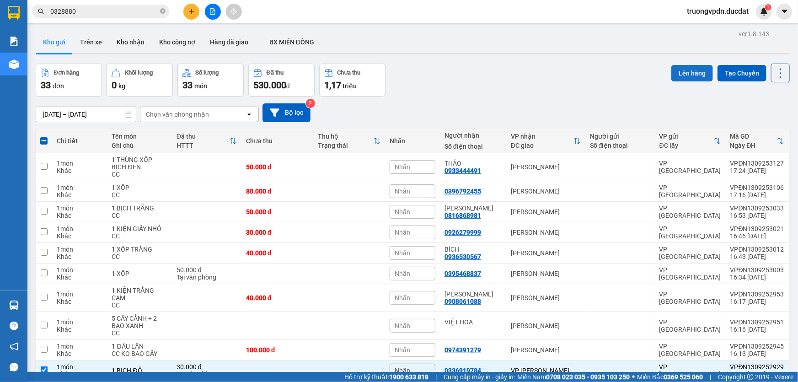
click at [679, 65] on button "Lên hàng" at bounding box center [692, 73] width 42 height 16
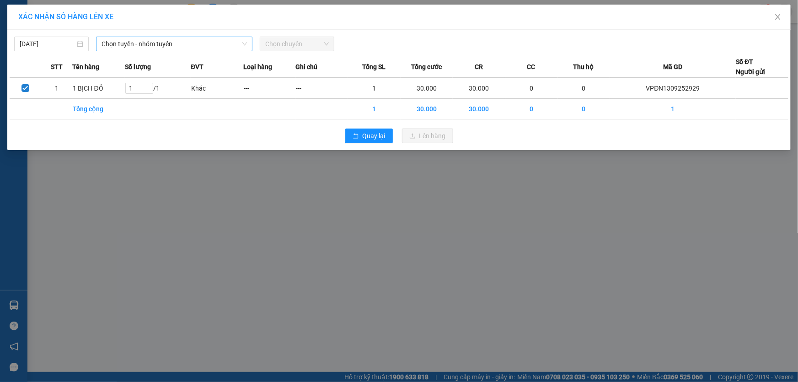
click at [166, 45] on span "Chọn tuyến - nhóm tuyến" at bounding box center [173, 44] width 145 height 14
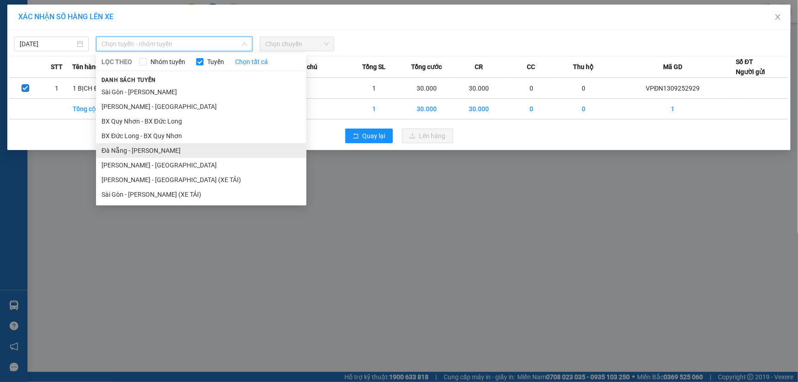
click at [133, 150] on li "Đà Nẵng - [PERSON_NAME]" at bounding box center [201, 150] width 210 height 15
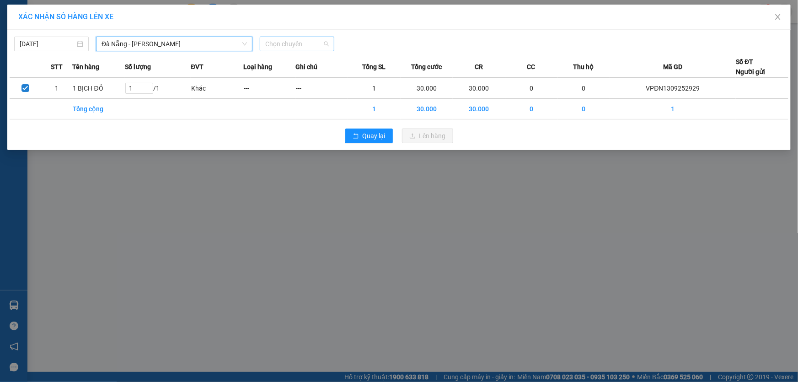
click at [312, 40] on span "Chọn chuyến" at bounding box center [297, 44] width 64 height 14
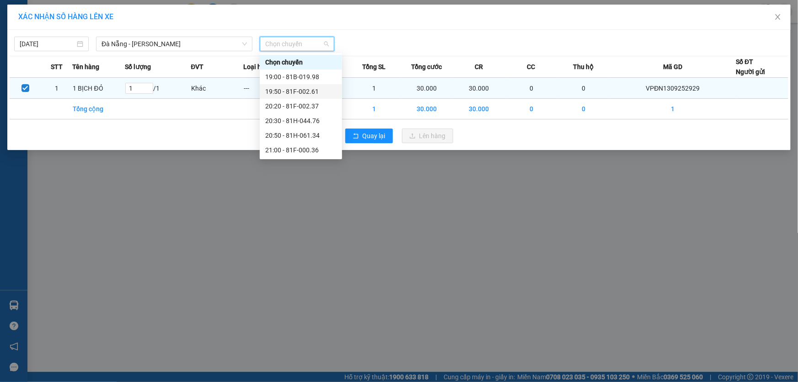
click at [305, 91] on div "19:50 - 81F-002.61" at bounding box center [300, 91] width 71 height 10
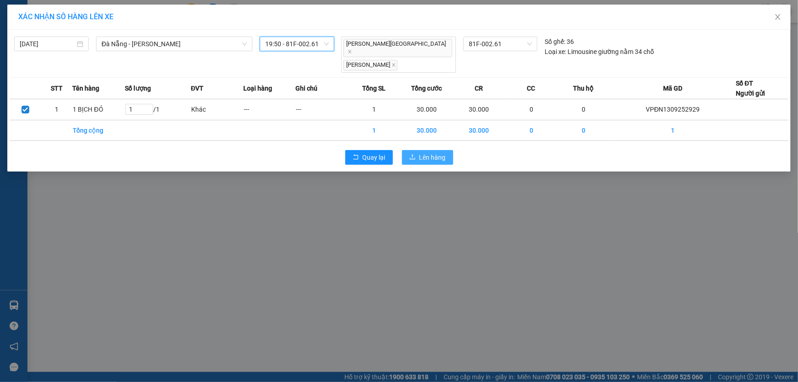
click at [418, 150] on button "Lên hàng" at bounding box center [427, 157] width 51 height 15
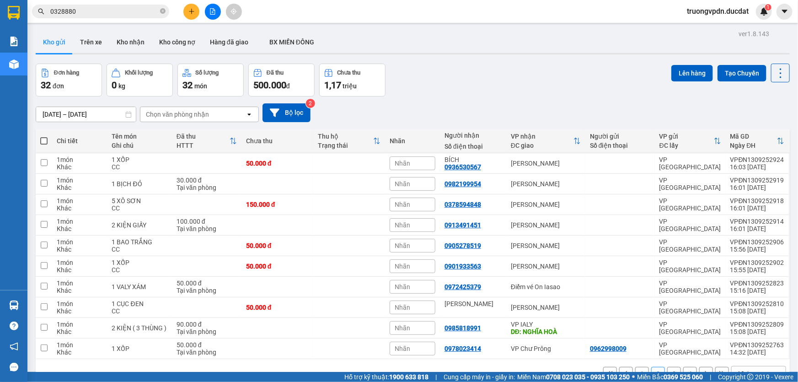
click at [635, 367] on button "1" at bounding box center [642, 374] width 14 height 14
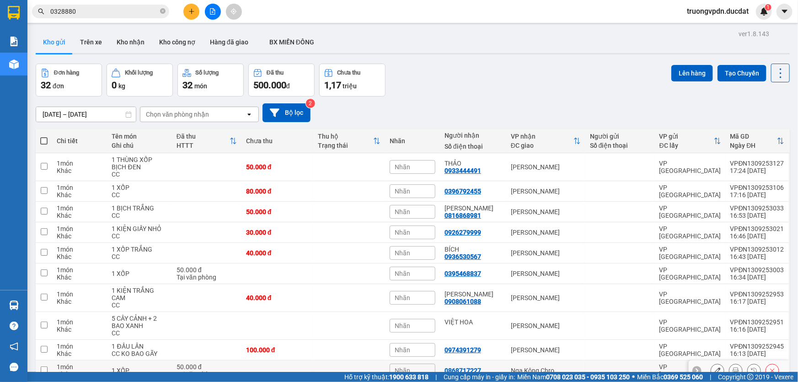
click at [545, 367] on div "Nga Kông Chro" at bounding box center [546, 370] width 70 height 7
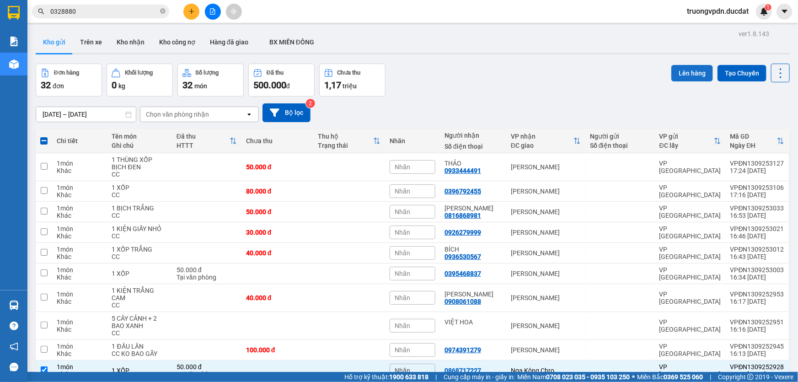
click at [675, 65] on button "Lên hàng" at bounding box center [692, 73] width 42 height 16
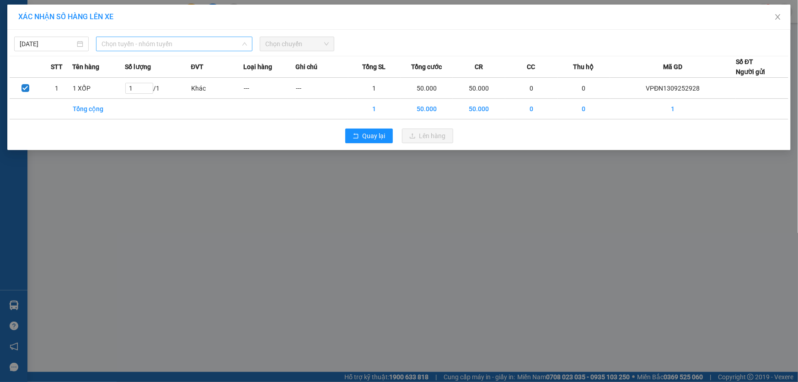
click at [163, 41] on span "Chọn tuyến - nhóm tuyến" at bounding box center [173, 44] width 145 height 14
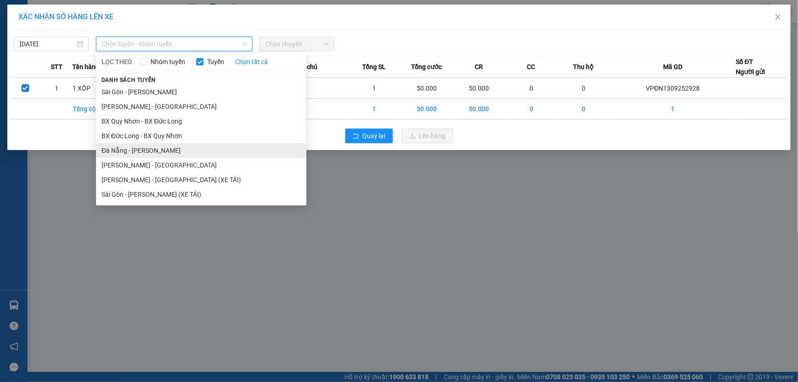
click at [135, 147] on li "Đà Nẵng - [PERSON_NAME]" at bounding box center [201, 150] width 210 height 15
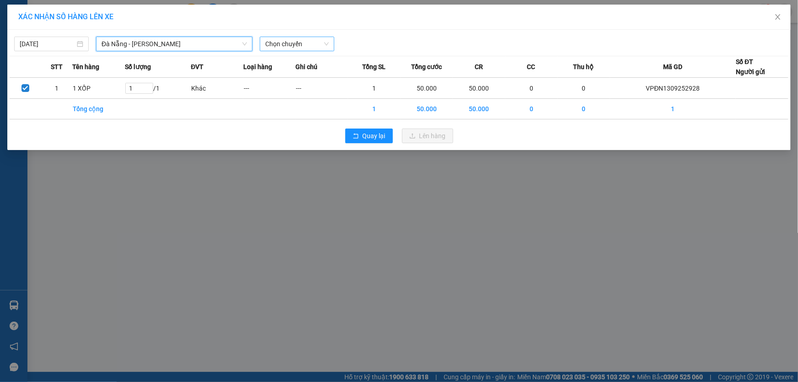
click at [279, 42] on span "Chọn chuyến" at bounding box center [297, 44] width 64 height 14
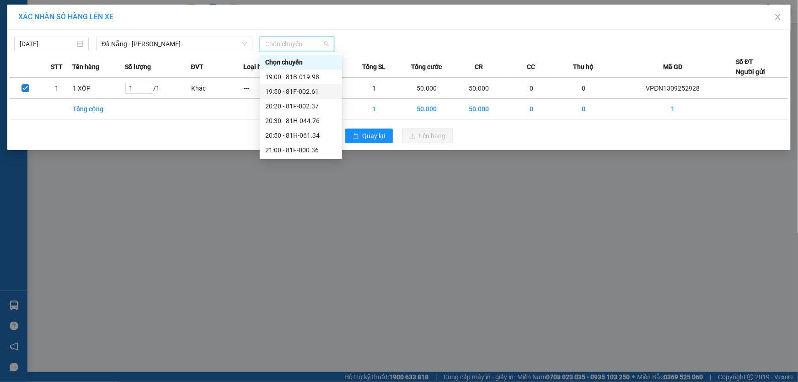
click at [313, 90] on div "19:50 - 81F-002.61" at bounding box center [300, 91] width 71 height 10
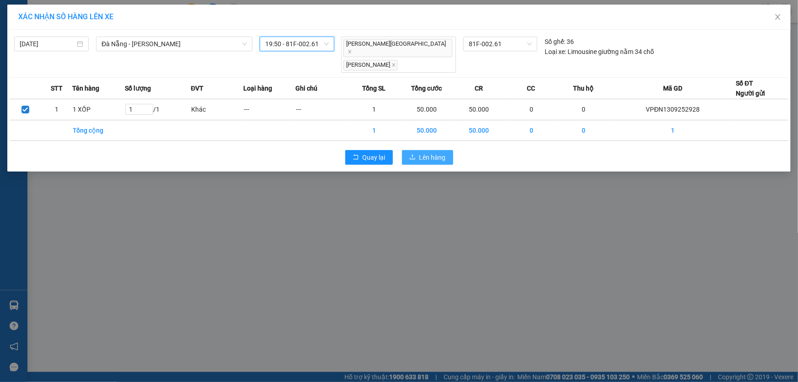
click at [425, 152] on span "Lên hàng" at bounding box center [432, 157] width 27 height 10
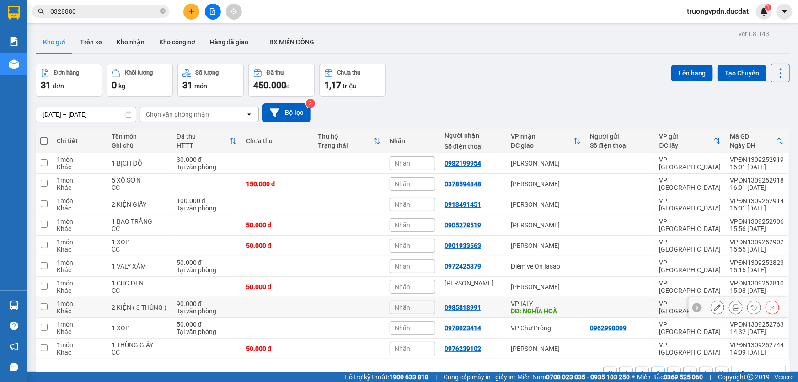
click at [542, 307] on div "DĐ: NGHĨA HOÀ" at bounding box center [546, 310] width 70 height 7
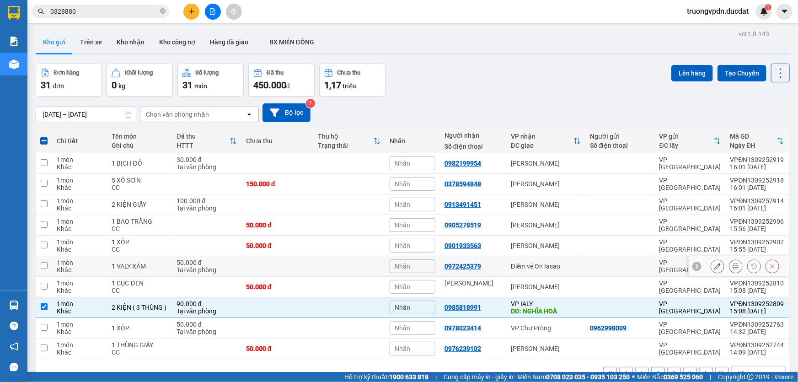
click at [544, 262] on div "Điểm vé On Iasao" at bounding box center [546, 265] width 70 height 7
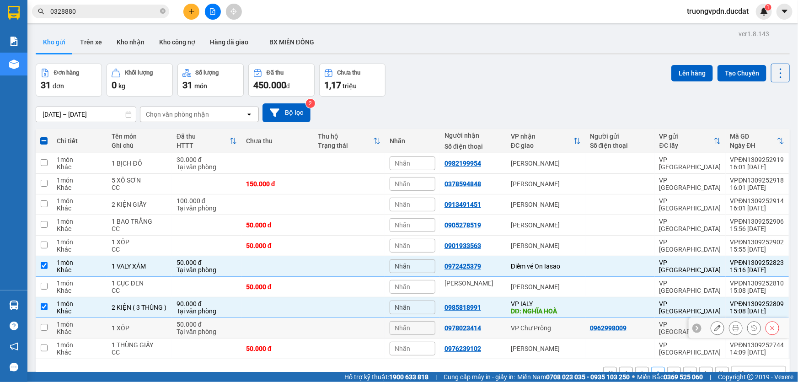
click at [537, 324] on div "VP Chư Prông" at bounding box center [546, 327] width 70 height 7
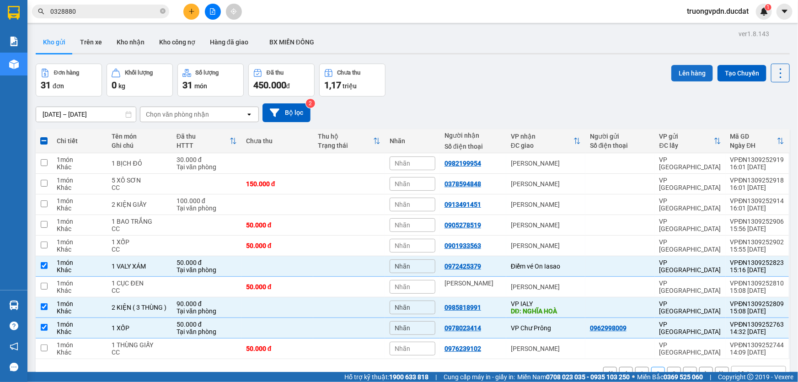
click at [686, 65] on button "Lên hàng" at bounding box center [692, 73] width 42 height 16
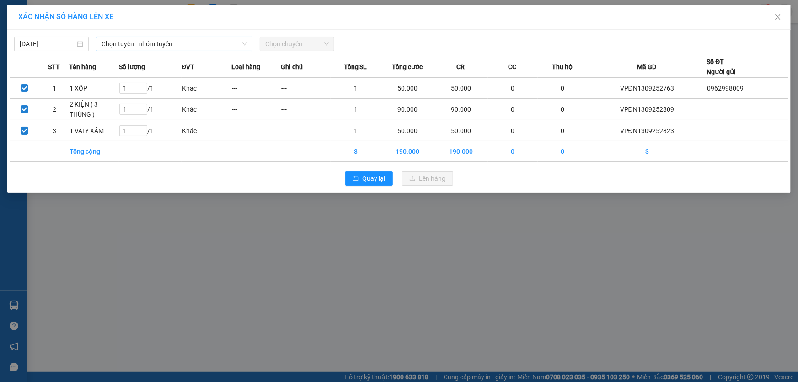
click at [149, 41] on span "Chọn tuyến - nhóm tuyến" at bounding box center [173, 44] width 145 height 14
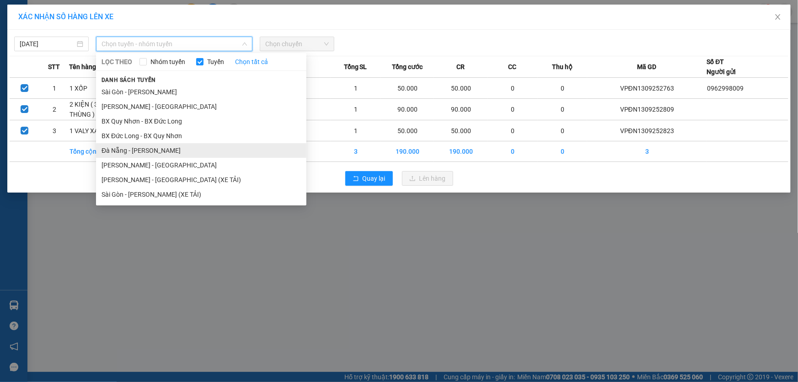
click at [139, 147] on li "Đà Nẵng - [PERSON_NAME]" at bounding box center [201, 150] width 210 height 15
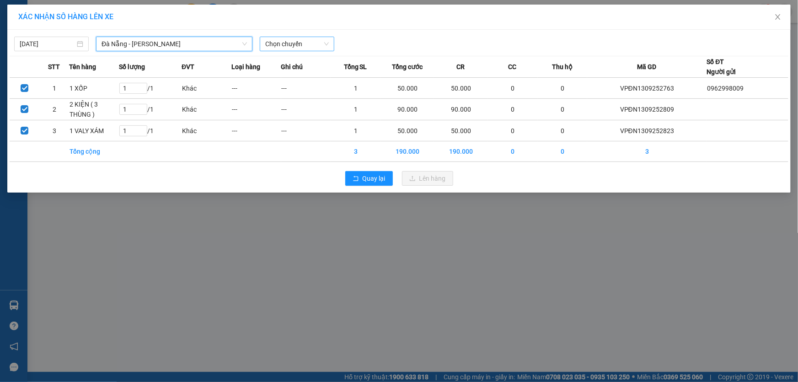
click at [291, 43] on span "Chọn chuyến" at bounding box center [297, 44] width 64 height 14
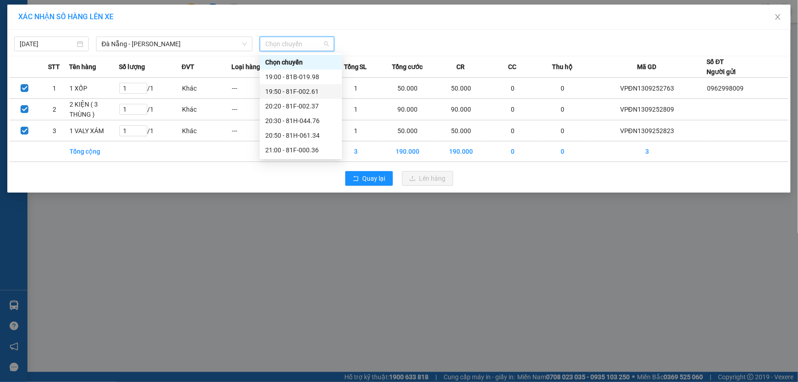
click at [312, 91] on div "19:50 - 81F-002.61" at bounding box center [300, 91] width 71 height 10
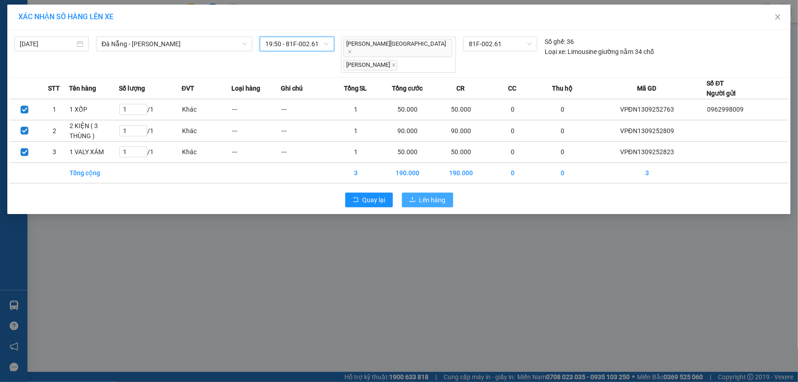
click at [443, 195] on span "Lên hàng" at bounding box center [432, 200] width 27 height 10
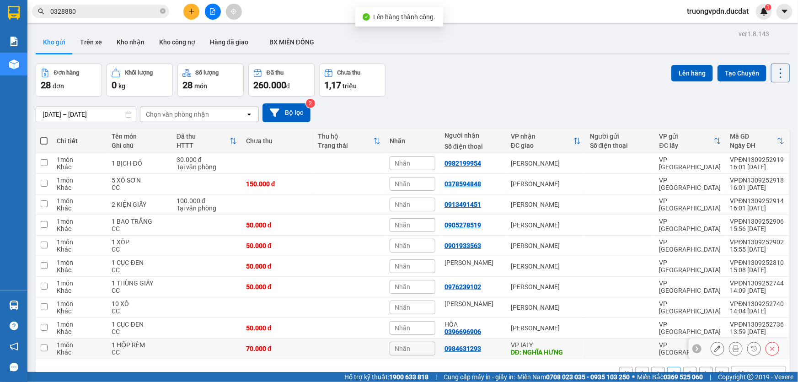
click at [567, 348] on div "DĐ: NGHĨA HƯNG" at bounding box center [546, 351] width 70 height 7
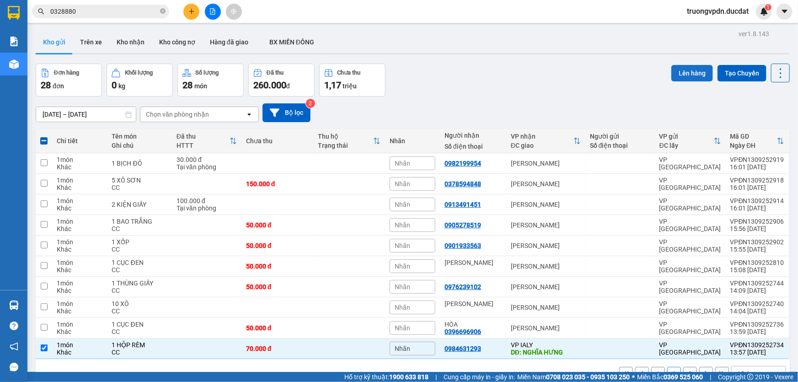
click at [681, 65] on button "Lên hàng" at bounding box center [692, 73] width 42 height 16
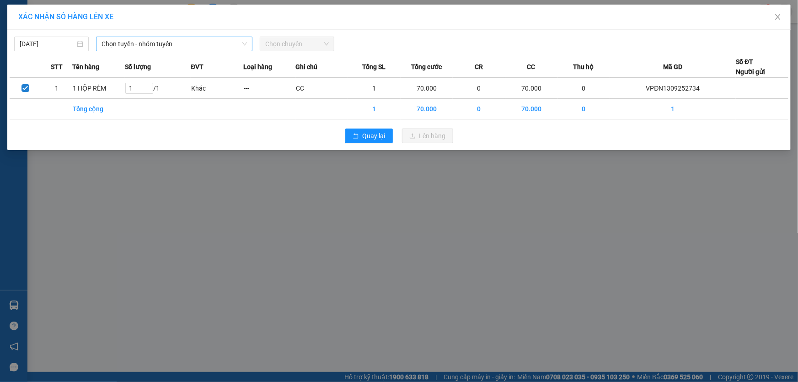
click at [142, 37] on span "Chọn tuyến - nhóm tuyến" at bounding box center [173, 44] width 145 height 14
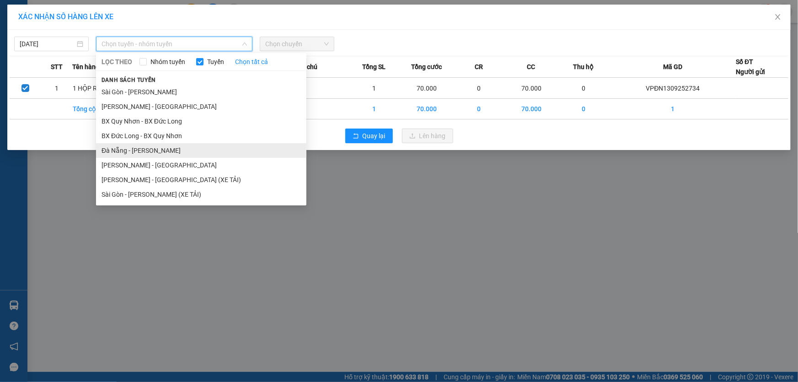
drag, startPoint x: 133, startPoint y: 151, endPoint x: 309, endPoint y: 46, distance: 204.6
click at [133, 150] on li "Đà Nẵng - [PERSON_NAME]" at bounding box center [201, 150] width 210 height 15
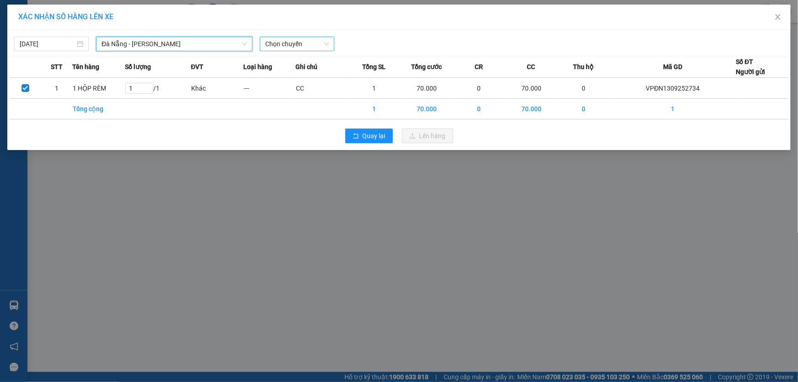
click at [303, 44] on span "Chọn chuyến" at bounding box center [297, 44] width 64 height 14
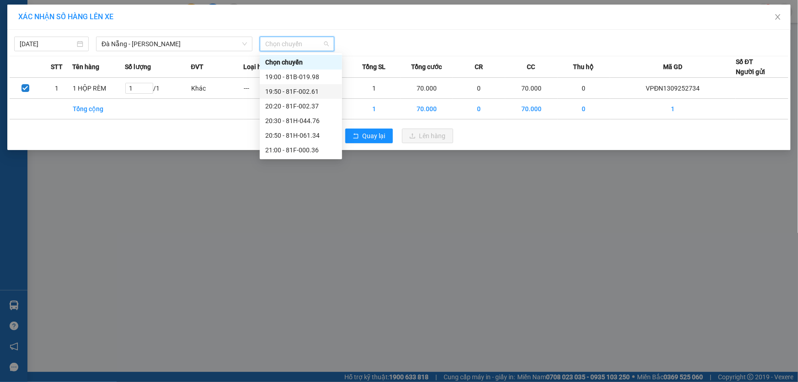
click at [302, 91] on div "19:50 - 81F-002.61" at bounding box center [300, 91] width 71 height 10
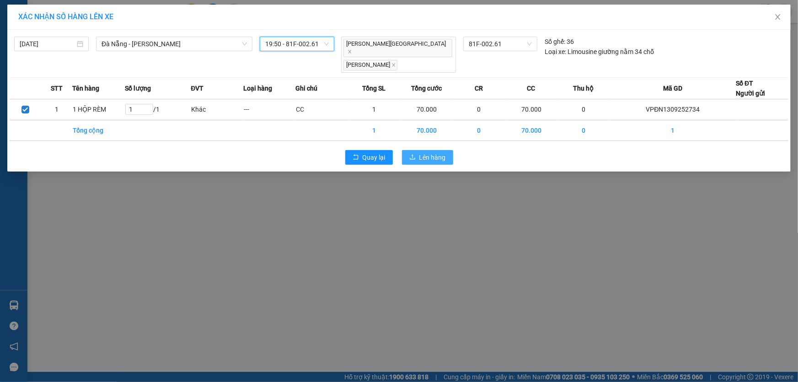
click at [418, 150] on button "Lên hàng" at bounding box center [427, 157] width 51 height 15
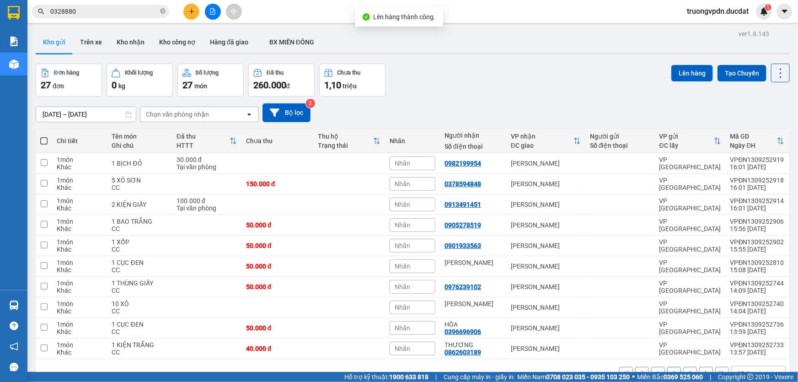
click at [684, 367] on button "3" at bounding box center [690, 374] width 14 height 14
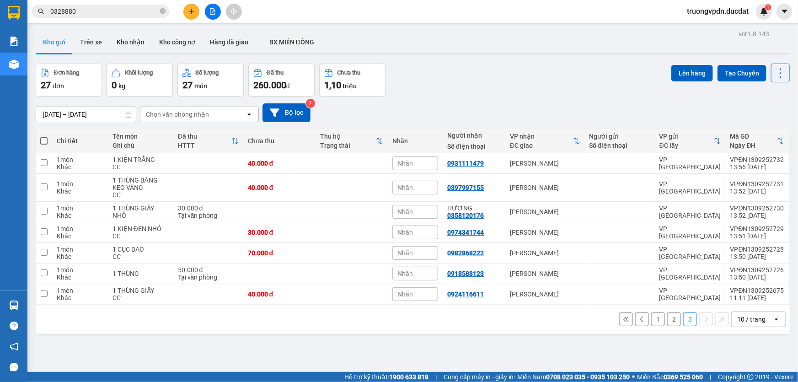
click at [656, 312] on button "1" at bounding box center [658, 319] width 14 height 14
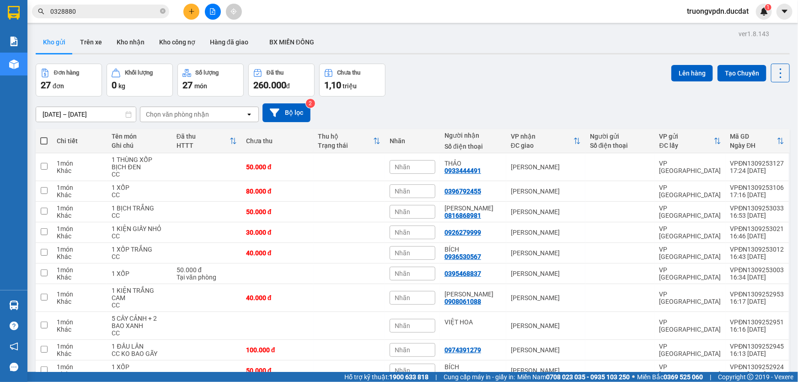
click at [45, 137] on span at bounding box center [43, 140] width 7 height 7
click at [44, 136] on input "checkbox" at bounding box center [44, 136] width 0 height 0
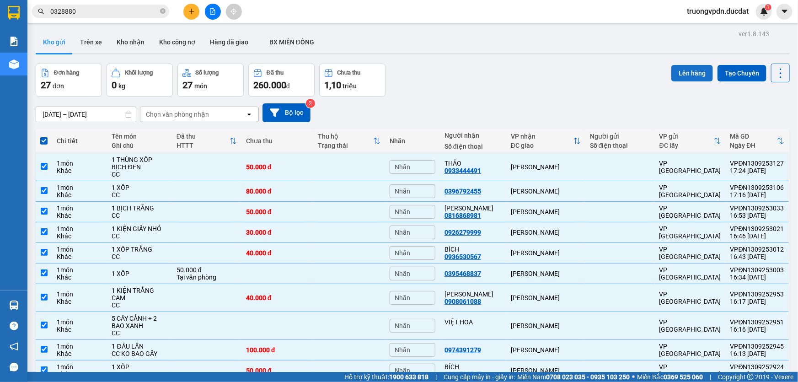
click at [678, 65] on button "Lên hàng" at bounding box center [692, 73] width 42 height 16
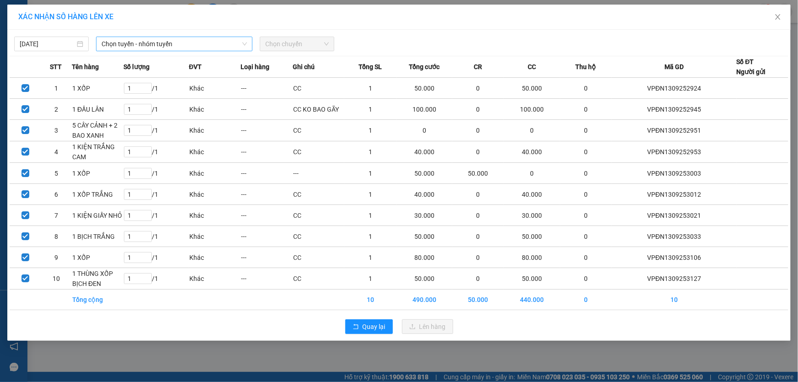
click at [210, 44] on span "Chọn tuyến - nhóm tuyến" at bounding box center [173, 44] width 145 height 14
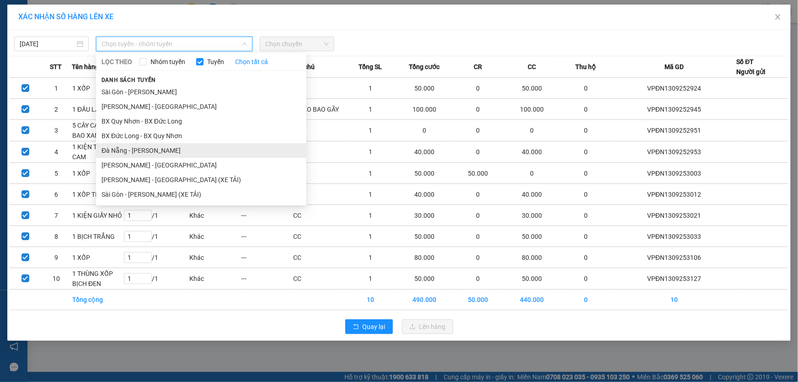
click at [136, 147] on li "Đà Nẵng - [PERSON_NAME]" at bounding box center [201, 150] width 210 height 15
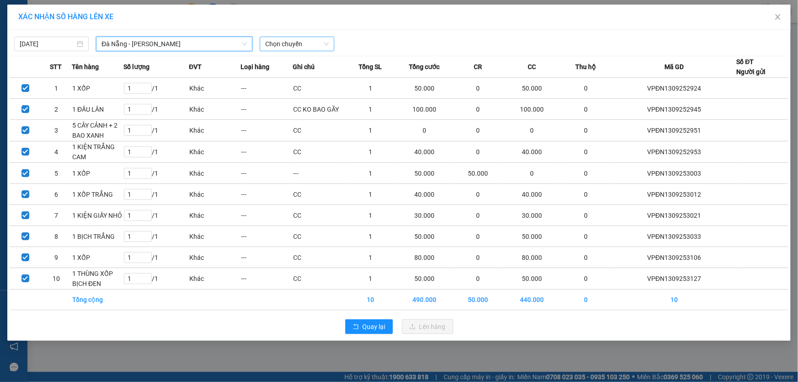
click at [317, 39] on span "Chọn chuyến" at bounding box center [297, 44] width 64 height 14
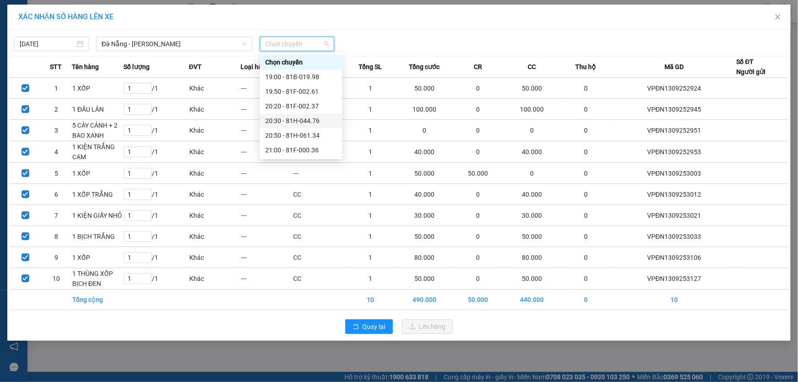
click at [310, 118] on div "20:30 - 81H-044.76" at bounding box center [300, 121] width 71 height 10
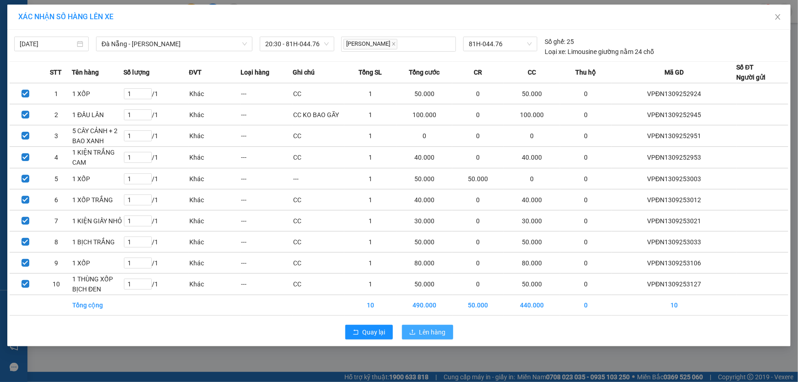
click at [434, 332] on span "Lên hàng" at bounding box center [432, 332] width 27 height 10
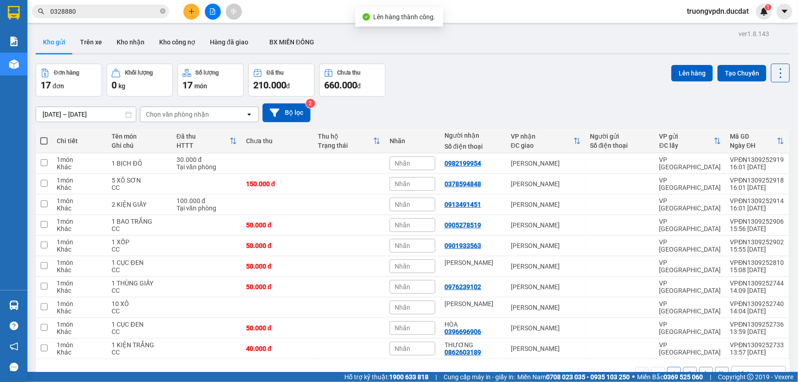
click at [45, 138] on span at bounding box center [43, 140] width 7 height 7
click at [44, 136] on input "checkbox" at bounding box center [44, 136] width 0 height 0
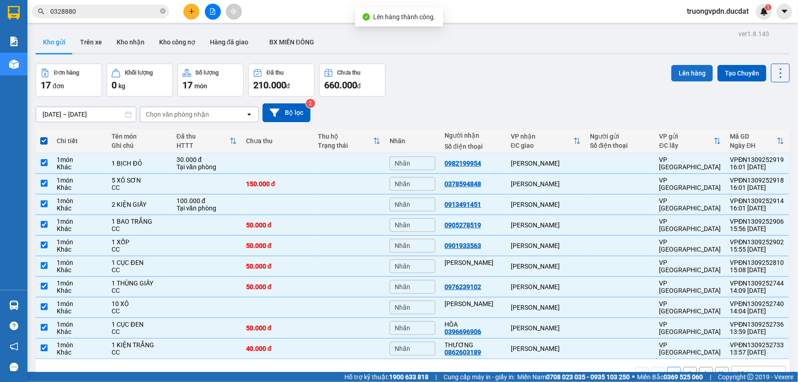
click at [677, 73] on button "Lên hàng" at bounding box center [692, 73] width 42 height 16
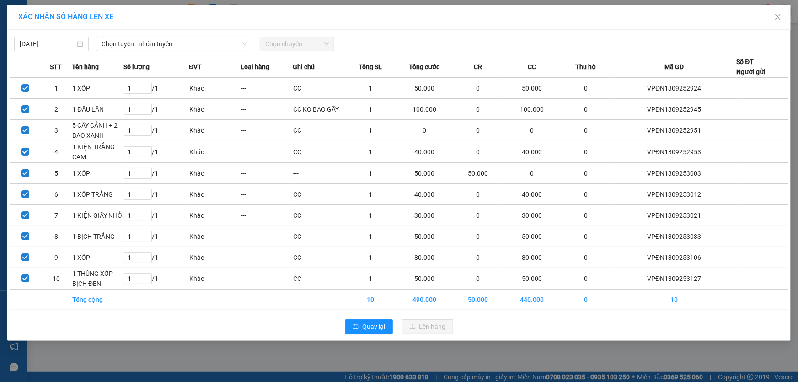
click at [174, 45] on span "Chọn tuyến - nhóm tuyến" at bounding box center [173, 44] width 145 height 14
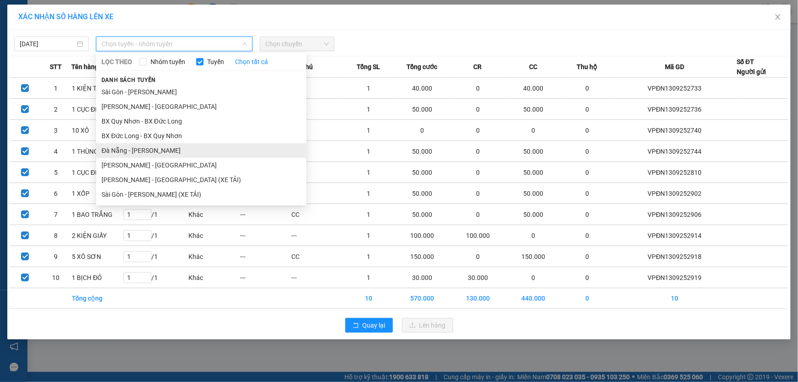
click at [142, 149] on li "Đà Nẵng - [PERSON_NAME]" at bounding box center [201, 150] width 210 height 15
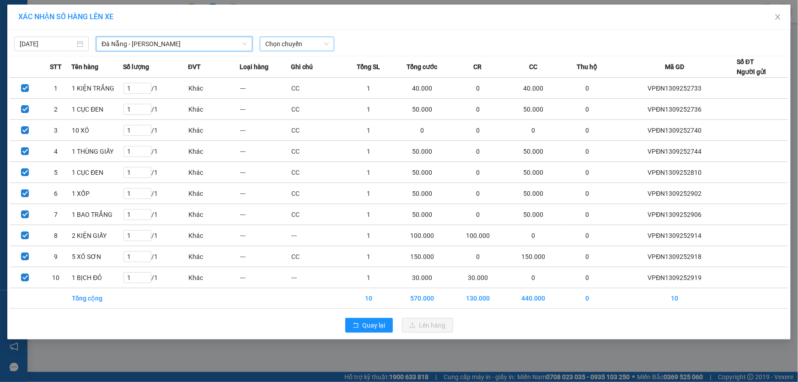
click at [299, 50] on span "Chọn chuyến" at bounding box center [297, 44] width 64 height 14
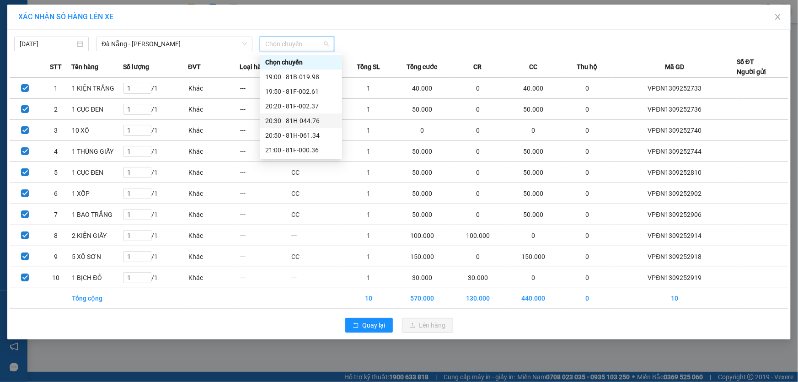
click at [305, 119] on div "20:30 - 81H-044.76" at bounding box center [300, 121] width 71 height 10
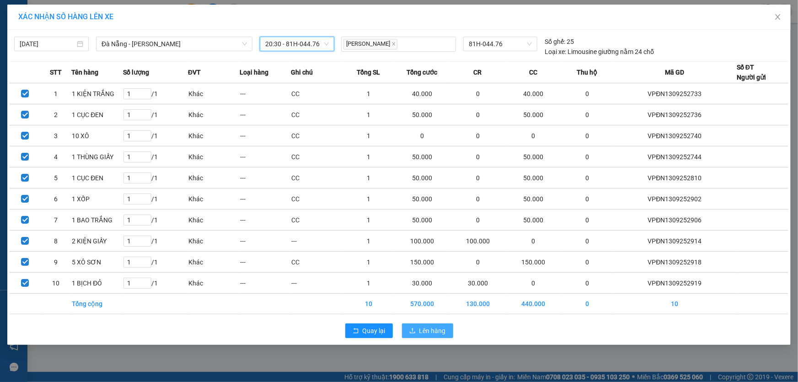
click at [420, 326] on span "Lên hàng" at bounding box center [432, 330] width 27 height 10
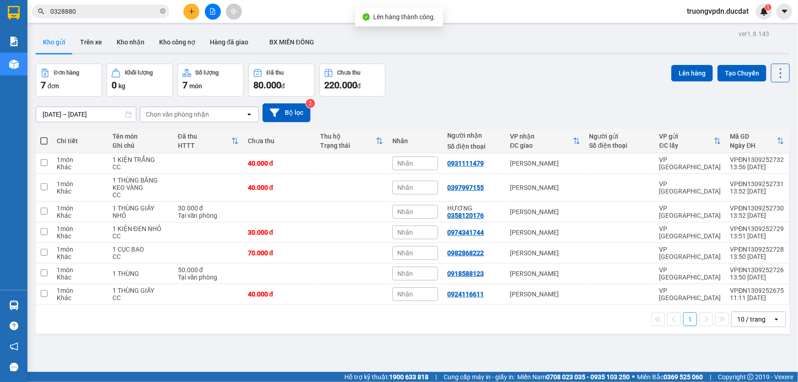
click at [45, 139] on span at bounding box center [43, 140] width 7 height 7
click at [44, 136] on input "checkbox" at bounding box center [44, 136] width 0 height 0
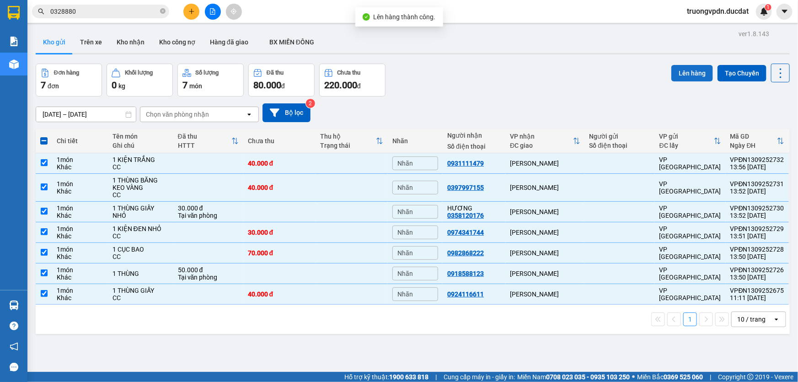
click at [672, 78] on button "Lên hàng" at bounding box center [692, 73] width 42 height 16
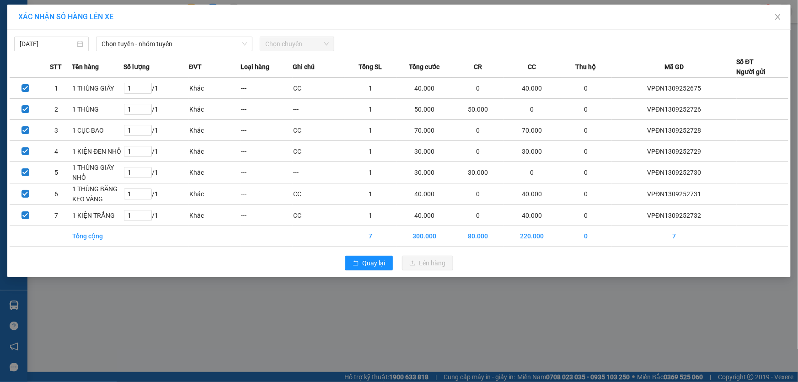
click at [314, 49] on span "Chọn chuyến" at bounding box center [297, 44] width 64 height 14
click at [187, 37] on span "Chọn tuyến - nhóm tuyến" at bounding box center [173, 44] width 145 height 14
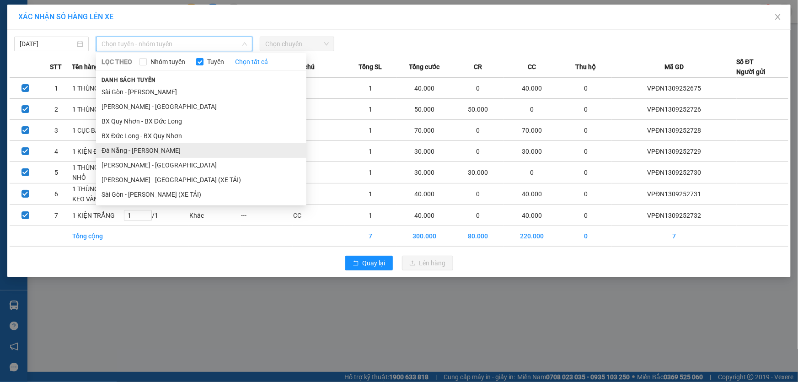
click at [124, 151] on li "Đà Nẵng - [PERSON_NAME]" at bounding box center [201, 150] width 210 height 15
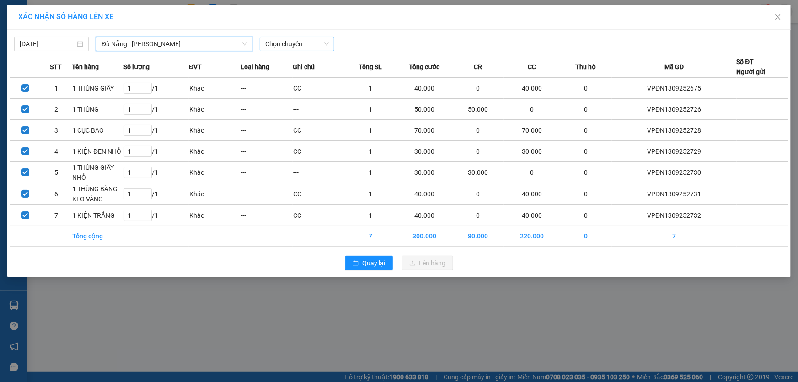
click at [302, 47] on span "Chọn chuyến" at bounding box center [297, 44] width 64 height 14
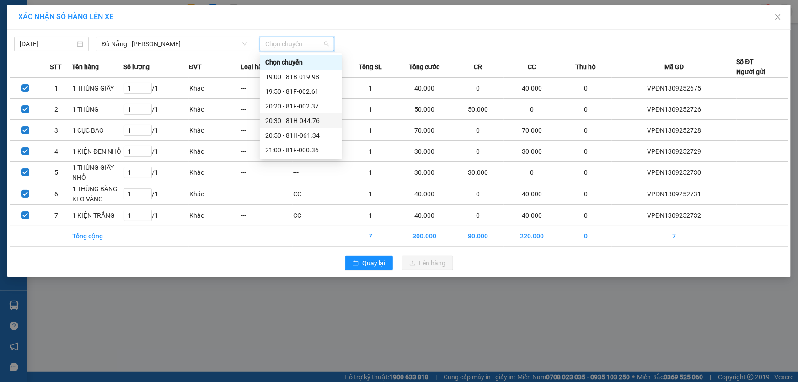
click at [310, 117] on div "20:30 - 81H-044.76" at bounding box center [300, 121] width 71 height 10
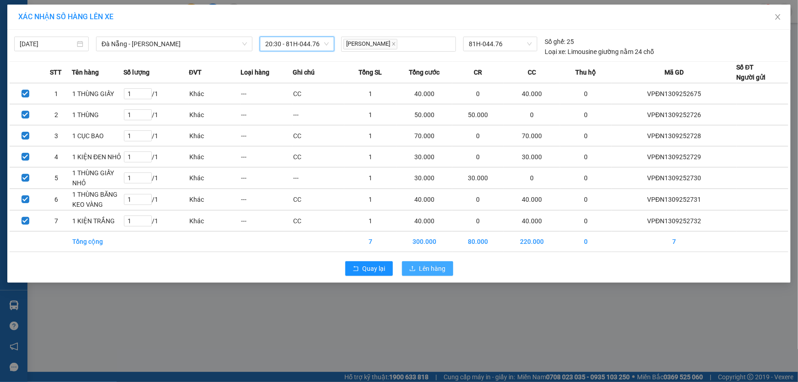
click at [413, 267] on icon "upload" at bounding box center [412, 268] width 6 height 6
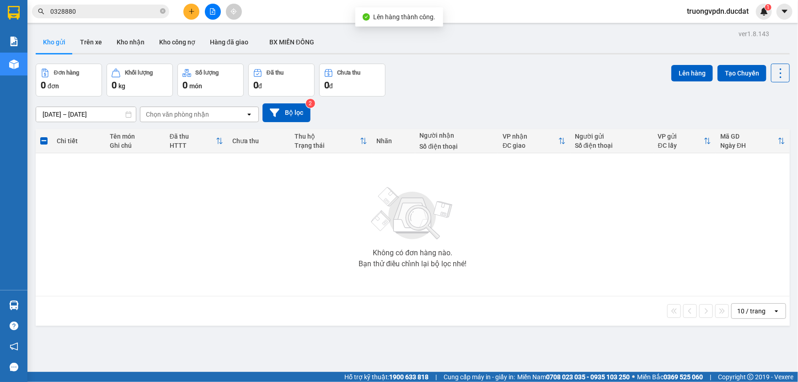
click at [211, 10] on icon "file-add" at bounding box center [212, 11] width 6 height 6
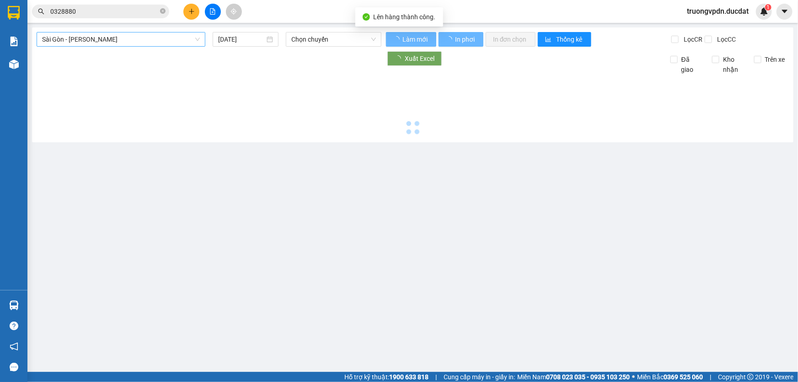
click at [161, 42] on span "Sài Gòn - [PERSON_NAME]" at bounding box center [121, 39] width 158 height 14
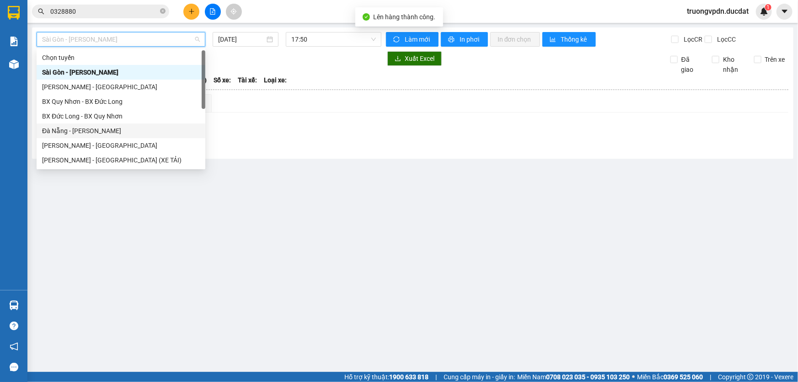
click at [82, 133] on div "Đà Nẵng - [PERSON_NAME]" at bounding box center [121, 131] width 158 height 10
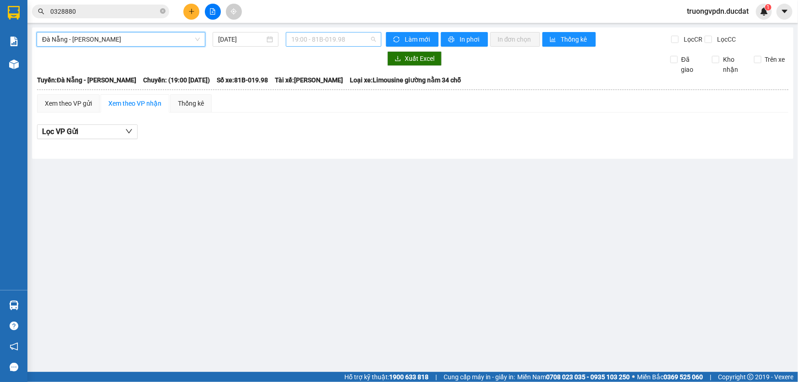
click at [314, 41] on span "19:00 - 81B-019.98" at bounding box center [333, 39] width 85 height 14
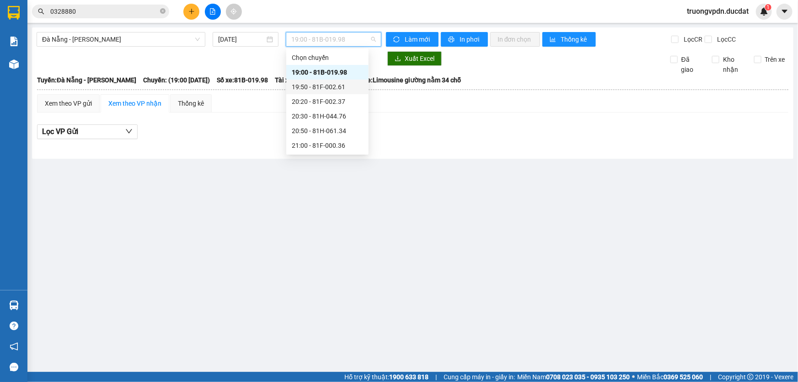
click at [349, 85] on div "19:50 - 81F-002.61" at bounding box center [327, 87] width 71 height 10
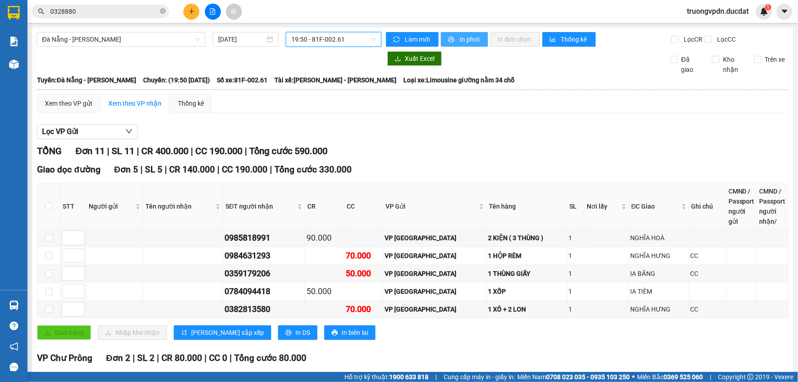
click at [454, 39] on button "In phơi" at bounding box center [464, 39] width 47 height 15
click at [96, 39] on span "Đà Nẵng - [PERSON_NAME]" at bounding box center [121, 39] width 158 height 14
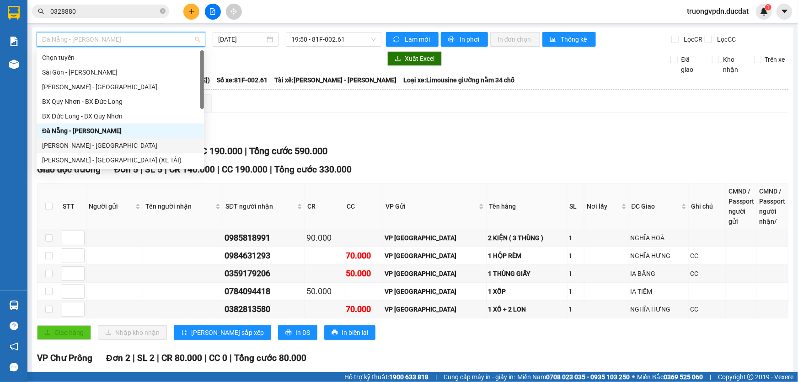
click at [69, 147] on div "[PERSON_NAME] - [GEOGRAPHIC_DATA]" at bounding box center [120, 145] width 156 height 10
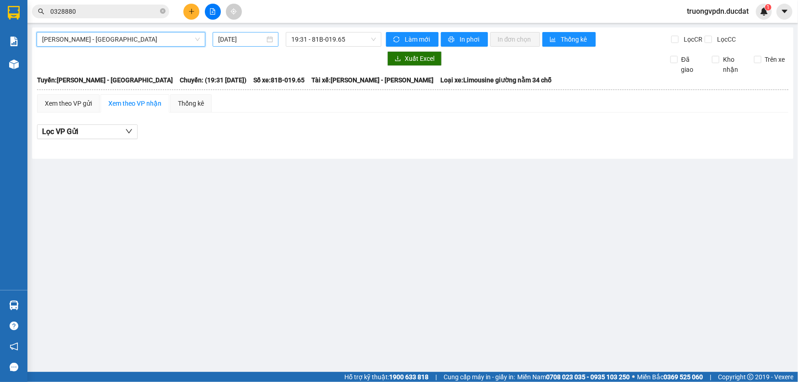
click at [251, 43] on input "[DATE]" at bounding box center [241, 39] width 47 height 10
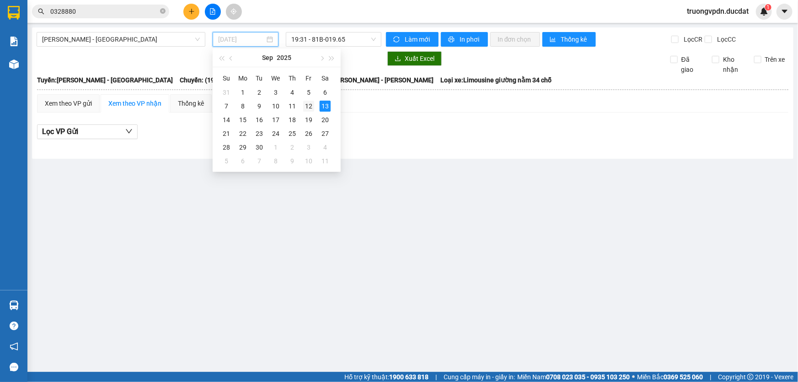
click at [307, 104] on div "12" at bounding box center [308, 106] width 11 height 11
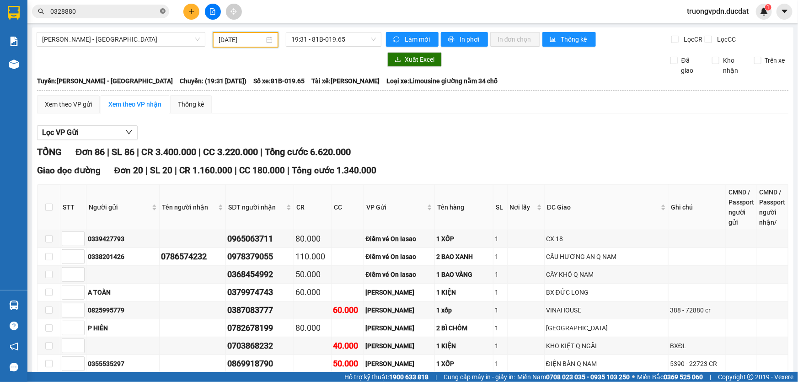
click at [163, 9] on icon "close-circle" at bounding box center [162, 10] width 5 height 5
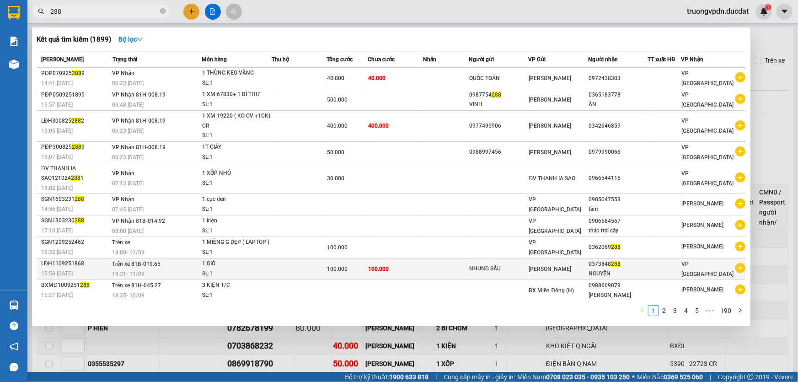
drag, startPoint x: 588, startPoint y: 263, endPoint x: 620, endPoint y: 263, distance: 32.0
click at [620, 263] on div "0373848 288" at bounding box center [617, 264] width 59 height 10
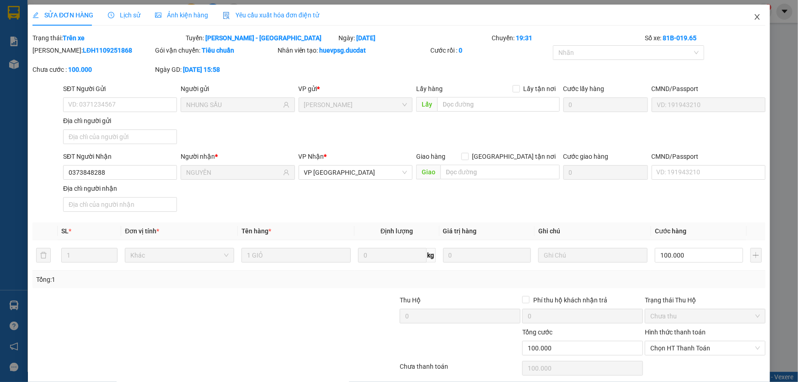
click at [754, 16] on icon "close" at bounding box center [756, 16] width 5 height 5
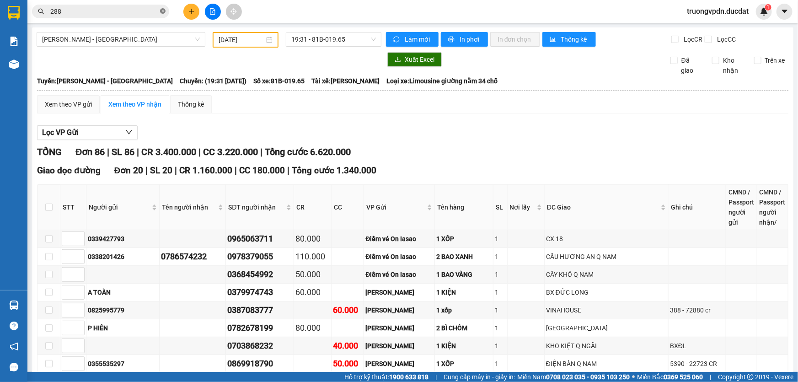
click at [164, 12] on icon "close-circle" at bounding box center [162, 10] width 5 height 5
paste input "0373848288"
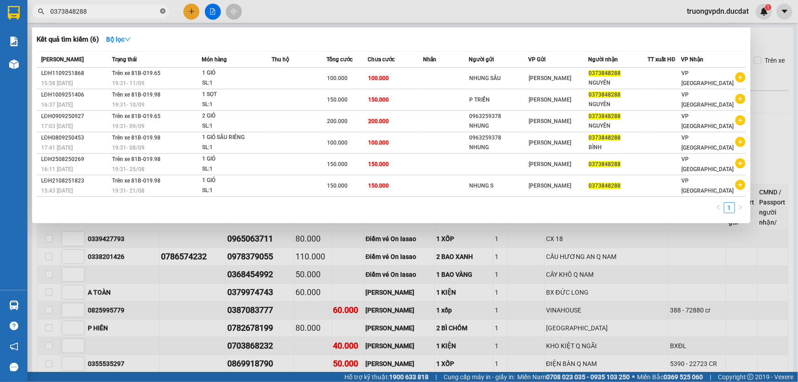
click at [162, 11] on icon "close-circle" at bounding box center [162, 10] width 5 height 5
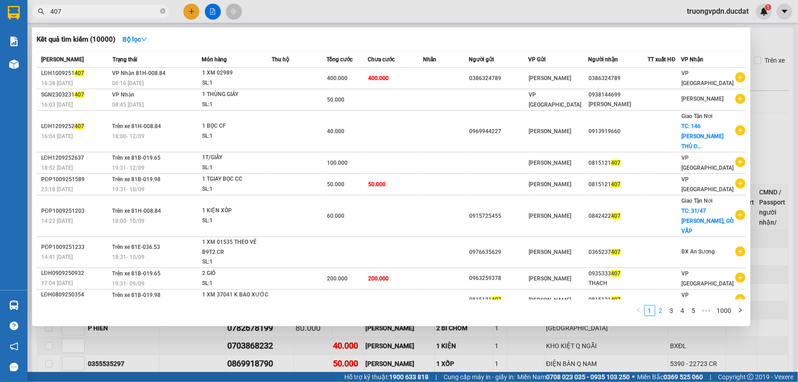
click at [658, 313] on link "2" at bounding box center [661, 310] width 10 height 10
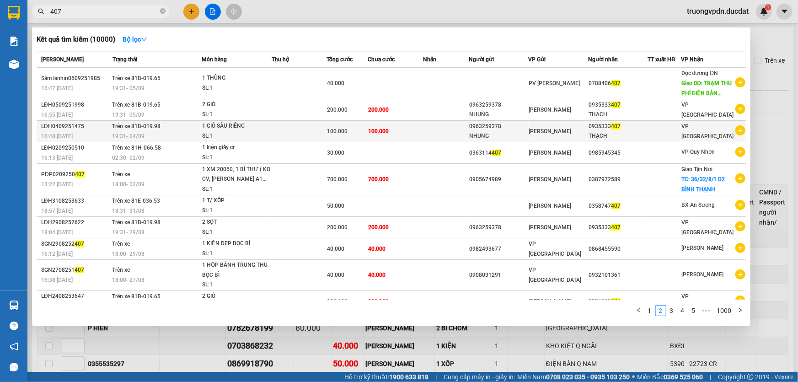
drag, startPoint x: 618, startPoint y: 137, endPoint x: 612, endPoint y: 141, distance: 7.0
click at [612, 141] on td "0935333 407 THẠCH" at bounding box center [617, 131] width 59 height 21
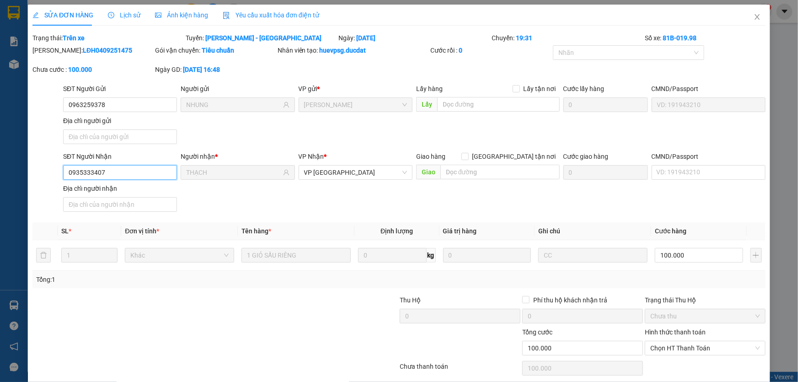
drag, startPoint x: 114, startPoint y: 172, endPoint x: 38, endPoint y: 176, distance: 75.5
click at [38, 176] on div "SĐT Người Nhận 0935333407 0935333407 Người nhận * THẠCH VP Nhận * VP [GEOGRAPHI…" at bounding box center [399, 183] width 735 height 64
click at [747, 19] on span "Close" at bounding box center [757, 18] width 26 height 26
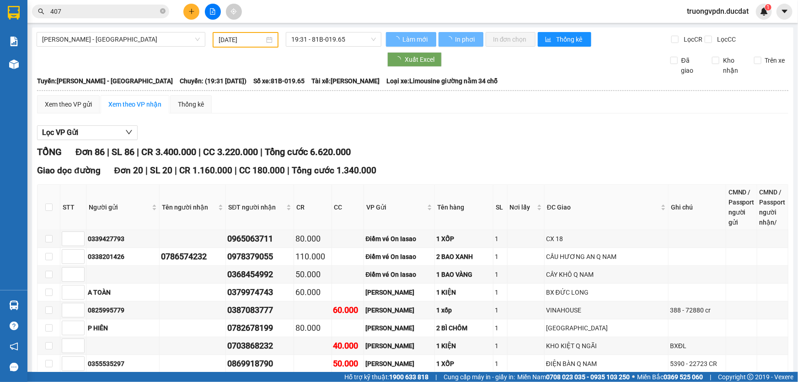
click at [160, 9] on icon "close-circle" at bounding box center [162, 10] width 5 height 5
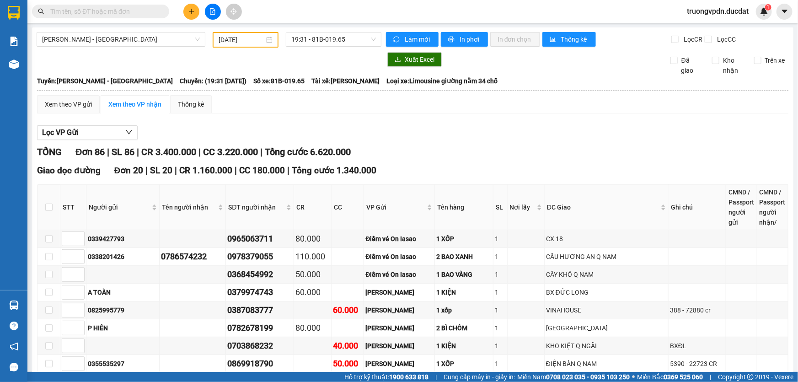
click at [99, 11] on input "text" at bounding box center [104, 11] width 108 height 10
paste input "0935333407"
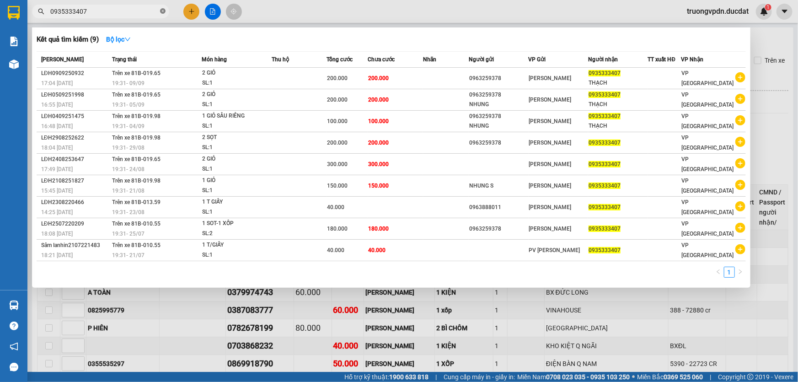
click at [160, 12] on icon "close-circle" at bounding box center [162, 10] width 5 height 5
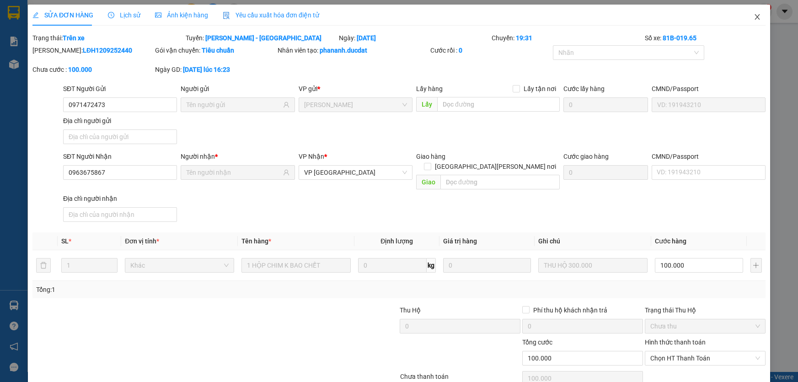
click at [753, 16] on icon "close" at bounding box center [756, 16] width 7 height 7
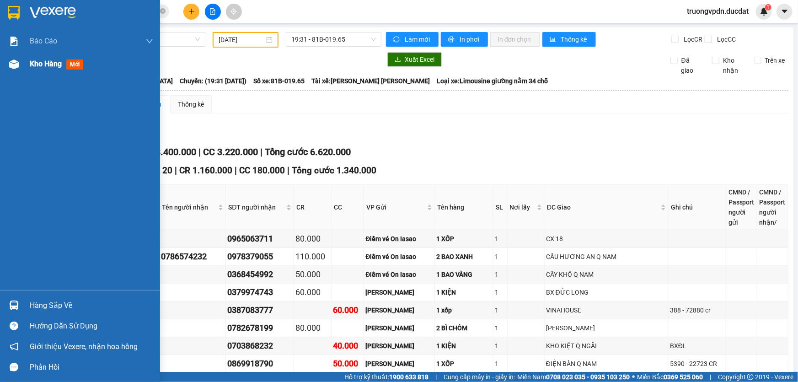
click at [40, 60] on span "Kho hàng" at bounding box center [46, 63] width 32 height 9
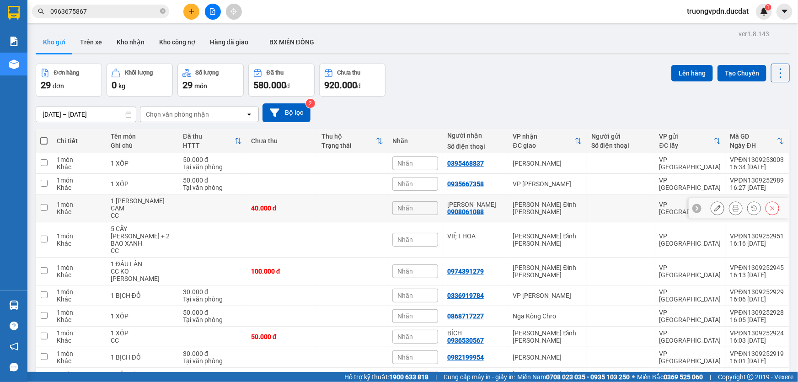
scroll to position [42, 0]
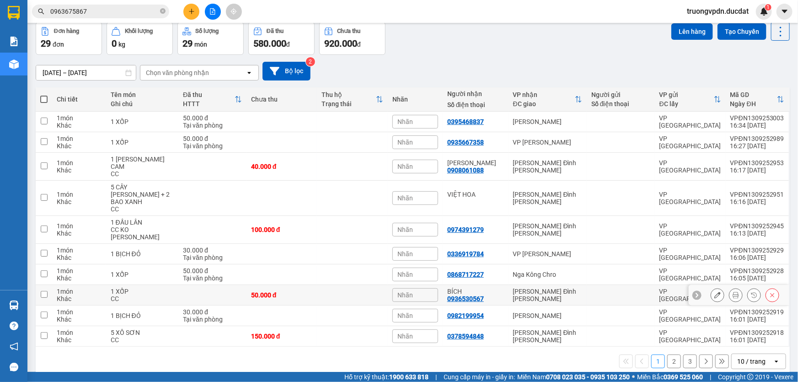
click at [714, 292] on icon at bounding box center [717, 295] width 6 height 6
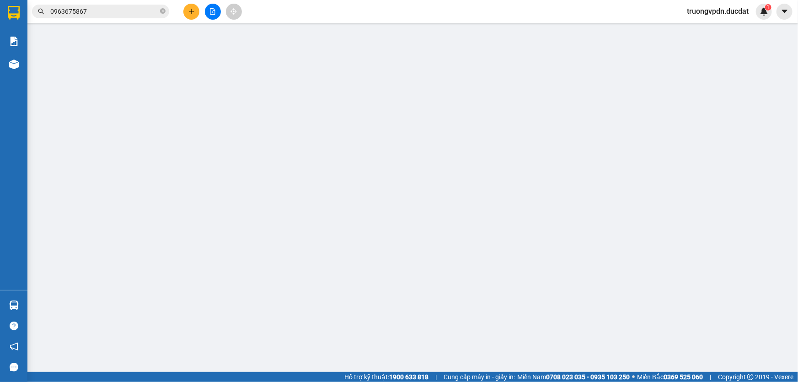
type input "0936530567"
type input "50.000"
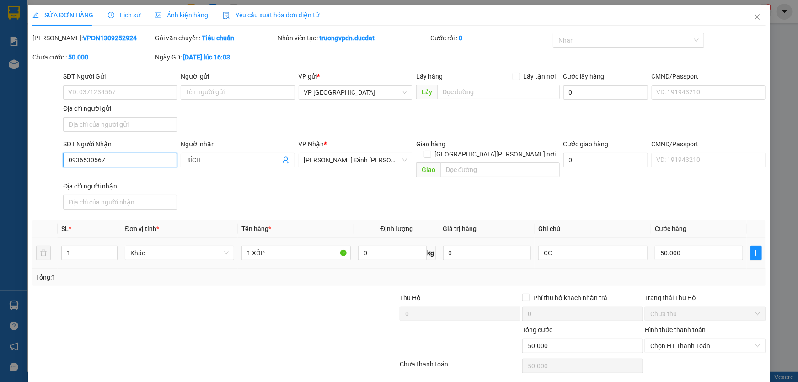
drag, startPoint x: 115, startPoint y: 160, endPoint x: 27, endPoint y: 163, distance: 87.8
click at [28, 163] on div "SỬA ĐƠN HÀNG Lịch sử Ảnh kiện hàng Yêu cầu xuất hóa đơn điện tử Total Paid Fee …" at bounding box center [399, 204] width 742 height 399
click at [753, 20] on icon "close" at bounding box center [756, 16] width 7 height 7
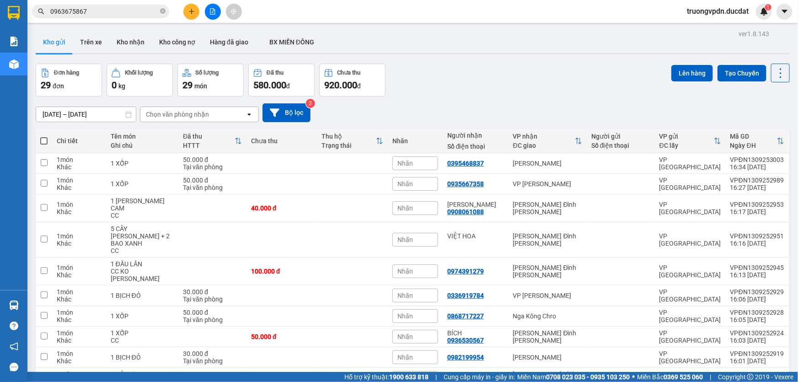
click at [192, 12] on icon "plus" at bounding box center [191, 11] width 6 height 6
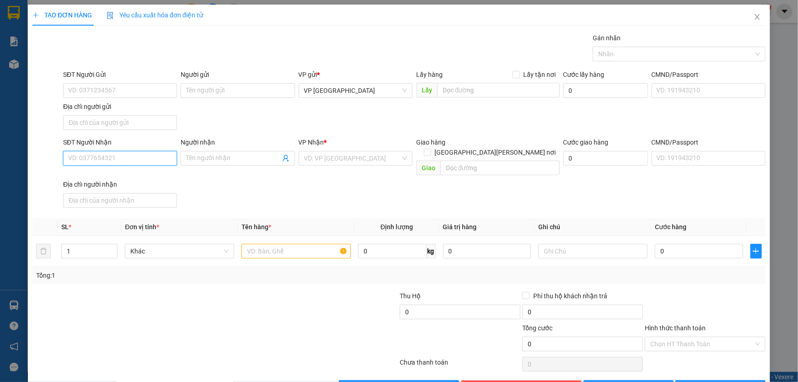
click at [121, 159] on input "SĐT Người Nhận" at bounding box center [120, 158] width 114 height 15
click at [91, 179] on div "0784094418" at bounding box center [119, 176] width 102 height 10
type input "0784094418"
type input "IA TIÊM"
type input "0784094418"
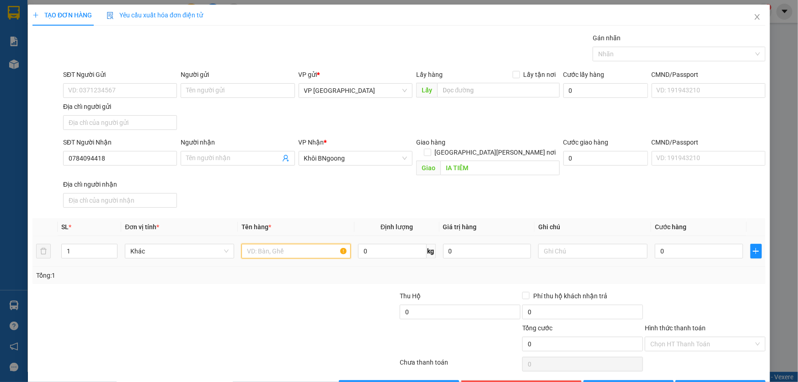
click at [286, 244] on input "text" at bounding box center [295, 251] width 109 height 15
type input "1 XỐP"
click at [560, 244] on input "CC" at bounding box center [592, 251] width 109 height 15
type input "C"
type input "5"
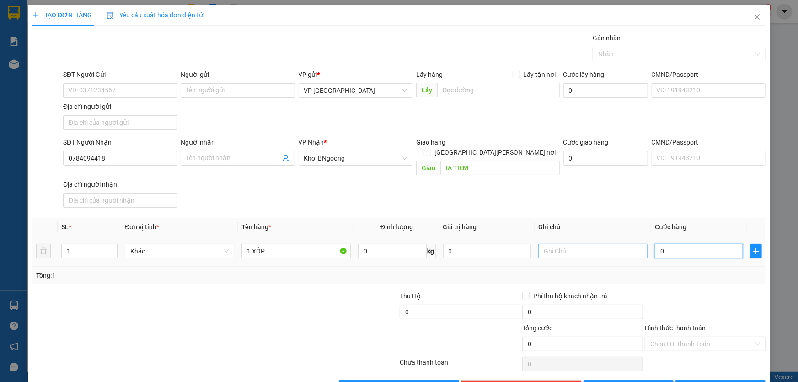
type input "5"
type input "50"
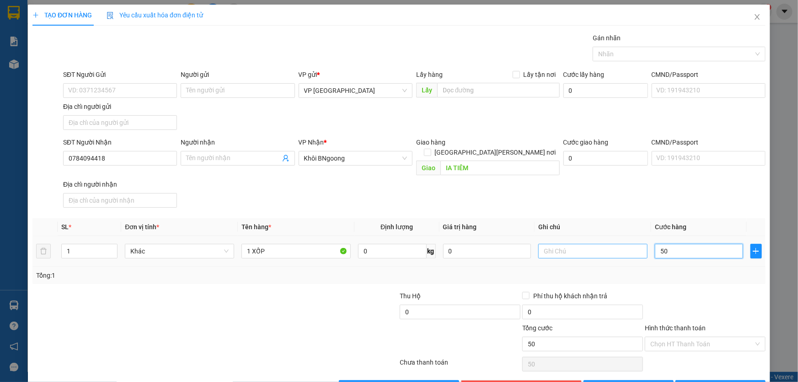
type input "500"
type input "5.000"
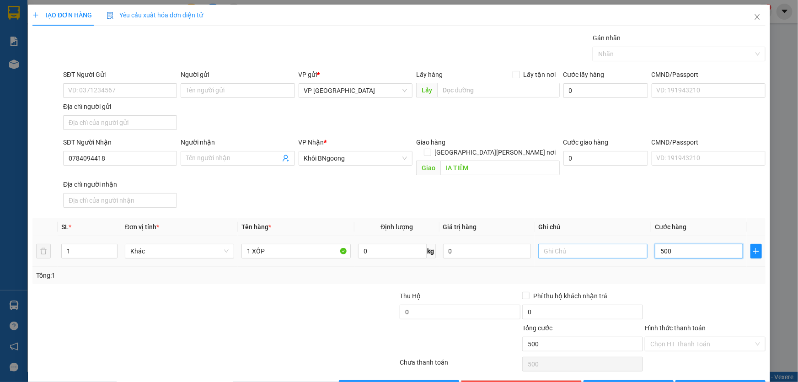
type input "5.000"
type input "50.000"
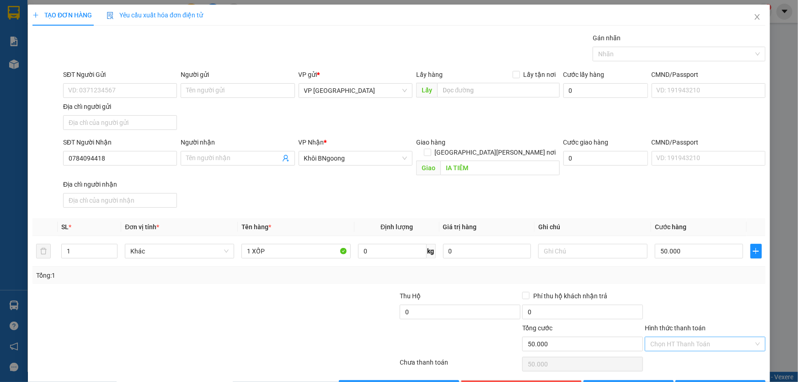
click at [678, 337] on input "Hình thức thanh toán" at bounding box center [701, 344] width 103 height 14
click at [663, 253] on div "Tại văn phòng" at bounding box center [699, 256] width 109 height 10
type input "0"
click at [711, 381] on span "[PERSON_NAME] và In" at bounding box center [725, 387] width 64 height 10
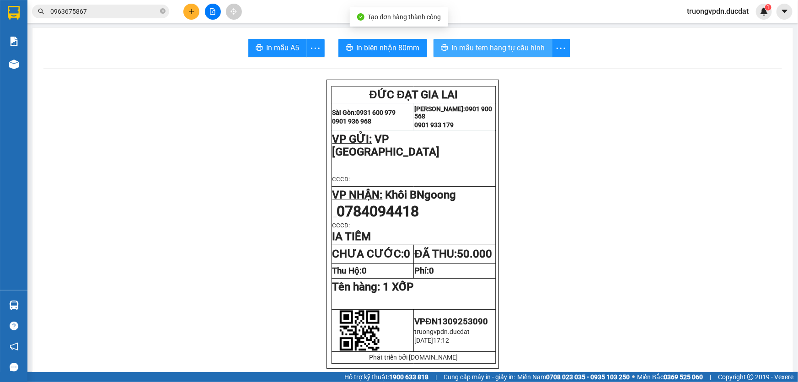
click at [502, 48] on span "In mẫu tem hàng tự cấu hình" at bounding box center [498, 47] width 93 height 11
